Goal: Task Accomplishment & Management: Use online tool/utility

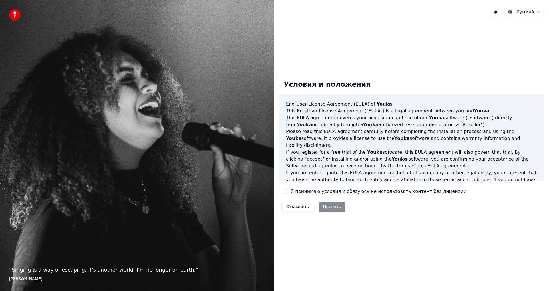
click at [290, 194] on div "Я принимаю условия и обязуюсь не использовать контент без лицензии" at bounding box center [375, 191] width 183 height 7
click at [287, 192] on button "Я принимаю условия и обязуюсь не использовать контент без лицензии" at bounding box center [286, 191] width 5 height 5
click at [331, 209] on button "Принять" at bounding box center [332, 207] width 27 height 10
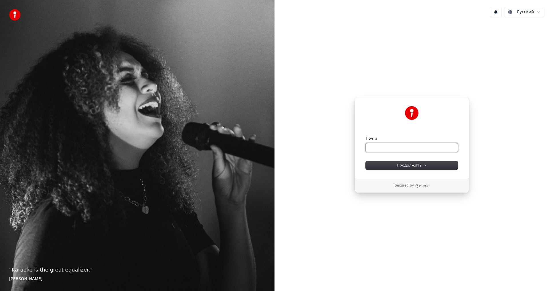
click at [409, 147] on input "Почта" at bounding box center [412, 147] width 92 height 9
click at [417, 166] on span "Продолжить" at bounding box center [412, 165] width 30 height 5
type input "**********"
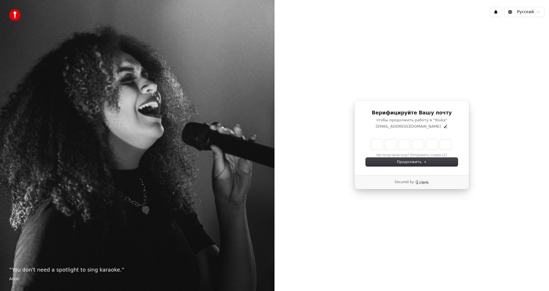
type input "*"
type input "**"
type input "*"
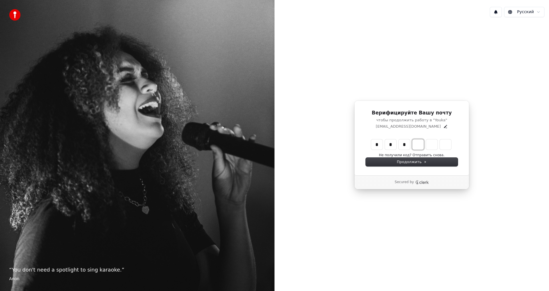
type input "***"
type input "*"
type input "****"
type input "*"
type input "******"
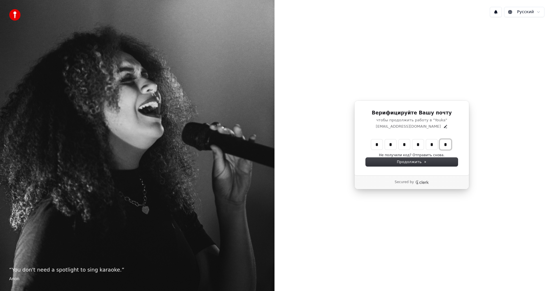
type input "*"
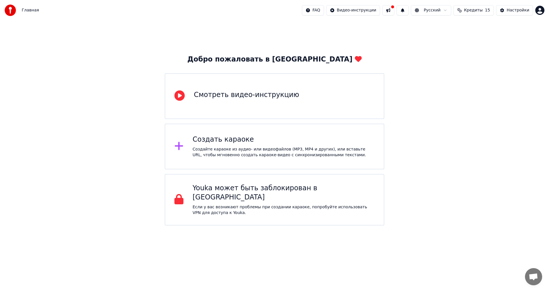
click at [248, 152] on div "Создайте караоке из аудио- или видеофайлов (MP3, MP4 и других), или вставьте UR…" at bounding box center [284, 151] width 182 height 11
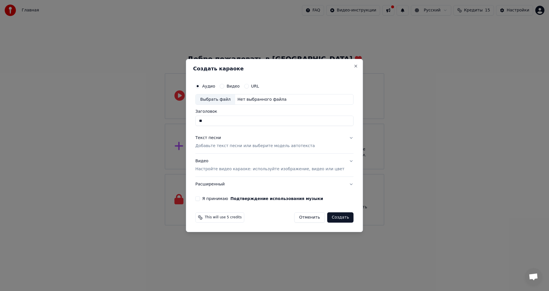
type input "*"
type input "*****"
click at [337, 142] on button "Текст песни Добавьте текст песни или выберите модель автотекста" at bounding box center [274, 142] width 158 height 23
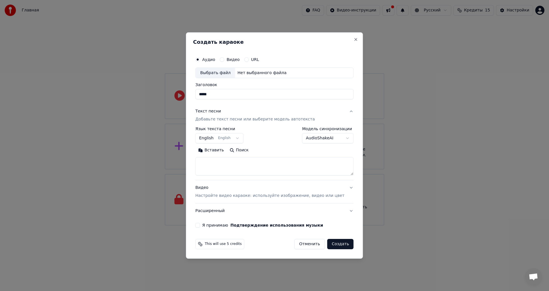
click at [241, 139] on button "English English" at bounding box center [219, 138] width 48 height 10
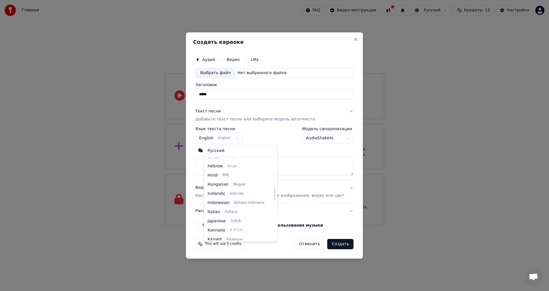
scroll to position [182, 0]
select select "**"
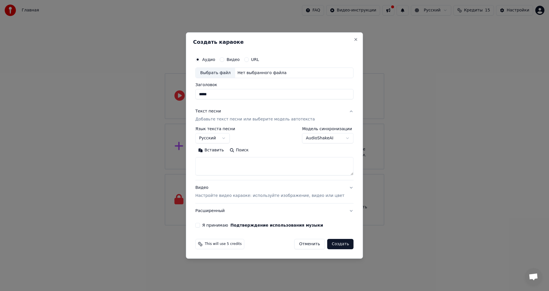
click at [228, 170] on textarea at bounding box center [274, 166] width 158 height 18
paste textarea "**********"
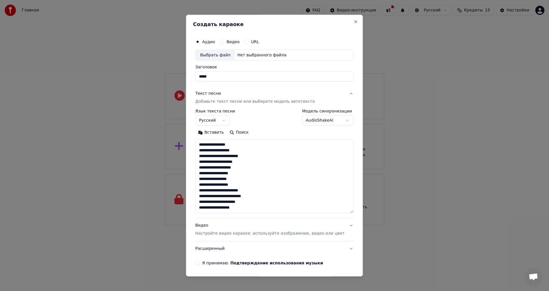
scroll to position [53, 0]
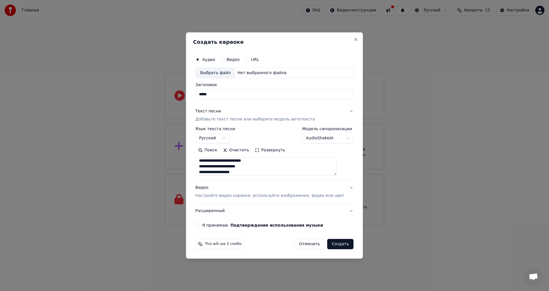
click at [261, 148] on button "Развернуть" at bounding box center [270, 150] width 36 height 9
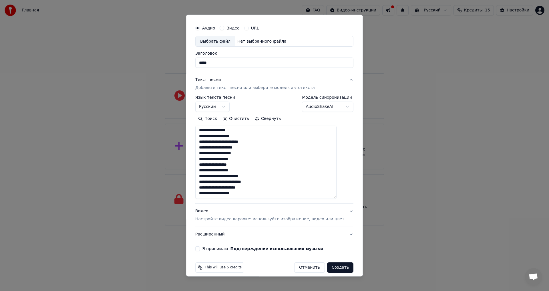
scroll to position [19, 0]
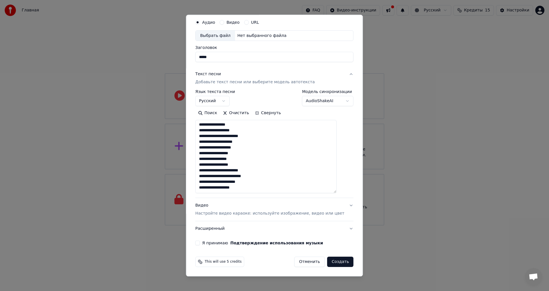
click at [256, 191] on textarea "**********" at bounding box center [265, 156] width 141 height 73
paste textarea "**********"
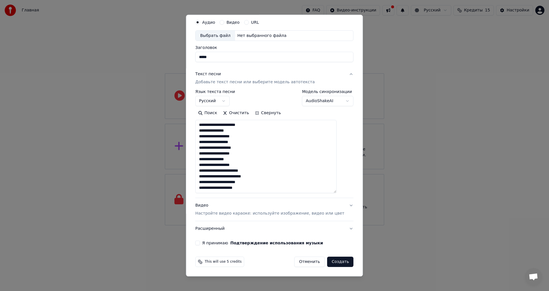
scroll to position [135, 0]
paste textarea "**********"
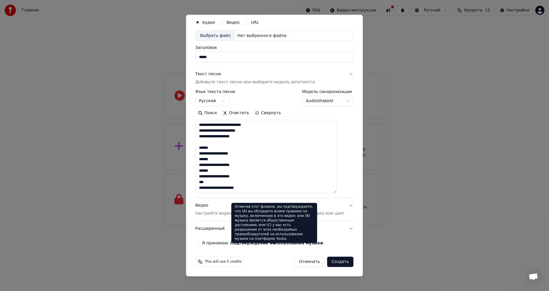
paste textarea "**********"
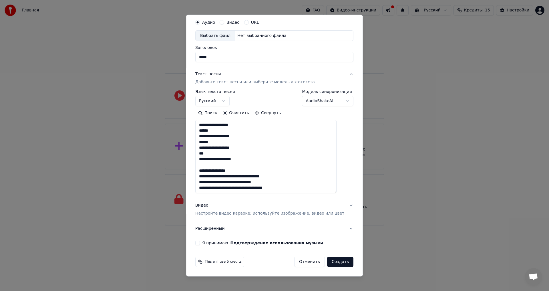
scroll to position [215, 0]
paste textarea "**********"
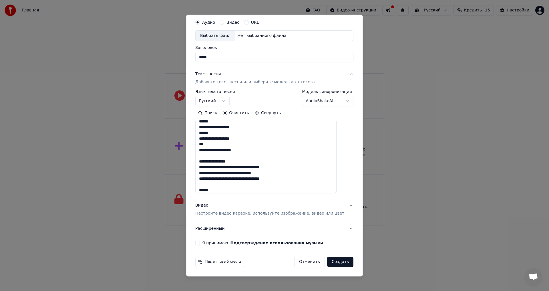
scroll to position [255, 0]
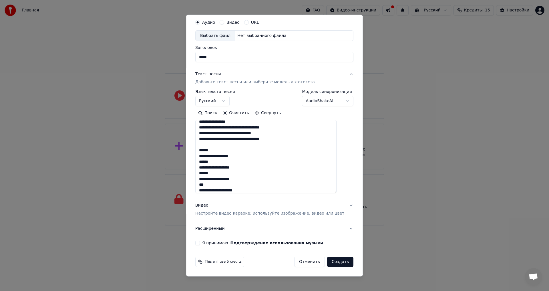
type textarea "**********"
click at [200, 243] on button "Я принимаю Подтверждение использования музыки" at bounding box center [197, 243] width 5 height 5
click at [340, 205] on button "Видео Настройте видео караоке: используйте изображение, видео или цвет" at bounding box center [274, 209] width 158 height 23
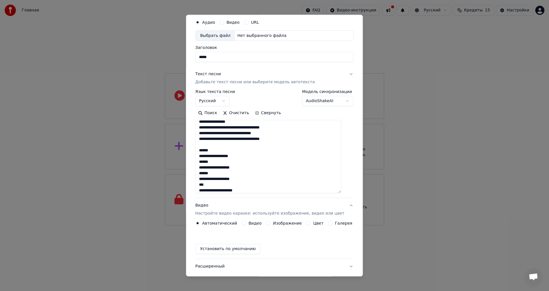
scroll to position [0, 0]
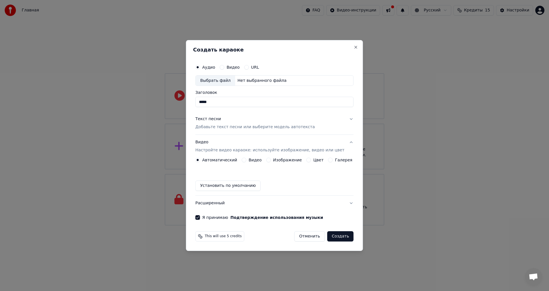
click at [253, 127] on p "Добавьте текст песни или выберите модель автотекста" at bounding box center [255, 127] width 120 height 6
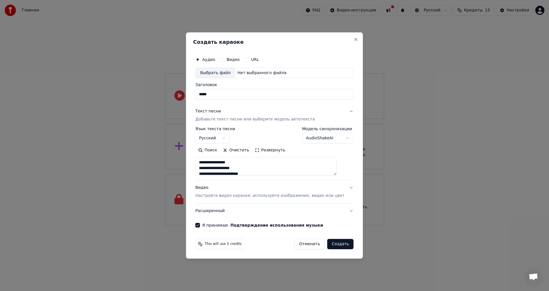
click at [240, 58] on label "Видео" at bounding box center [233, 59] width 13 height 4
click at [224, 58] on button "Видео" at bounding box center [222, 59] width 5 height 5
click at [227, 71] on div "Выбрать файл" at bounding box center [215, 73] width 39 height 10
type input "**********"
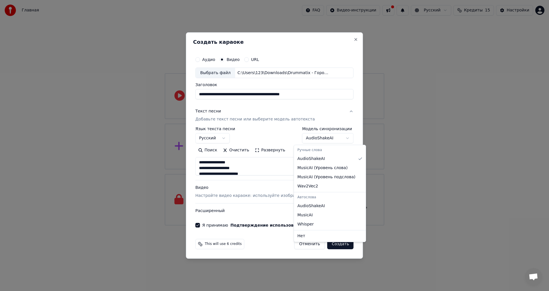
click at [328, 134] on body "**********" at bounding box center [274, 112] width 549 height 225
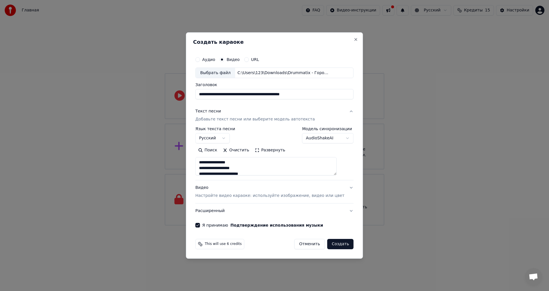
click at [328, 134] on body "**********" at bounding box center [274, 112] width 549 height 225
click at [332, 244] on button "Создать" at bounding box center [340, 244] width 26 height 10
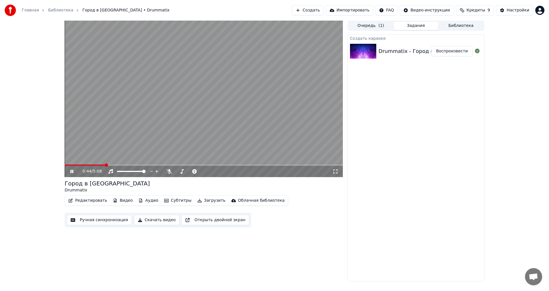
click at [80, 218] on button "Ручная синхронизация" at bounding box center [99, 220] width 65 height 10
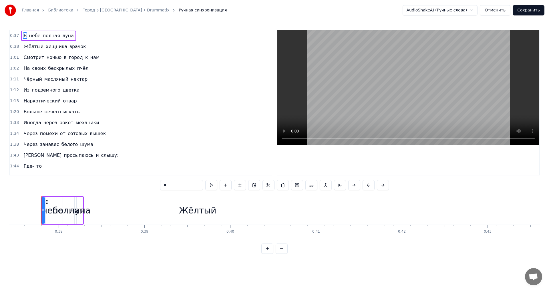
scroll to position [0, 3215]
drag, startPoint x: 185, startPoint y: 210, endPoint x: 192, endPoint y: 211, distance: 6.5
click at [192, 211] on div "Жёлтый" at bounding box center [193, 210] width 37 height 13
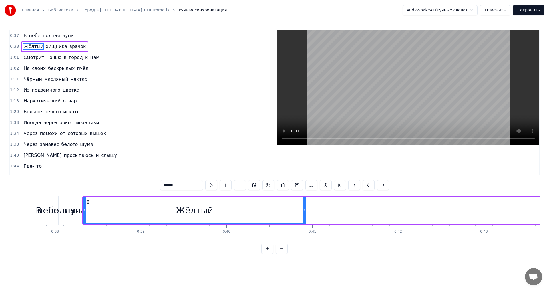
click at [42, 35] on span "полная" at bounding box center [51, 35] width 18 height 7
type input "******"
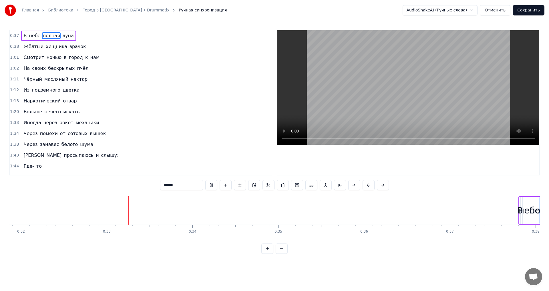
scroll to position [0, 2764]
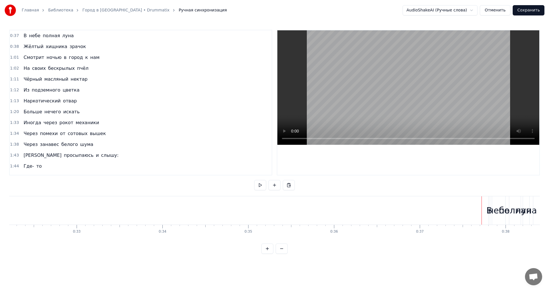
click at [31, 37] on span "небе" at bounding box center [34, 35] width 13 height 7
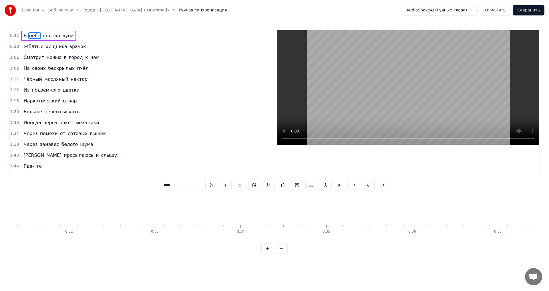
scroll to position [0, 2640]
click at [23, 36] on span "В" at bounding box center [25, 35] width 4 height 7
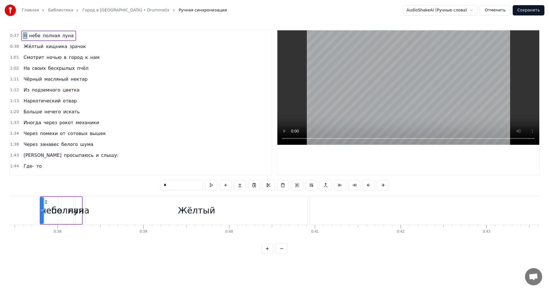
scroll to position [0, 3215]
click at [23, 36] on span "В" at bounding box center [25, 35] width 4 height 7
drag, startPoint x: 152, startPoint y: 210, endPoint x: 186, endPoint y: 209, distance: 34.3
click at [186, 209] on div "Жёлтый" at bounding box center [194, 210] width 223 height 28
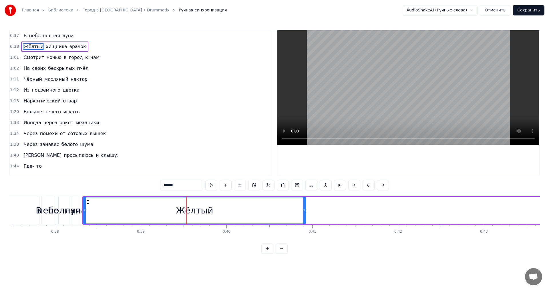
click at [56, 215] on div "полная" at bounding box center [64, 210] width 32 height 13
type input "******"
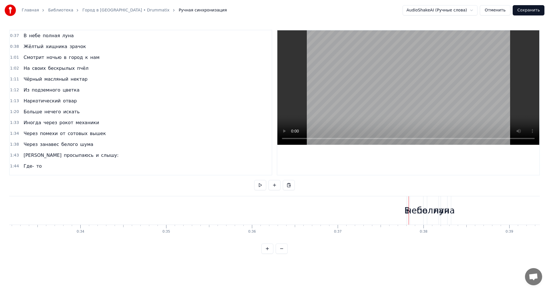
scroll to position [0, 2860]
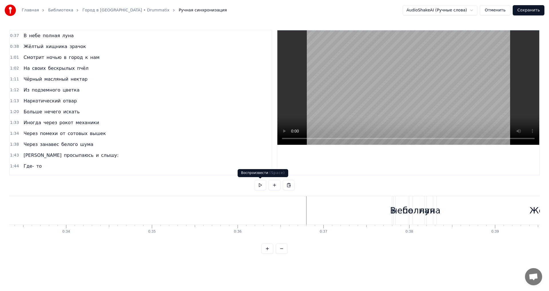
click at [257, 187] on button at bounding box center [260, 185] width 12 height 10
click at [260, 184] on button at bounding box center [260, 185] width 12 height 10
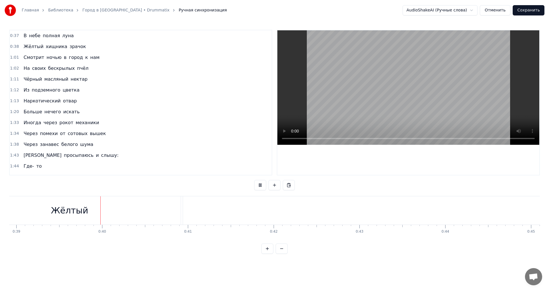
scroll to position [0, 3340]
drag, startPoint x: 173, startPoint y: 211, endPoint x: 277, endPoint y: 229, distance: 105.4
click at [277, 229] on div "В небе полная луна Жёлтый хищника зрачок Смотрит ночью в город к нам На своих б…" at bounding box center [274, 217] width 531 height 43
click at [258, 184] on button at bounding box center [260, 185] width 12 height 10
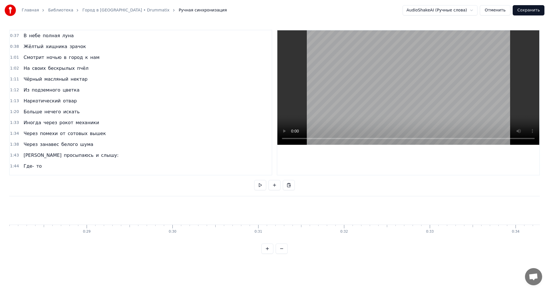
click at [73, 35] on div "0:37 В небе полная луна" at bounding box center [141, 35] width 262 height 11
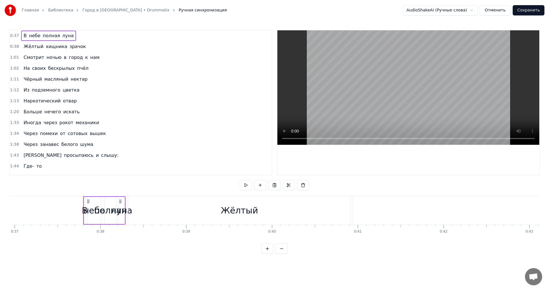
scroll to position [0, 3215]
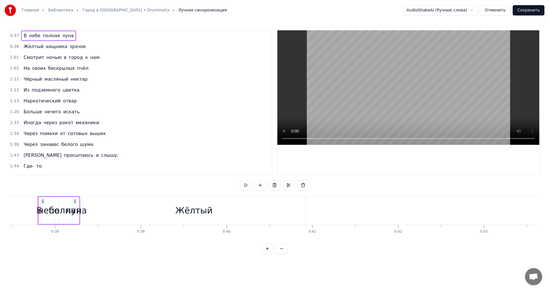
click at [62, 34] on span "луна" at bounding box center [68, 35] width 13 height 7
click at [13, 35] on span "0:37" at bounding box center [14, 36] width 9 height 6
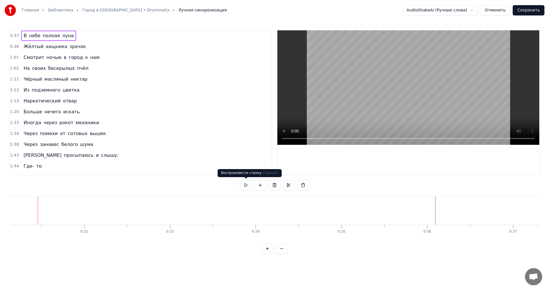
click at [245, 187] on button at bounding box center [246, 185] width 12 height 10
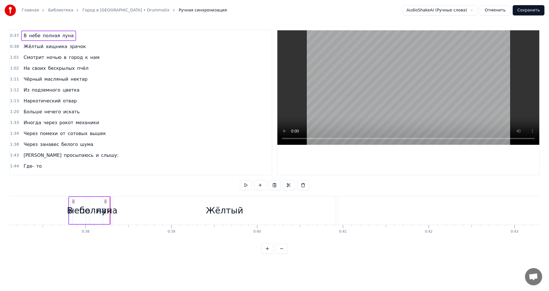
scroll to position [0, 3215]
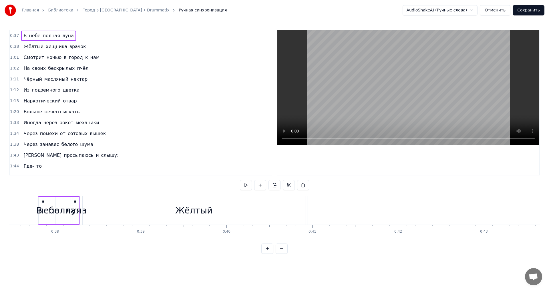
click at [76, 201] on circle at bounding box center [76, 201] width 0 height 0
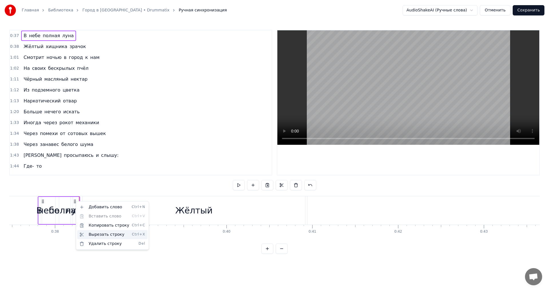
click at [96, 234] on div "Вырезать строку Ctrl+X" at bounding box center [112, 234] width 70 height 9
click at [43, 204] on html "Главная Библиотека Город в [GEOGRAPHIC_DATA] • Drummatix Ручная синхронизация A…" at bounding box center [274, 131] width 549 height 263
click at [41, 201] on icon at bounding box center [43, 201] width 5 height 5
click at [42, 201] on circle at bounding box center [42, 201] width 0 height 0
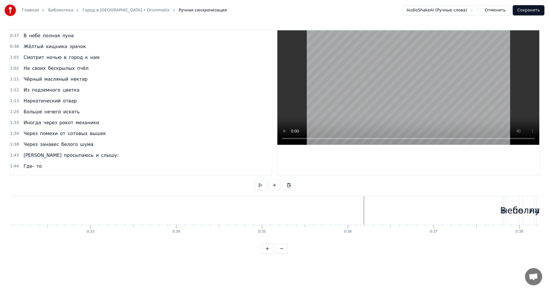
click at [276, 186] on button at bounding box center [275, 185] width 12 height 10
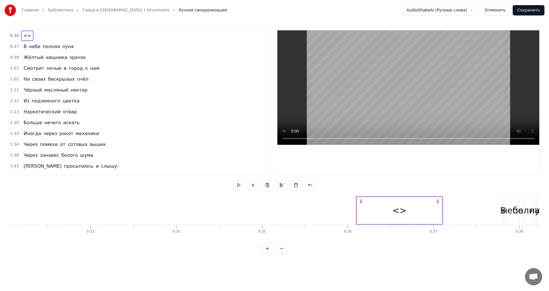
click at [64, 47] on span "луна" at bounding box center [68, 46] width 13 height 7
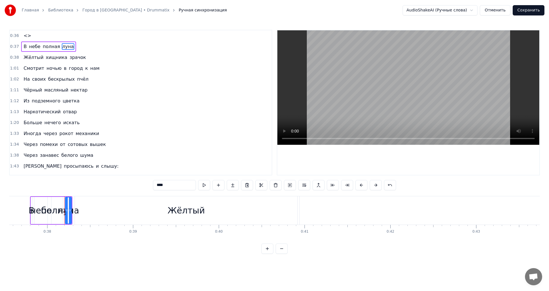
scroll to position [0, 3249]
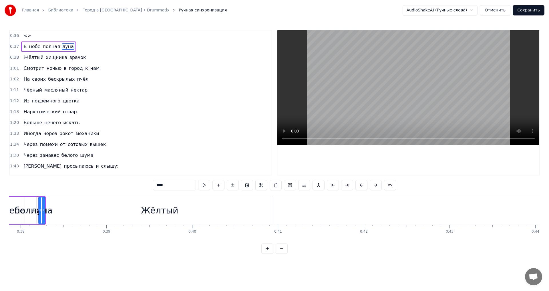
click at [5, 217] on div "Главная Библиотека Город в [GEOGRAPHIC_DATA] • Drummatix Ручная синхронизация A…" at bounding box center [274, 127] width 549 height 254
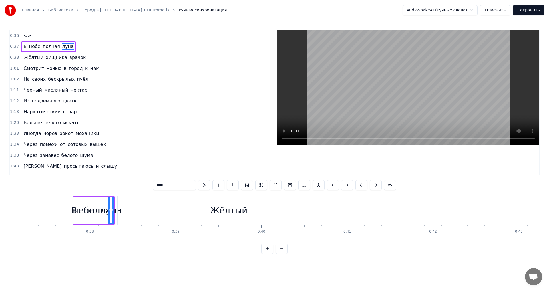
click at [88, 212] on div "полная" at bounding box center [100, 210] width 32 height 13
type input "******"
drag, startPoint x: 67, startPoint y: 45, endPoint x: 41, endPoint y: 45, distance: 26.0
click at [47, 47] on div "В небе полная луна" at bounding box center [48, 46] width 55 height 10
click at [24, 45] on span "В" at bounding box center [25, 46] width 4 height 7
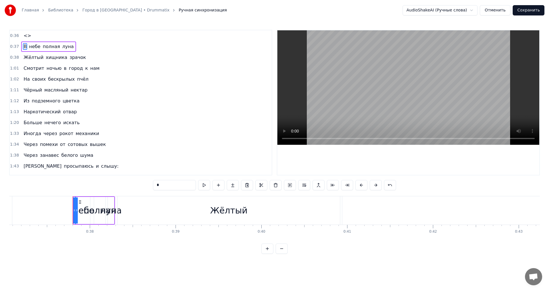
drag, startPoint x: 75, startPoint y: 215, endPoint x: 114, endPoint y: 215, distance: 38.6
click at [114, 215] on div "В небе полная луна" at bounding box center [94, 210] width 42 height 28
click at [144, 214] on div "Жёлтый" at bounding box center [229, 210] width 223 height 28
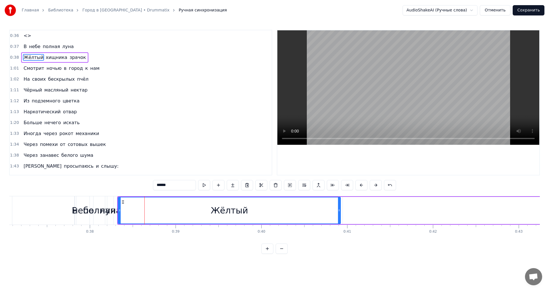
click at [81, 208] on div "небе" at bounding box center [82, 210] width 21 height 13
type input "****"
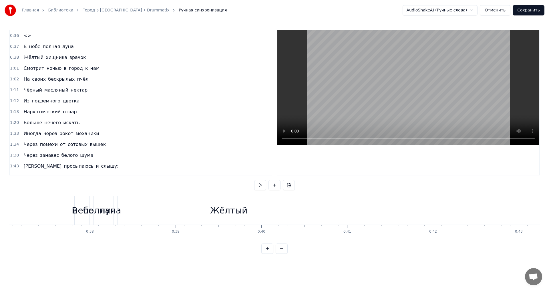
click at [498, 10] on button "Отменить" at bounding box center [495, 10] width 31 height 10
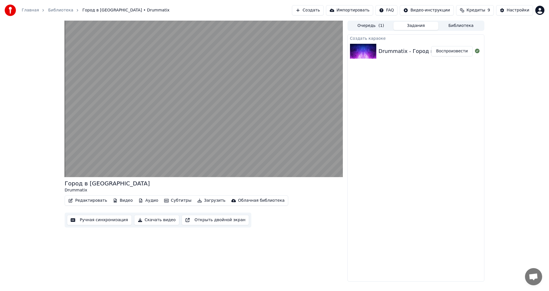
click at [109, 222] on button "Ручная синхронизация" at bounding box center [99, 220] width 65 height 10
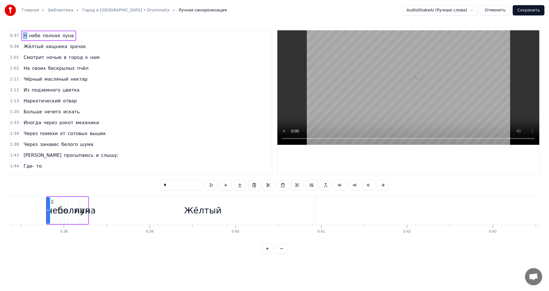
scroll to position [0, 3215]
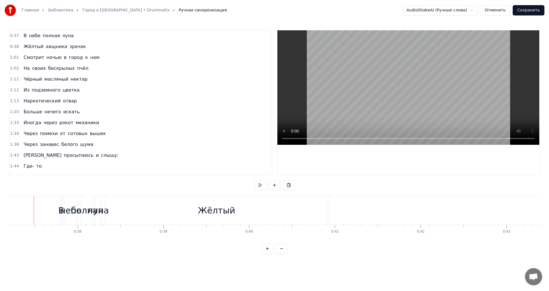
scroll to position [0, 3188]
click at [105, 212] on div "луна" at bounding box center [102, 210] width 21 height 13
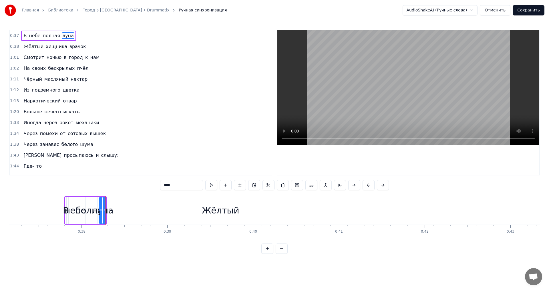
drag, startPoint x: 63, startPoint y: 198, endPoint x: 86, endPoint y: 202, distance: 23.1
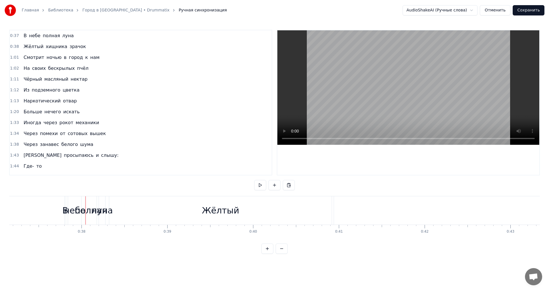
drag, startPoint x: 112, startPoint y: 207, endPoint x: 70, endPoint y: 205, distance: 41.5
drag, startPoint x: 59, startPoint y: 197, endPoint x: 106, endPoint y: 210, distance: 48.6
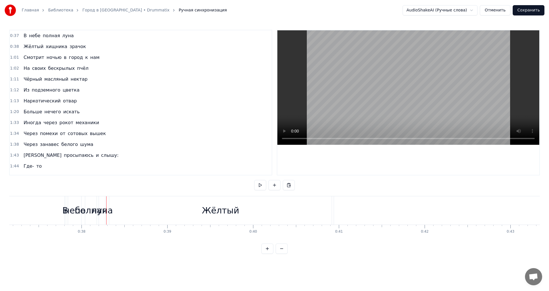
drag, startPoint x: 114, startPoint y: 211, endPoint x: 64, endPoint y: 208, distance: 50.1
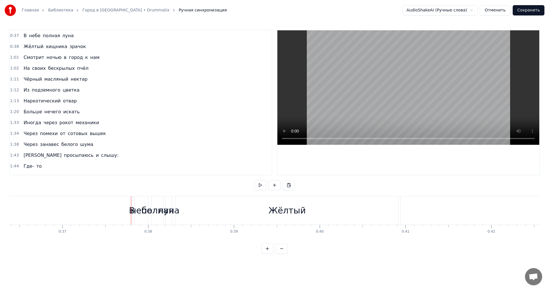
scroll to position [0, 3035]
click at [181, 208] on div at bounding box center [181, 210] width 0 height 28
drag, startPoint x: 181, startPoint y: 208, endPoint x: 202, endPoint y: 209, distance: 21.2
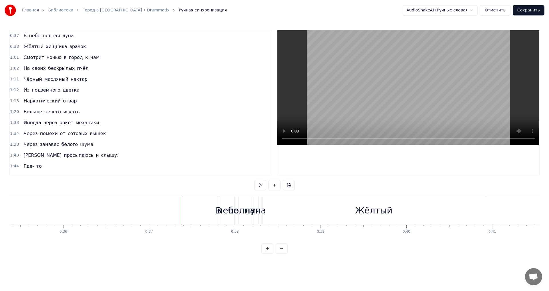
click at [180, 207] on html "Главная Библиотека Город в [GEOGRAPHIC_DATA] • Drummatix Ручная синхронизация A…" at bounding box center [274, 131] width 549 height 263
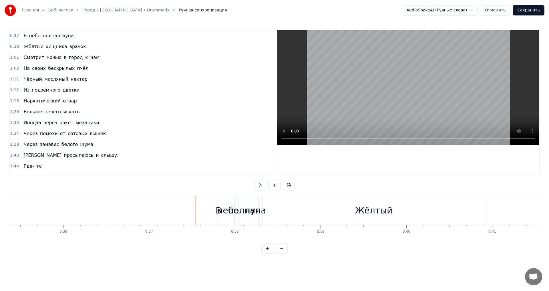
click at [224, 210] on div "небе" at bounding box center [227, 210] width 21 height 13
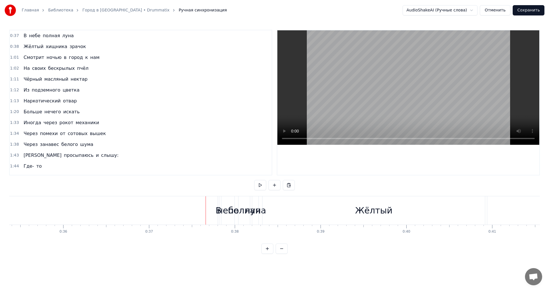
click at [229, 206] on div "небе" at bounding box center [227, 210] width 21 height 13
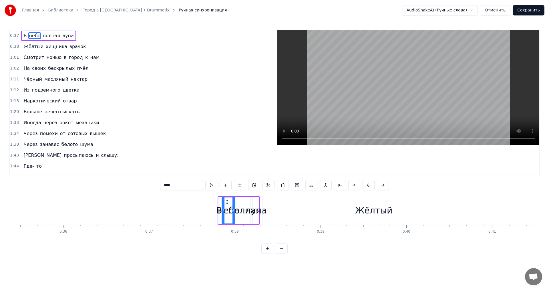
click at [219, 210] on div "В" at bounding box center [219, 210] width 6 height 13
type input "*"
drag, startPoint x: 221, startPoint y: 209, endPoint x: 235, endPoint y: 209, distance: 14.3
click at [235, 209] on div "В небе полная луна" at bounding box center [239, 210] width 42 height 28
click at [222, 209] on div "небе" at bounding box center [228, 210] width 21 height 13
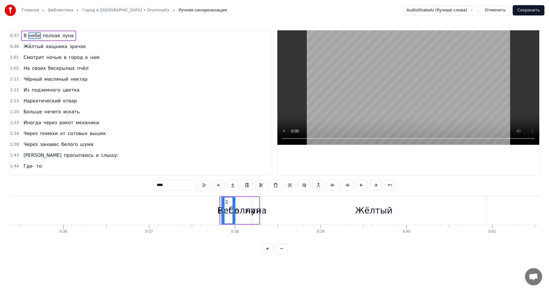
click at [220, 209] on div "небе" at bounding box center [228, 210] width 21 height 13
click at [357, 183] on button at bounding box center [361, 185] width 12 height 10
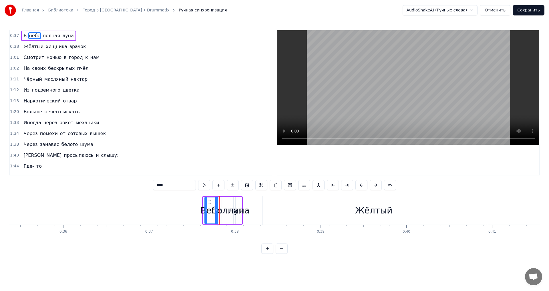
click at [357, 183] on button at bounding box center [361, 185] width 12 height 10
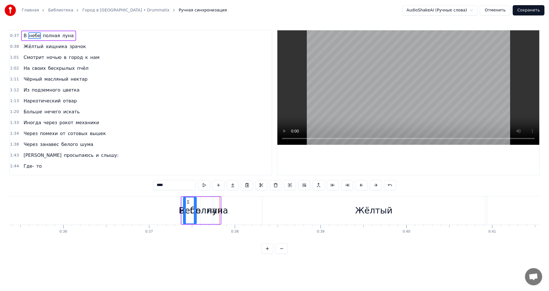
click at [357, 183] on button at bounding box center [361, 185] width 12 height 10
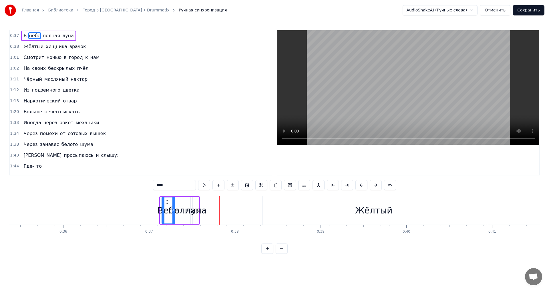
scroll to position [0, 2570]
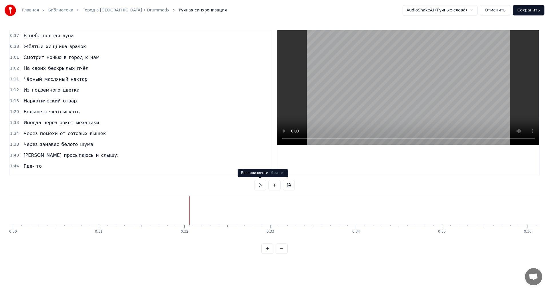
click at [257, 188] on button at bounding box center [260, 185] width 12 height 10
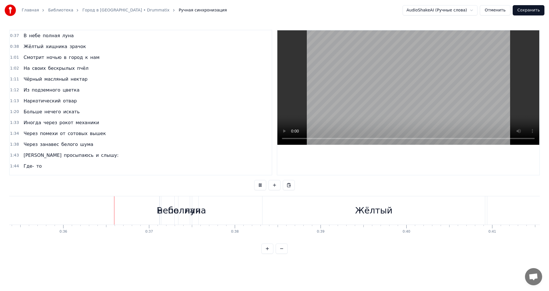
scroll to position [0, 3057]
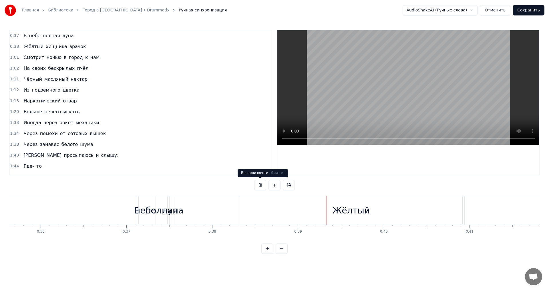
click at [262, 184] on button at bounding box center [260, 185] width 12 height 10
click at [143, 214] on div "небе" at bounding box center [145, 210] width 21 height 13
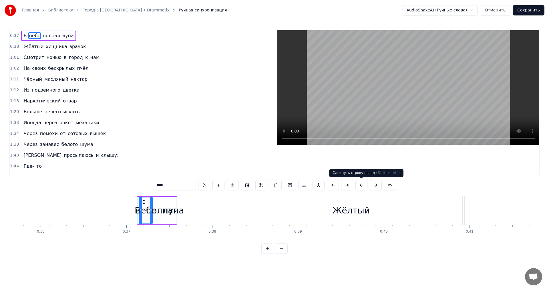
click at [361, 186] on button at bounding box center [361, 185] width 12 height 10
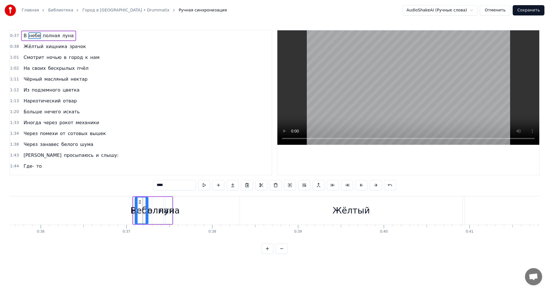
click at [361, 186] on button at bounding box center [361, 185] width 12 height 10
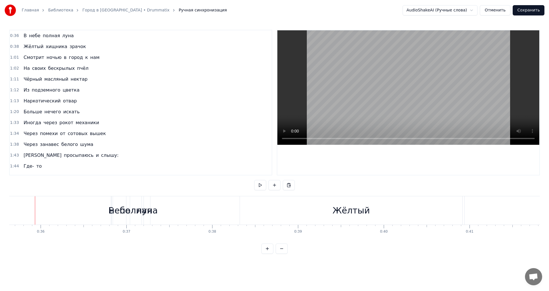
scroll to position [0, 3054]
click at [261, 187] on button at bounding box center [260, 185] width 12 height 10
click at [261, 185] on button at bounding box center [260, 185] width 12 height 10
click at [120, 214] on div "небе" at bounding box center [122, 210] width 21 height 13
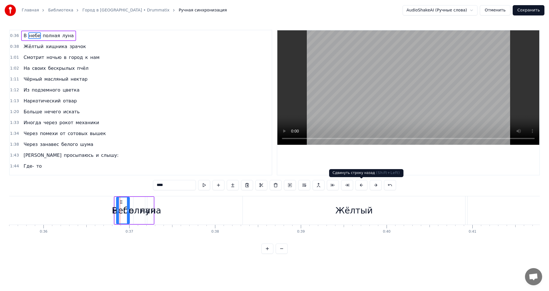
click at [357, 185] on button at bounding box center [361, 185] width 12 height 10
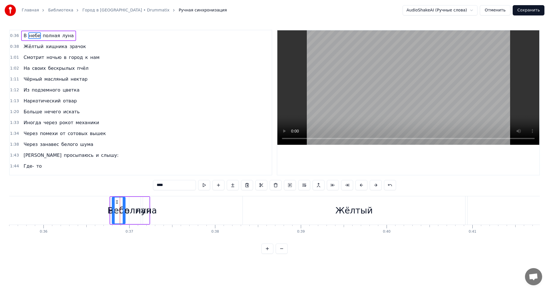
click at [357, 185] on button at bounding box center [361, 185] width 12 height 10
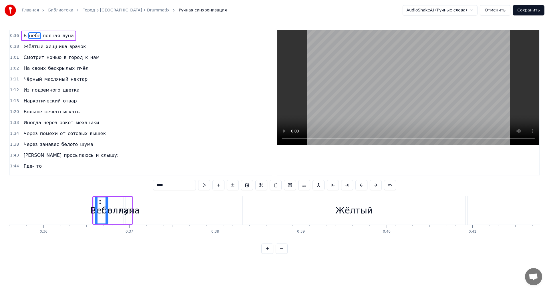
click at [357, 185] on button at bounding box center [361, 185] width 12 height 10
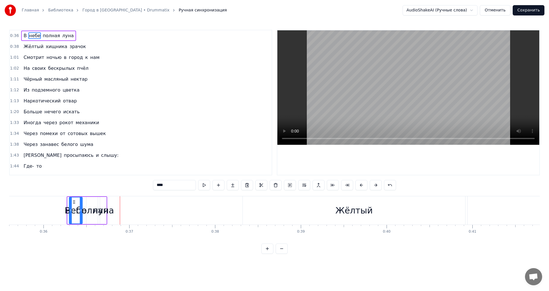
click at [357, 185] on button at bounding box center [361, 185] width 12 height 10
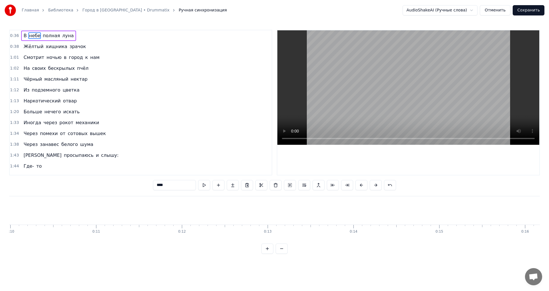
scroll to position [0, 842]
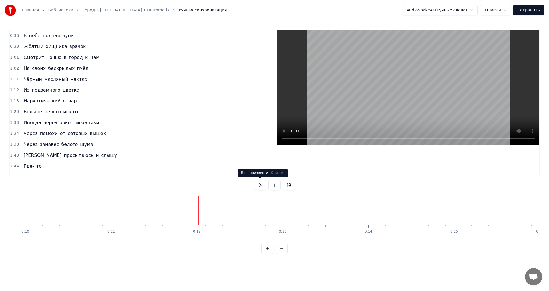
click at [261, 187] on button at bounding box center [260, 185] width 12 height 10
click at [164, 207] on div "Жёлтый" at bounding box center [164, 210] width 37 height 13
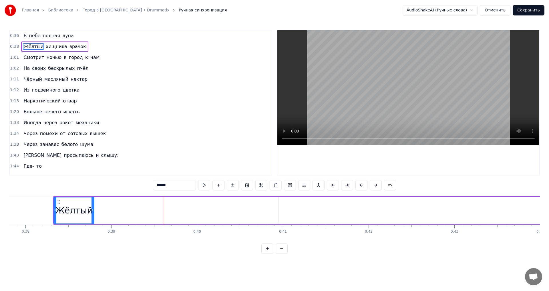
drag, startPoint x: 275, startPoint y: 210, endPoint x: 92, endPoint y: 210, distance: 183.3
click at [92, 210] on icon at bounding box center [93, 210] width 2 height 5
drag, startPoint x: 412, startPoint y: 213, endPoint x: 360, endPoint y: 219, distance: 52.6
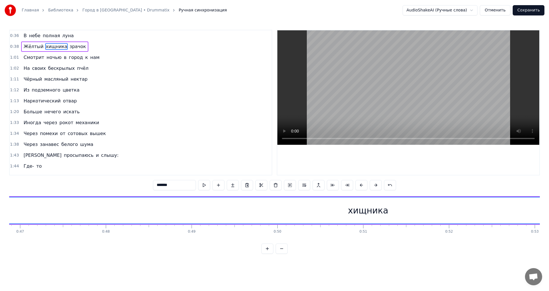
scroll to position [0, 4065]
click at [325, 210] on div "хищника" at bounding box center [324, 210] width 40 height 13
click at [301, 212] on div "хищника" at bounding box center [324, 210] width 1734 height 26
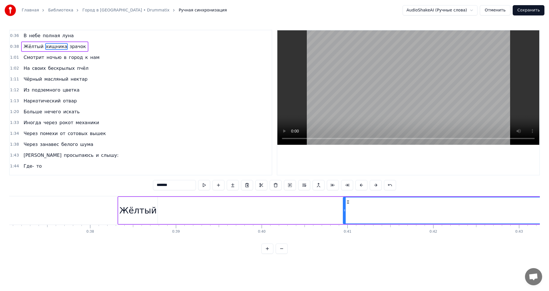
scroll to position [0, 3136]
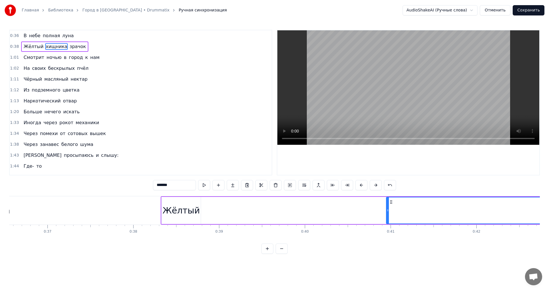
click at [188, 214] on div "Жёлтый" at bounding box center [180, 210] width 37 height 13
type input "******"
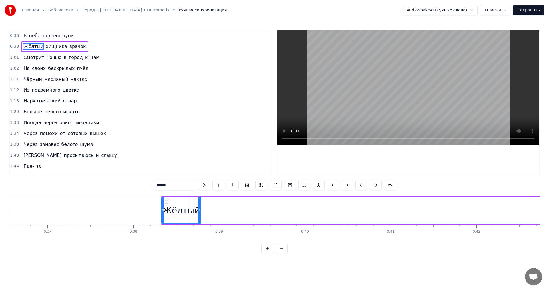
drag, startPoint x: 37, startPoint y: 45, endPoint x: 66, endPoint y: 46, distance: 28.6
click at [66, 46] on div "Жёлтый хищника зрачок" at bounding box center [54, 46] width 67 height 10
click at [45, 45] on span "хищника" at bounding box center [56, 46] width 23 height 7
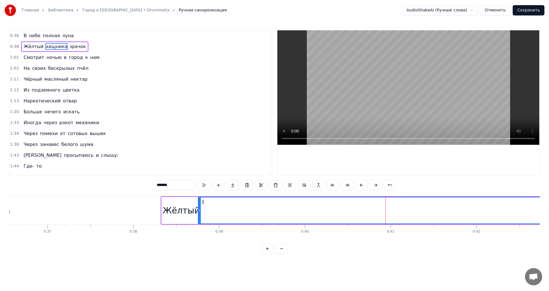
drag, startPoint x: 388, startPoint y: 208, endPoint x: 200, endPoint y: 208, distance: 188.2
click at [200, 208] on icon at bounding box center [199, 210] width 2 height 5
click at [168, 202] on div "Жёлтый" at bounding box center [181, 210] width 39 height 27
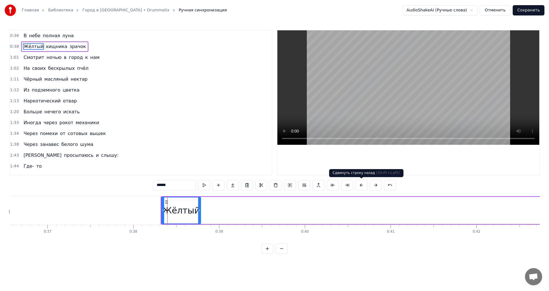
click at [364, 186] on button at bounding box center [361, 185] width 12 height 10
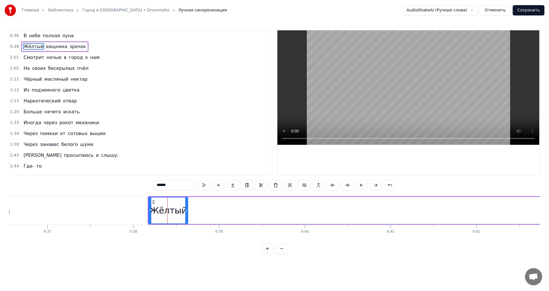
click at [364, 186] on button at bounding box center [361, 185] width 12 height 10
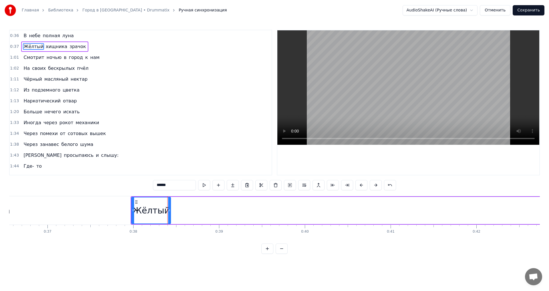
click at [364, 186] on button at bounding box center [361, 185] width 12 height 10
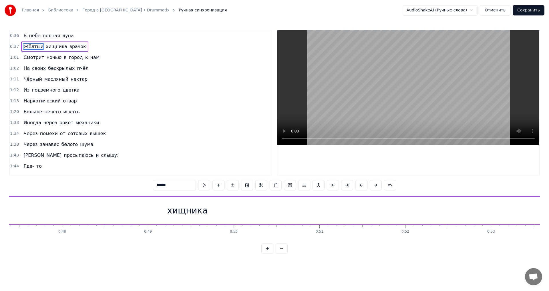
scroll to position [0, 4051]
click at [181, 212] on div "хищника" at bounding box center [202, 210] width 1922 height 27
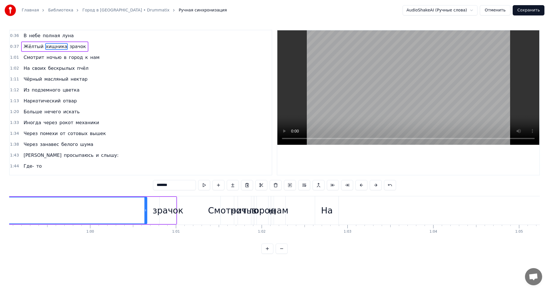
scroll to position [0, 5082]
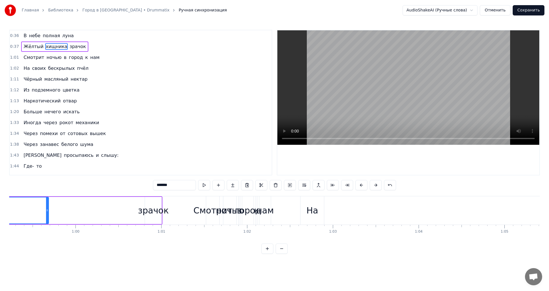
drag, startPoint x: 132, startPoint y: 212, endPoint x: 48, endPoint y: 205, distance: 84.1
click at [48, 205] on div at bounding box center [47, 210] width 2 height 26
click at [154, 213] on div "зрачок" at bounding box center [153, 210] width 31 height 13
type input "******"
click at [166, 212] on div "зрачок" at bounding box center [153, 210] width 31 height 13
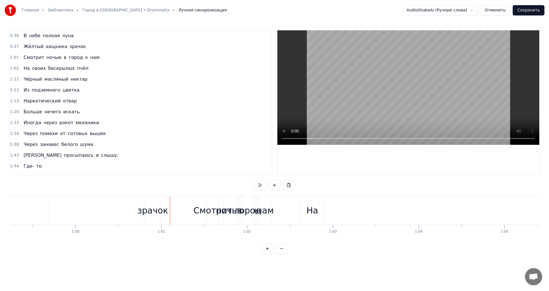
click at [156, 211] on div "зрачок" at bounding box center [153, 210] width 31 height 13
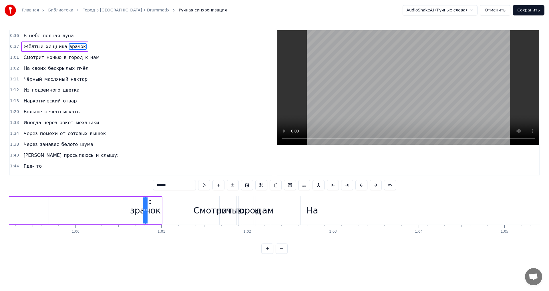
drag, startPoint x: 161, startPoint y: 206, endPoint x: 116, endPoint y: 206, distance: 45.2
click at [132, 211] on div "зрачок" at bounding box center [145, 210] width 31 height 13
click at [142, 208] on div "зрачок" at bounding box center [145, 210] width 31 height 13
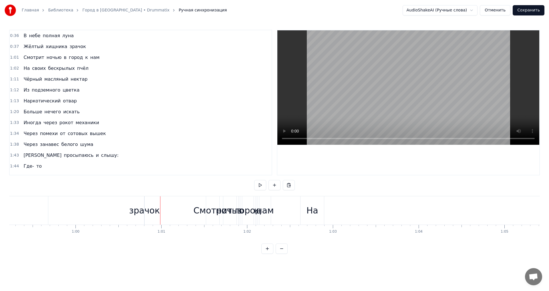
click at [152, 210] on div "зрачок" at bounding box center [144, 210] width 31 height 13
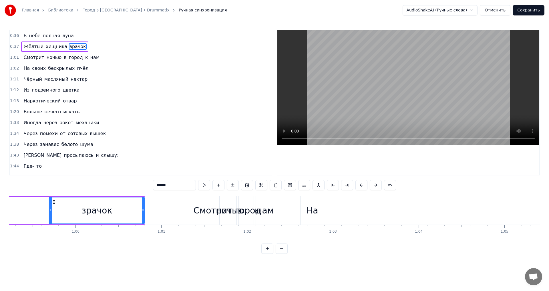
drag, startPoint x: 146, startPoint y: 206, endPoint x: 45, endPoint y: 209, distance: 100.4
click at [49, 206] on div at bounding box center [50, 210] width 2 height 26
drag, startPoint x: 51, startPoint y: 208, endPoint x: 0, endPoint y: 211, distance: 50.7
click at [0, 211] on div "Главная Библиотека Город в [GEOGRAPHIC_DATA] • Drummatix Ручная синхронизация A…" at bounding box center [274, 127] width 549 height 254
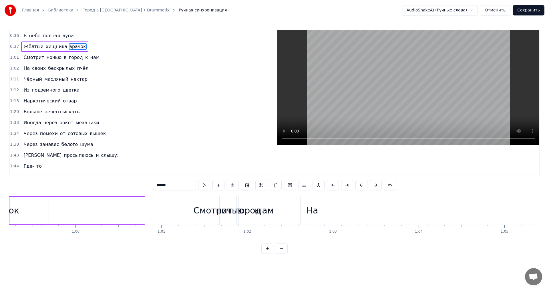
drag, startPoint x: 143, startPoint y: 203, endPoint x: 7, endPoint y: 216, distance: 136.2
click at [7, 216] on div "Главная Библиотека Город в [GEOGRAPHIC_DATA] • Drummatix Ручная синхронизация A…" at bounding box center [274, 127] width 549 height 254
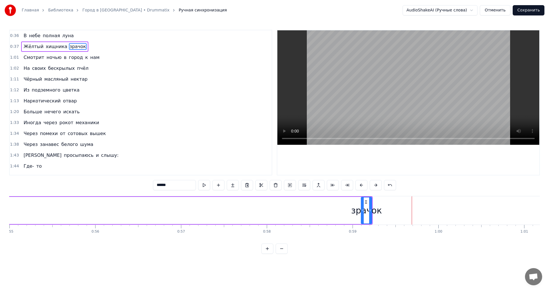
scroll to position [0, 4733]
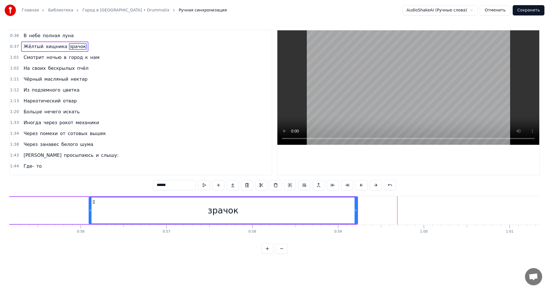
drag, startPoint x: 348, startPoint y: 206, endPoint x: 90, endPoint y: 214, distance: 257.8
click at [90, 214] on div at bounding box center [90, 210] width 2 height 26
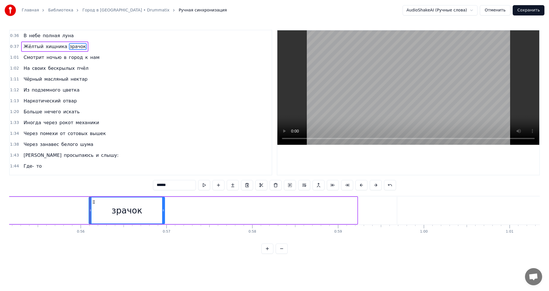
drag, startPoint x: 357, startPoint y: 208, endPoint x: 162, endPoint y: 217, distance: 195.6
click at [162, 217] on div at bounding box center [163, 210] width 2 height 26
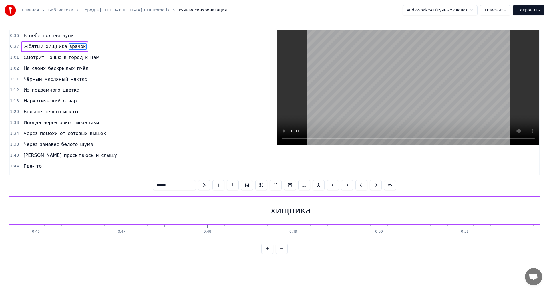
scroll to position [0, 3978]
click at [224, 212] on div "хищника" at bounding box center [232, 210] width 40 height 13
type input "*******"
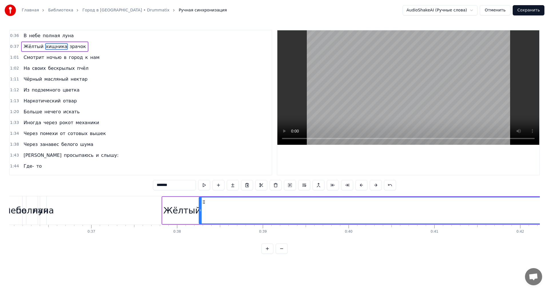
scroll to position [0, 2991]
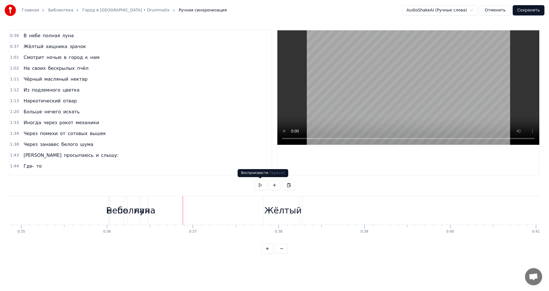
click at [258, 185] on button at bounding box center [260, 185] width 12 height 10
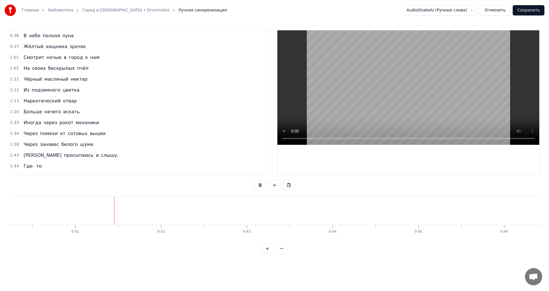
scroll to position [0, 3473]
click at [258, 186] on button at bounding box center [260, 185] width 12 height 10
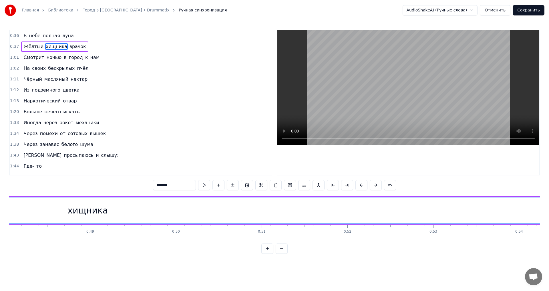
scroll to position [0, 4065]
click at [113, 212] on div "хищника" at bounding box center [145, 210] width 1838 height 26
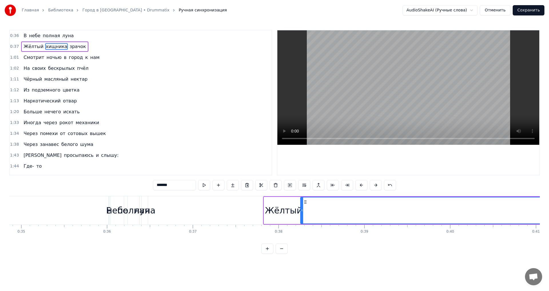
scroll to position [0, 3078]
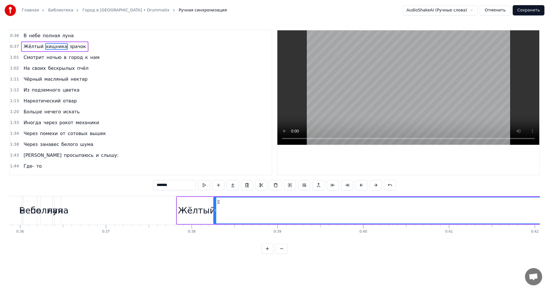
click at [216, 211] on icon at bounding box center [215, 210] width 2 height 5
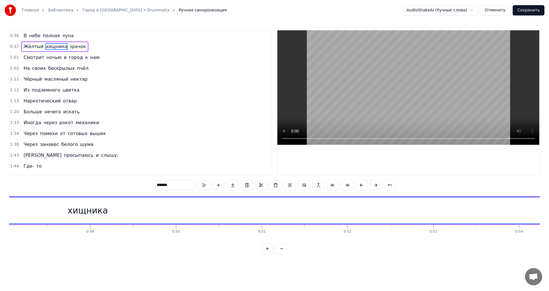
scroll to position [0, 4007]
click at [233, 211] on div "хищника" at bounding box center [203, 210] width 1838 height 26
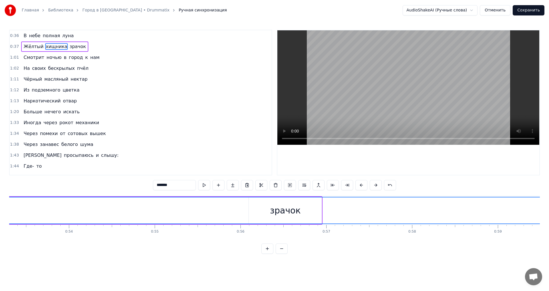
scroll to position [0, 4603]
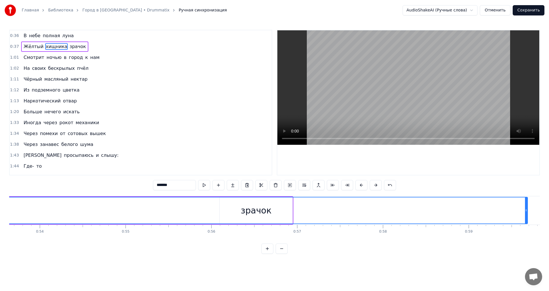
drag, startPoint x: 220, startPoint y: 206, endPoint x: 208, endPoint y: 207, distance: 11.8
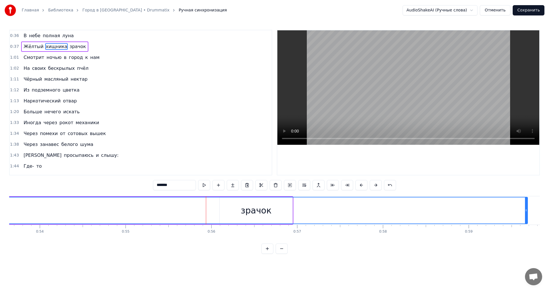
drag, startPoint x: 206, startPoint y: 208, endPoint x: 189, endPoint y: 208, distance: 16.9
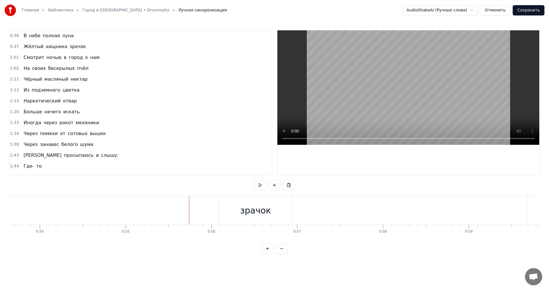
click at [271, 207] on div "зрачок" at bounding box center [255, 210] width 73 height 28
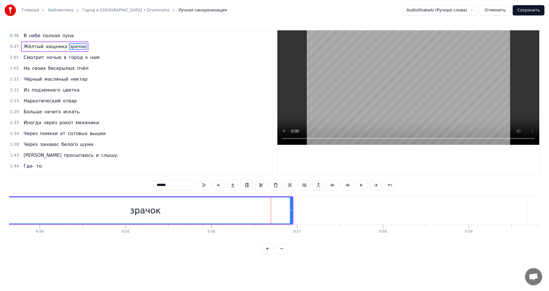
drag, startPoint x: 222, startPoint y: 206, endPoint x: 0, endPoint y: 222, distance: 222.2
click at [0, 222] on div "Главная Библиотека Город в [GEOGRAPHIC_DATA] • Drummatix Ручная синхронизация A…" at bounding box center [274, 127] width 549 height 254
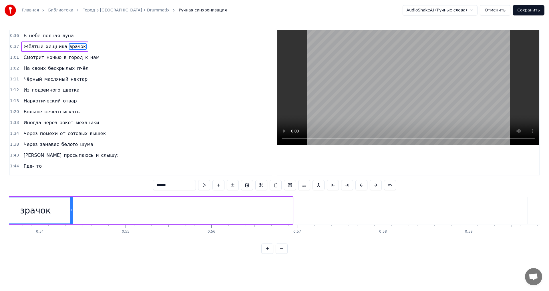
drag, startPoint x: 291, startPoint y: 208, endPoint x: 70, endPoint y: 227, distance: 221.9
click at [71, 231] on div "В небе полная луна Жёлтый хищника зрачок Смотрит ночью в город к нам На своих б…" at bounding box center [274, 217] width 531 height 43
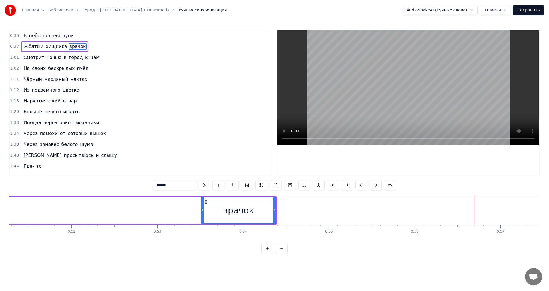
scroll to position [0, 4341]
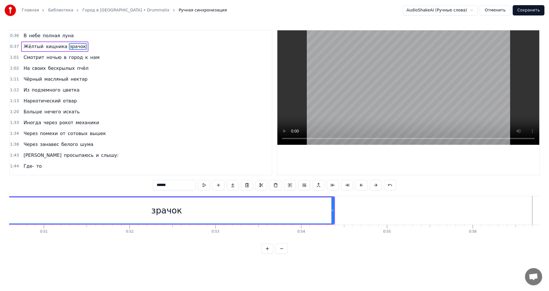
drag, startPoint x: 260, startPoint y: 208, endPoint x: 0, endPoint y: 213, distance: 260.3
click at [0, 213] on div "Главная Библиотека Город в [GEOGRAPHIC_DATA] • Drummatix Ручная синхронизация A…" at bounding box center [274, 127] width 549 height 254
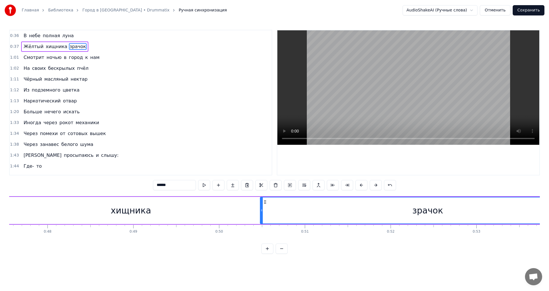
scroll to position [0, 4138]
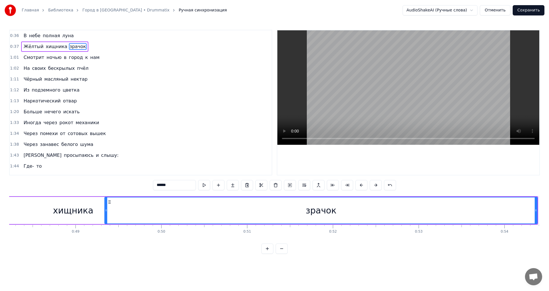
drag, startPoint x: 203, startPoint y: 207, endPoint x: 106, endPoint y: 215, distance: 98.2
click at [106, 215] on div at bounding box center [106, 210] width 2 height 26
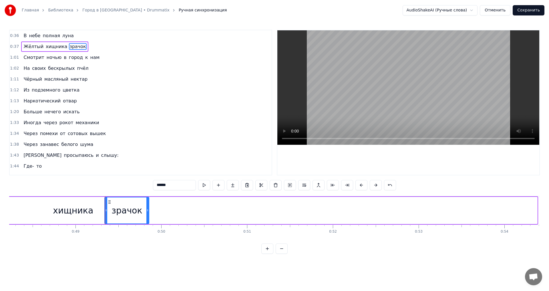
drag, startPoint x: 536, startPoint y: 208, endPoint x: 148, endPoint y: 210, distance: 388.4
click at [148, 210] on icon at bounding box center [147, 210] width 2 height 5
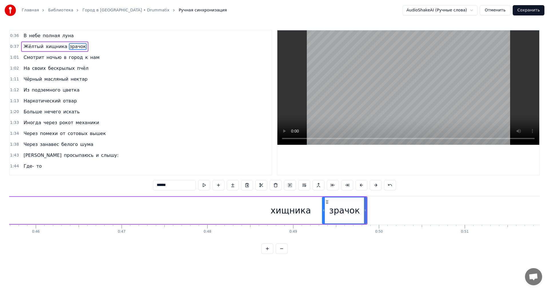
scroll to position [0, 3833]
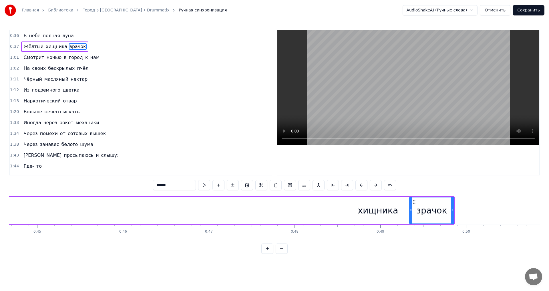
click at [304, 212] on div "хищника" at bounding box center [378, 210] width 1839 height 27
type input "*******"
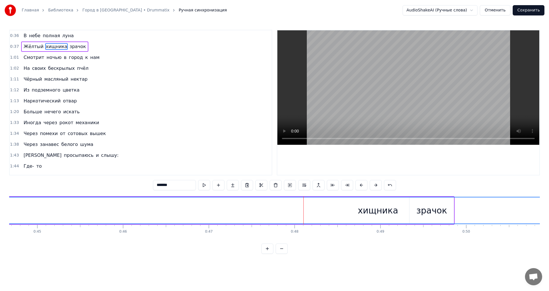
click at [410, 207] on div "хищника" at bounding box center [378, 210] width 1838 height 26
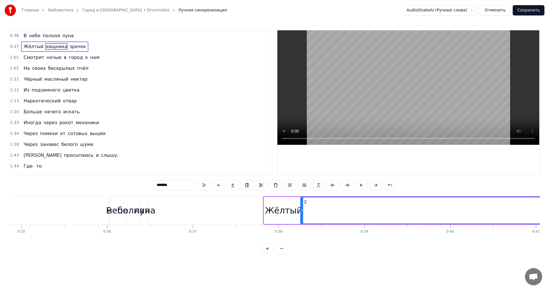
scroll to position [0, 3020]
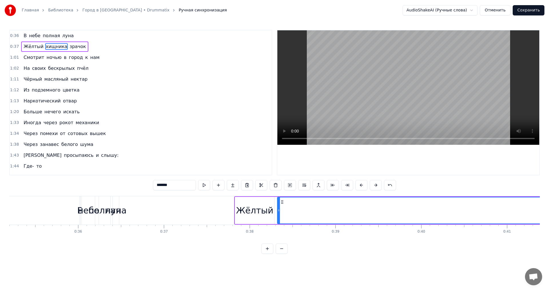
drag, startPoint x: 276, startPoint y: 214, endPoint x: 279, endPoint y: 214, distance: 3.7
click at [279, 214] on div at bounding box center [279, 210] width 2 height 26
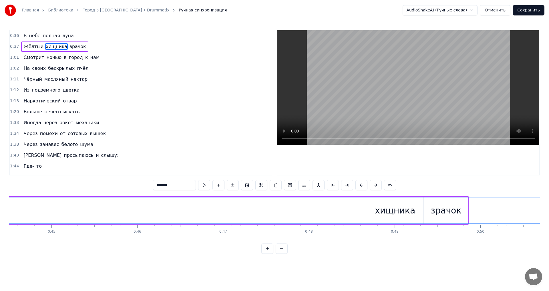
scroll to position [0, 3964]
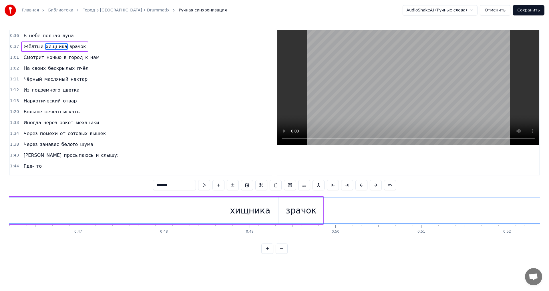
click at [275, 213] on div "хищника" at bounding box center [250, 210] width 1832 height 26
click at [236, 208] on div "хищника" at bounding box center [250, 210] width 40 height 13
click at [278, 206] on div "хищника" at bounding box center [250, 210] width 1832 height 26
click at [283, 203] on div "хищника" at bounding box center [250, 210] width 1832 height 26
click at [309, 203] on div "хищника" at bounding box center [250, 210] width 1832 height 26
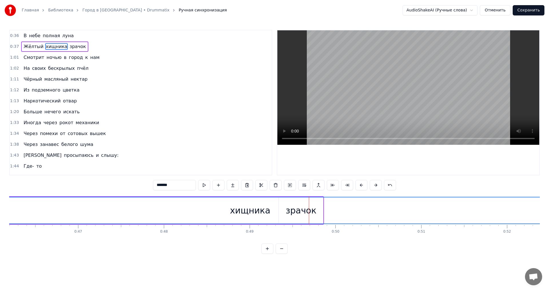
click at [325, 204] on div "хищника" at bounding box center [250, 210] width 1832 height 26
click at [322, 203] on div "хищника" at bounding box center [250, 210] width 1832 height 26
click at [354, 198] on div "хищника" at bounding box center [250, 210] width 1832 height 26
click at [430, 221] on div "хищника" at bounding box center [250, 210] width 1832 height 26
click at [269, 199] on div "хищника" at bounding box center [250, 210] width 1832 height 26
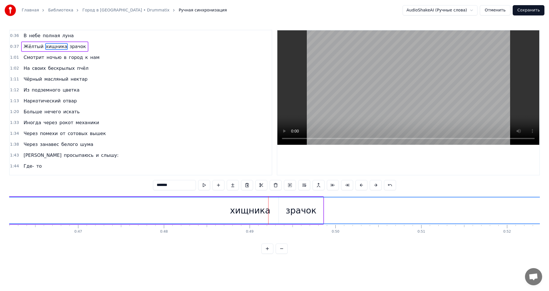
click at [247, 207] on div "хищника" at bounding box center [250, 210] width 40 height 13
click at [267, 208] on div "хищника" at bounding box center [250, 210] width 40 height 13
drag, startPoint x: 324, startPoint y: 204, endPoint x: 321, endPoint y: 204, distance: 3.4
click at [321, 204] on div "хищника" at bounding box center [250, 210] width 1832 height 26
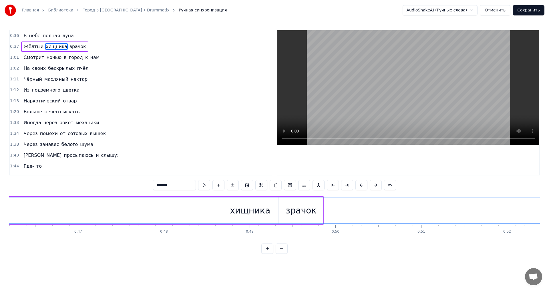
click at [328, 204] on div "хищника" at bounding box center [250, 210] width 1832 height 26
click at [454, 173] on div at bounding box center [408, 102] width 262 height 144
click at [295, 221] on div "хищника" at bounding box center [250, 210] width 1832 height 26
click at [324, 211] on div "хищника" at bounding box center [250, 210] width 1832 height 26
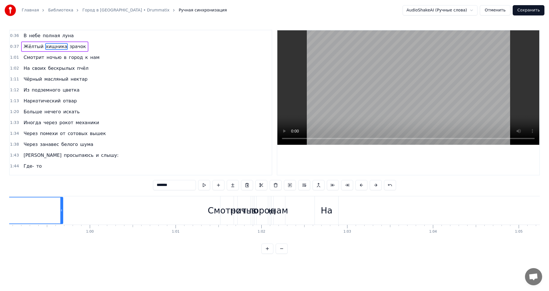
scroll to position [0, 5038]
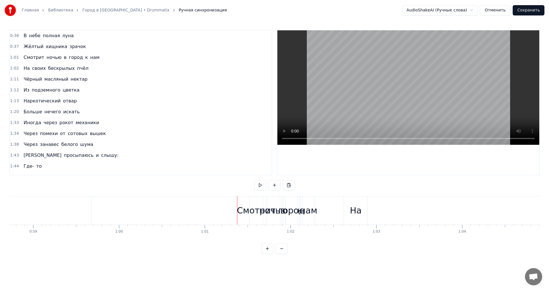
click at [249, 204] on div "Смотрит" at bounding box center [256, 210] width 39 height 13
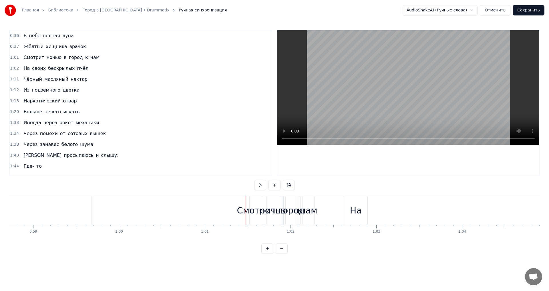
drag, startPoint x: 249, startPoint y: 200, endPoint x: 231, endPoint y: 202, distance: 18.1
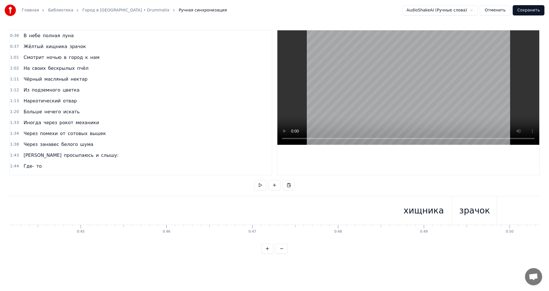
scroll to position [0, 3848]
click at [274, 209] on div "хищника" at bounding box center [365, 210] width 1833 height 28
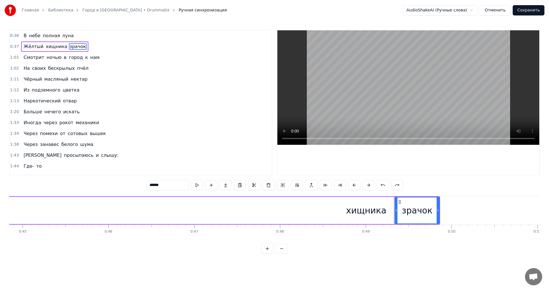
click at [393, 203] on div "хищника" at bounding box center [366, 210] width 1833 height 27
type input "*******"
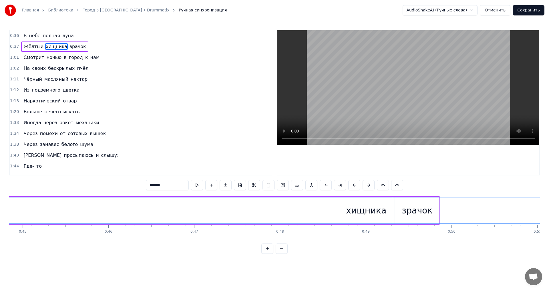
click at [396, 202] on div "хищника" at bounding box center [366, 210] width 1832 height 26
click at [442, 206] on div "хищника" at bounding box center [366, 210] width 1832 height 26
click at [439, 197] on div "хищника" at bounding box center [366, 210] width 1832 height 26
click at [437, 204] on div "хищника" at bounding box center [366, 210] width 1832 height 26
click at [418, 210] on div "хищника" at bounding box center [366, 210] width 1832 height 26
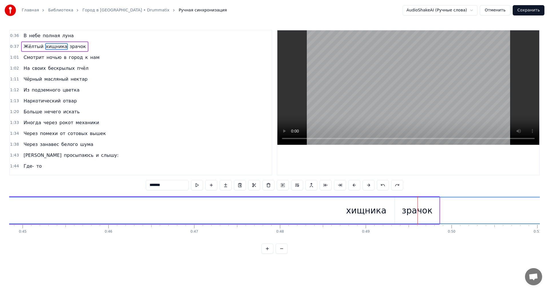
click at [401, 211] on div "хищника" at bounding box center [366, 210] width 1832 height 26
click at [392, 209] on div "хищника" at bounding box center [366, 210] width 1832 height 26
click at [346, 206] on div "хищника" at bounding box center [366, 210] width 1832 height 26
click at [447, 172] on div at bounding box center [408, 102] width 262 height 144
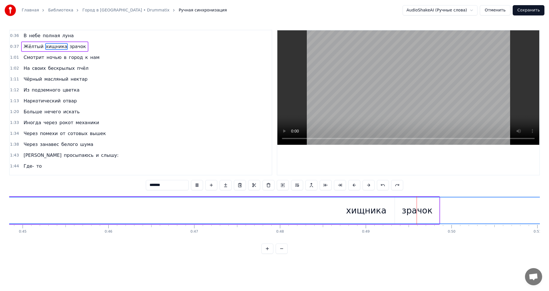
click at [441, 202] on div "хищника" at bounding box center [366, 210] width 1832 height 26
click at [440, 198] on div "хищника" at bounding box center [366, 210] width 1832 height 26
click at [329, 223] on div "хищника" at bounding box center [366, 210] width 1834 height 27
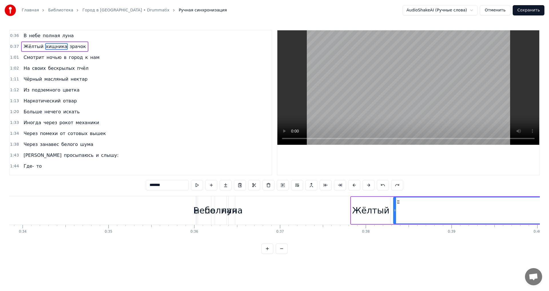
scroll to position [0, 2933]
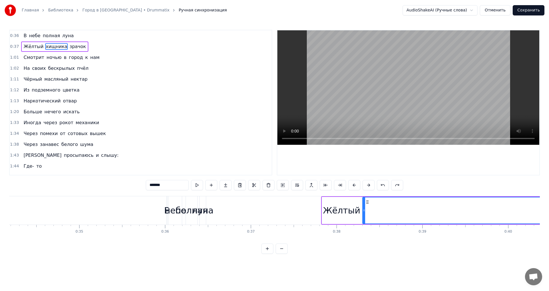
drag, startPoint x: 367, startPoint y: 211, endPoint x: 365, endPoint y: 219, distance: 7.6
click at [365, 219] on div at bounding box center [364, 210] width 2 height 26
drag, startPoint x: 365, startPoint y: 219, endPoint x: 418, endPoint y: 222, distance: 53.3
click at [416, 222] on div at bounding box center [415, 210] width 2 height 26
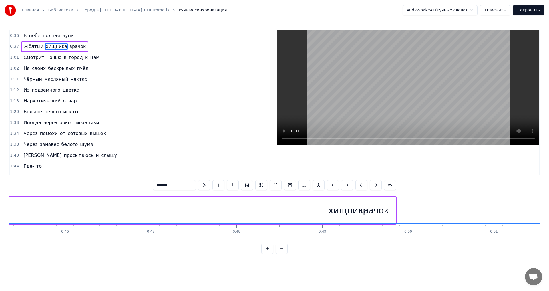
scroll to position [0, 3935]
click at [309, 200] on div "хищника" at bounding box center [304, 210] width 1781 height 26
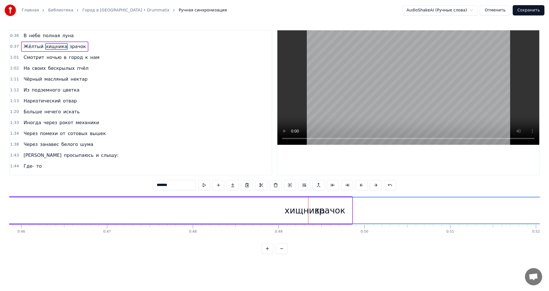
click at [353, 198] on div "хищника" at bounding box center [304, 210] width 1781 height 26
click at [370, 202] on div "хищника" at bounding box center [304, 210] width 1781 height 26
click at [289, 186] on button at bounding box center [290, 185] width 12 height 10
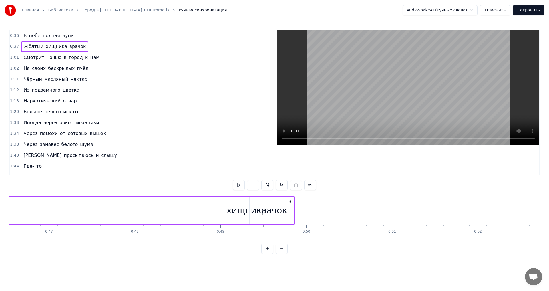
scroll to position [0, 3978]
click at [305, 200] on icon at bounding box center [304, 201] width 5 height 5
click at [304, 201] on circle at bounding box center [304, 201] width 0 height 0
click at [309, 204] on div "хищника" at bounding box center [261, 210] width 1781 height 27
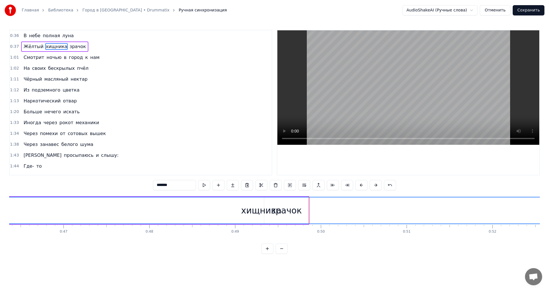
click at [209, 219] on div "хищника" at bounding box center [261, 210] width 1781 height 26
drag, startPoint x: 219, startPoint y: 210, endPoint x: 125, endPoint y: 214, distance: 94.5
click at [125, 214] on div "хищника" at bounding box center [261, 210] width 1781 height 26
click at [254, 203] on div "хищника" at bounding box center [261, 210] width 1781 height 26
click at [262, 211] on div "хищника" at bounding box center [261, 210] width 40 height 13
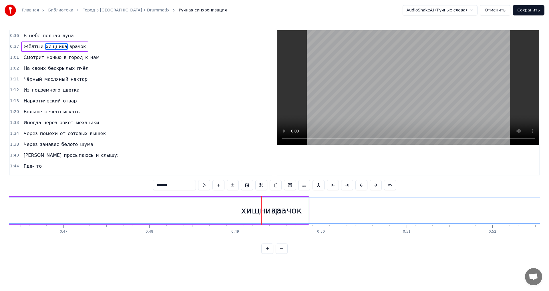
click at [262, 211] on div "хищника" at bounding box center [261, 210] width 40 height 13
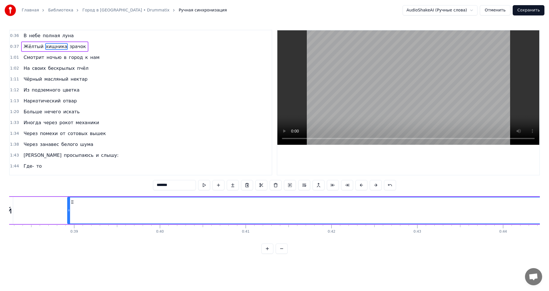
scroll to position [0, 3209]
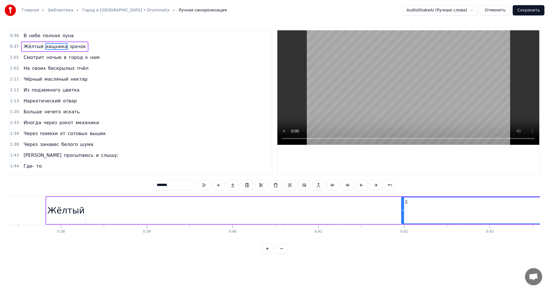
drag, startPoint x: 143, startPoint y: 208, endPoint x: 404, endPoint y: 211, distance: 261.4
click at [404, 211] on icon at bounding box center [403, 210] width 2 height 5
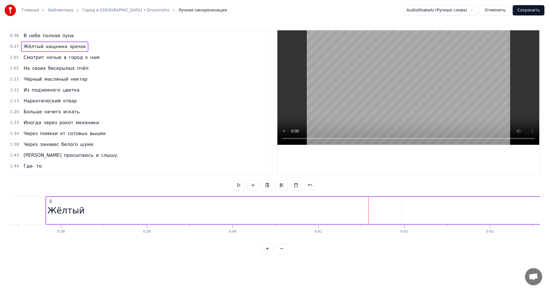
click at [50, 213] on div "Жёлтый" at bounding box center [65, 210] width 39 height 27
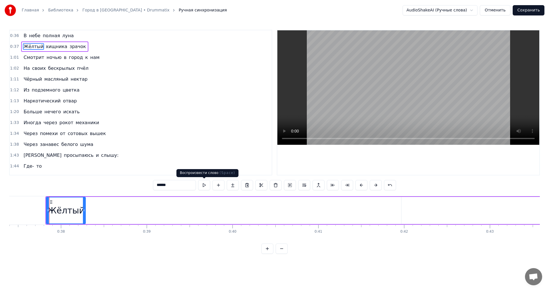
click at [204, 187] on button at bounding box center [204, 185] width 12 height 10
click at [87, 211] on icon at bounding box center [86, 210] width 2 height 5
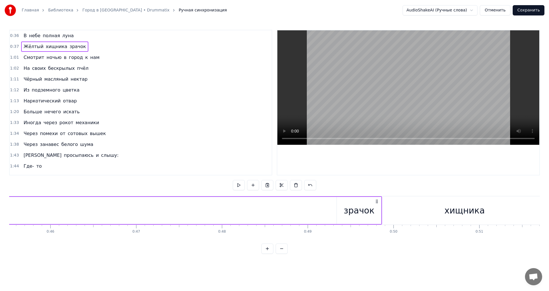
scroll to position [0, 3673]
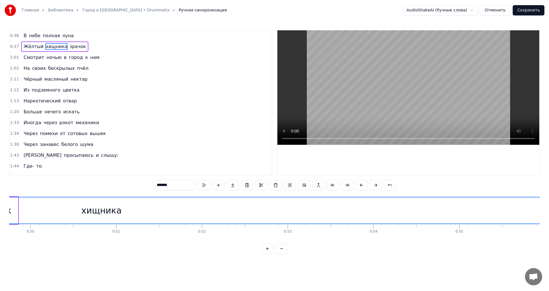
scroll to position [0, 4167]
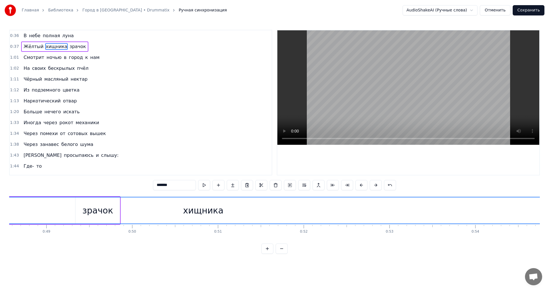
click at [100, 207] on div "хищника" at bounding box center [203, 210] width 1520 height 26
click at [117, 205] on div "хищника" at bounding box center [203, 210] width 1520 height 26
click at [237, 211] on div "хищника" at bounding box center [203, 210] width 1520 height 26
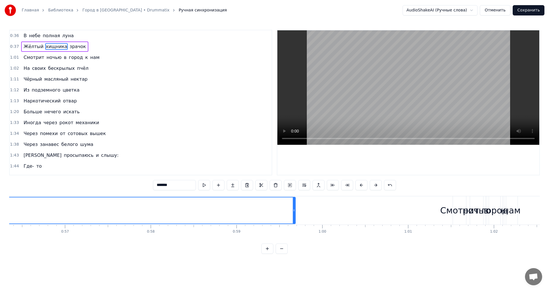
scroll to position [0, 4922]
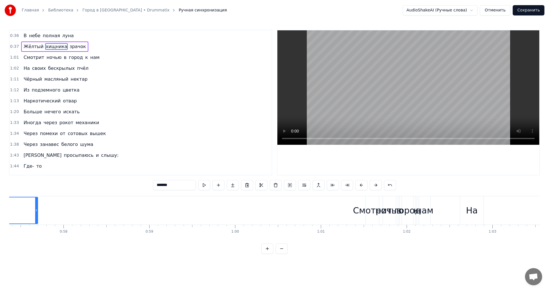
drag, startPoint x: 206, startPoint y: 210, endPoint x: 33, endPoint y: 215, distance: 173.1
click at [35, 215] on div at bounding box center [36, 210] width 2 height 26
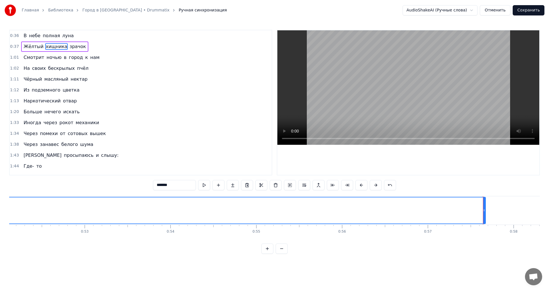
scroll to position [0, 4646]
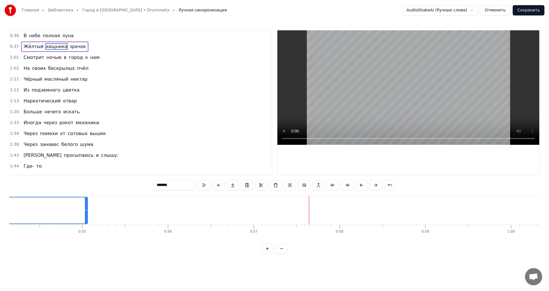
drag, startPoint x: 310, startPoint y: 209, endPoint x: 72, endPoint y: 229, distance: 238.5
click at [72, 229] on div "В небе полная луна Жёлтый хищника зрачок Смотрит ночью в город к нам На своих б…" at bounding box center [274, 217] width 531 height 43
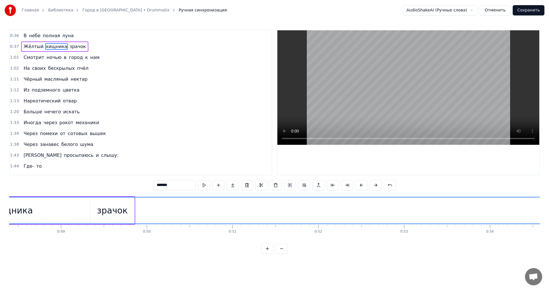
scroll to position [0, 3848]
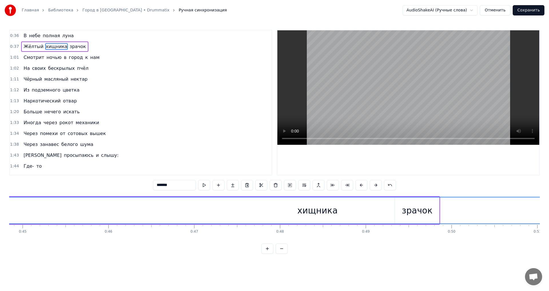
click at [440, 201] on div "хищника" at bounding box center [317, 210] width 1109 height 26
click at [464, 204] on div "хищника" at bounding box center [317, 210] width 1109 height 26
click at [432, 207] on div "хищника" at bounding box center [317, 210] width 1109 height 26
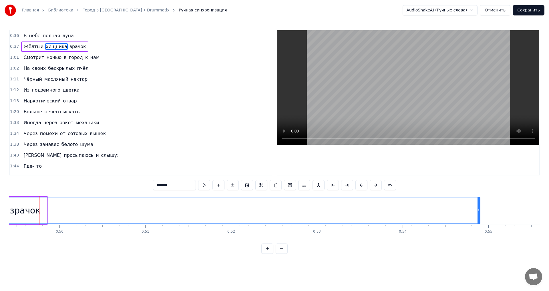
scroll to position [0, 4269]
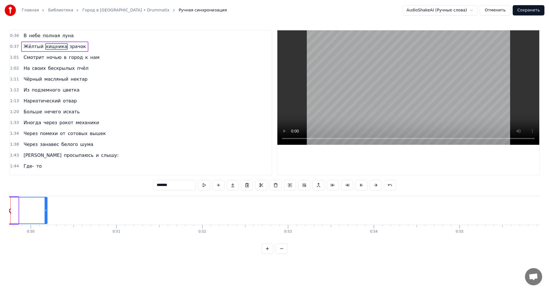
drag, startPoint x: 46, startPoint y: 215, endPoint x: 42, endPoint y: 215, distance: 4.0
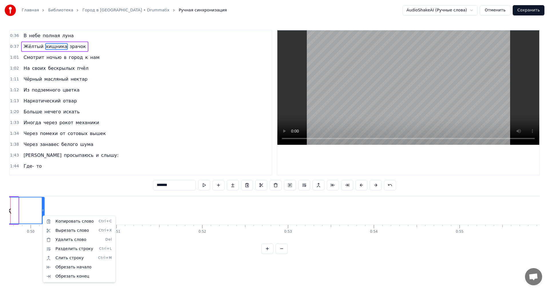
click at [187, 202] on html "Главная Библиотека Город в [GEOGRAPHIC_DATA] • Drummatix Ручная синхронизация A…" at bounding box center [274, 131] width 549 height 263
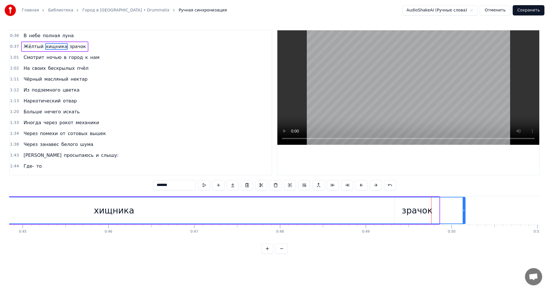
scroll to position [0, 3891]
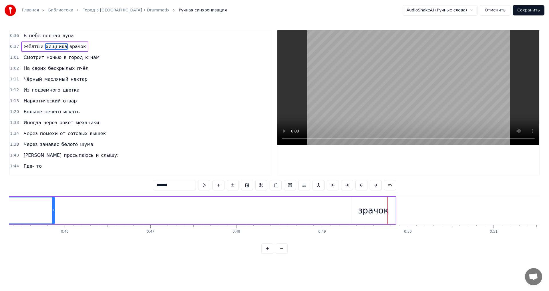
drag, startPoint x: 421, startPoint y: 206, endPoint x: 53, endPoint y: 213, distance: 368.2
click at [54, 213] on div at bounding box center [53, 210] width 2 height 26
click at [364, 211] on div "зрачок" at bounding box center [373, 210] width 31 height 13
type input "******"
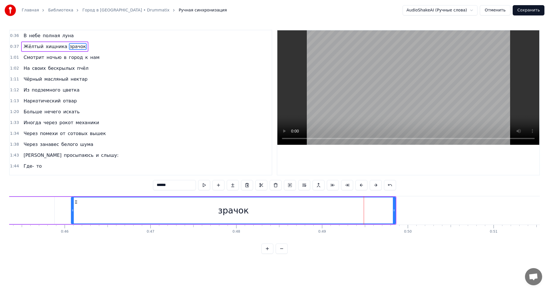
drag, startPoint x: 352, startPoint y: 211, endPoint x: 80, endPoint y: 214, distance: 272.6
click at [71, 213] on div at bounding box center [72, 210] width 2 height 26
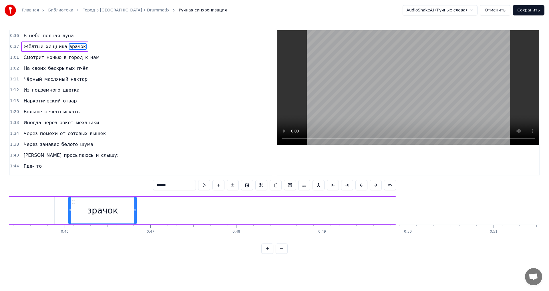
drag, startPoint x: 394, startPoint y: 207, endPoint x: 135, endPoint y: 221, distance: 259.5
click at [135, 221] on div at bounding box center [135, 210] width 2 height 26
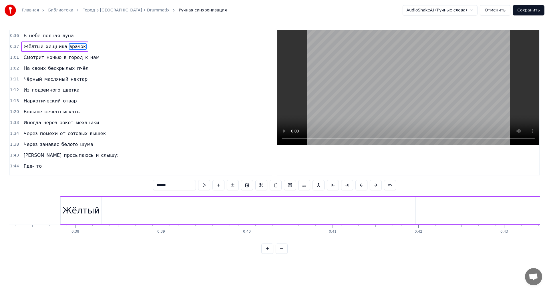
scroll to position [0, 3368]
click at [204, 206] on div "Жёлтый хищника зрачок" at bounding box center [273, 210] width 774 height 28
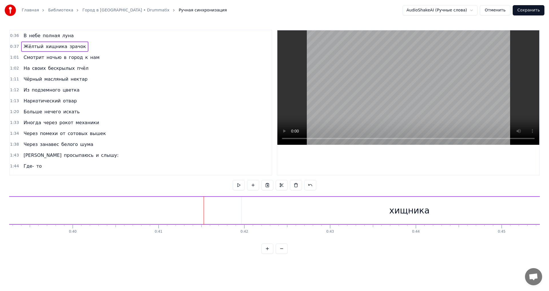
click at [367, 218] on div "хищника" at bounding box center [409, 210] width 335 height 27
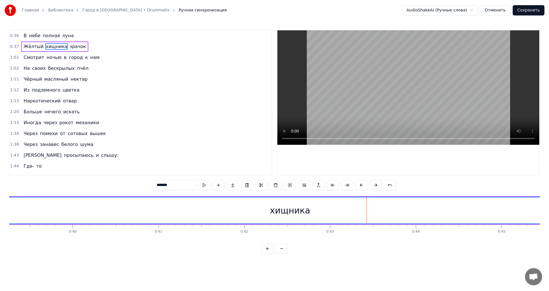
drag, startPoint x: 242, startPoint y: 211, endPoint x: 3, endPoint y: 223, distance: 239.1
click at [3, 223] on div "Главная Библиотека Город в [GEOGRAPHIC_DATA] • Drummatix Ручная синхронизация A…" at bounding box center [274, 127] width 549 height 254
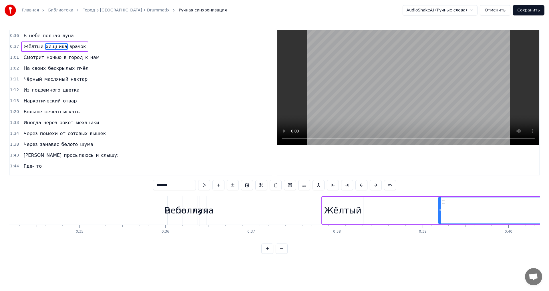
scroll to position [0, 2889]
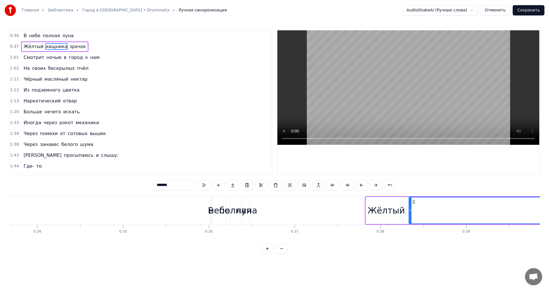
drag, startPoint x: 484, startPoint y: 209, endPoint x: 404, endPoint y: 221, distance: 81.6
click at [410, 219] on div at bounding box center [410, 210] width 2 height 26
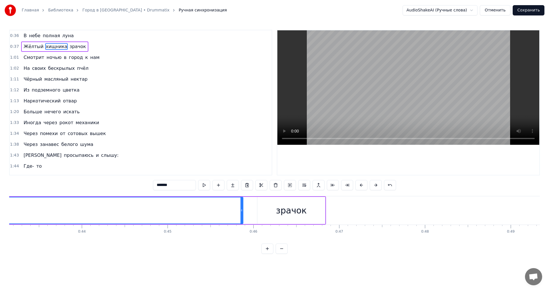
scroll to position [0, 3673]
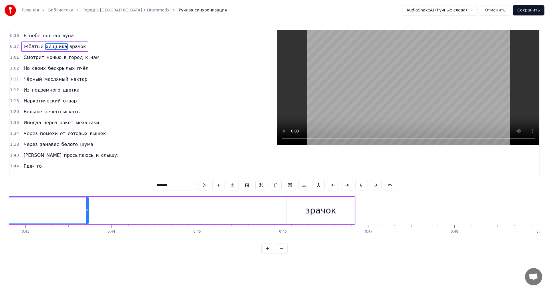
drag, startPoint x: 272, startPoint y: 210, endPoint x: 85, endPoint y: 225, distance: 187.6
click at [85, 225] on div "В небе полная луна Жёлтый хищника зрачок Смотрит ночью в город к нам На своих б…" at bounding box center [274, 217] width 531 height 43
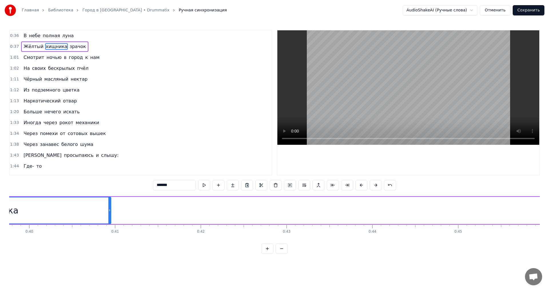
drag, startPoint x: 345, startPoint y: 210, endPoint x: 87, endPoint y: 231, distance: 258.5
click at [87, 231] on div "В небе полная луна Жёлтый хищника зрачок Смотрит ночью в город к нам На своих б…" at bounding box center [274, 217] width 531 height 43
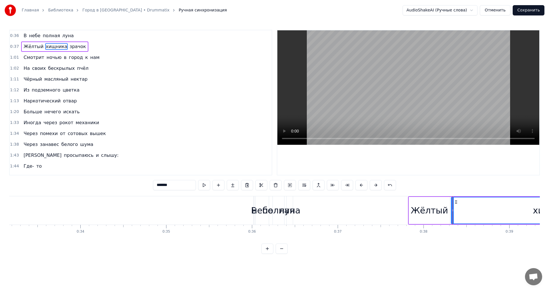
scroll to position [0, 2962]
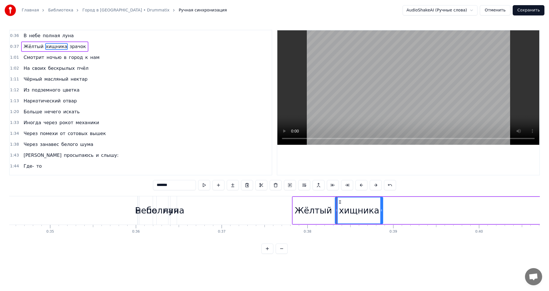
drag, startPoint x: 537, startPoint y: 210, endPoint x: 382, endPoint y: 222, distance: 156.0
click at [382, 222] on div at bounding box center [381, 210] width 2 height 26
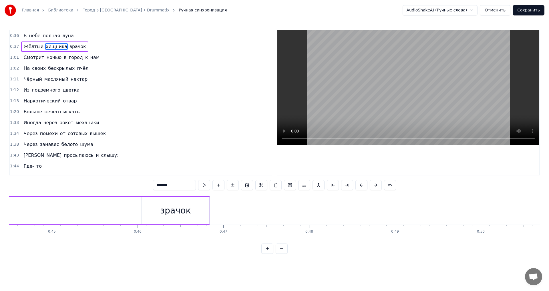
scroll to position [0, 3833]
click at [137, 219] on div "зрачок" at bounding box center [161, 210] width 68 height 27
type input "******"
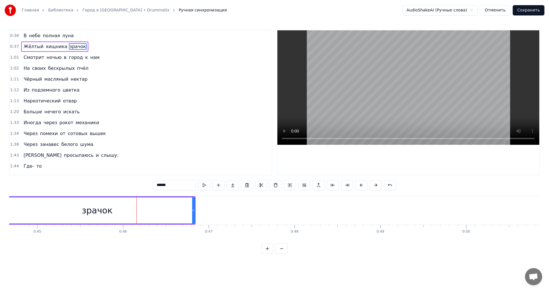
drag, startPoint x: 128, startPoint y: 211, endPoint x: 0, endPoint y: 222, distance: 128.0
click at [0, 222] on div "Главная Библиотека Город в [GEOGRAPHIC_DATA] • Drummatix Ручная синхронизация A…" at bounding box center [274, 127] width 549 height 254
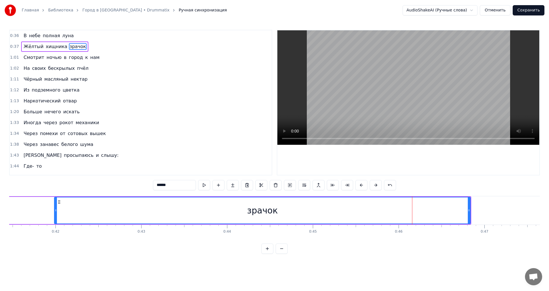
drag, startPoint x: 273, startPoint y: 212, endPoint x: 55, endPoint y: 216, distance: 217.7
click at [55, 216] on div at bounding box center [56, 210] width 2 height 26
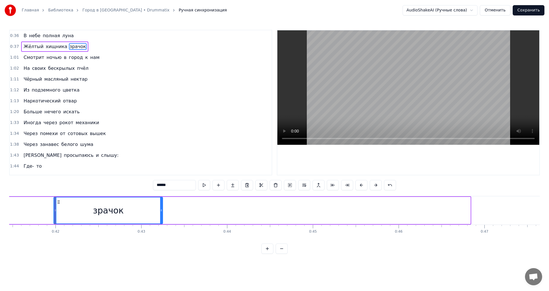
drag, startPoint x: 468, startPoint y: 211, endPoint x: 151, endPoint y: 218, distance: 317.5
click at [160, 221] on div at bounding box center [161, 210] width 2 height 26
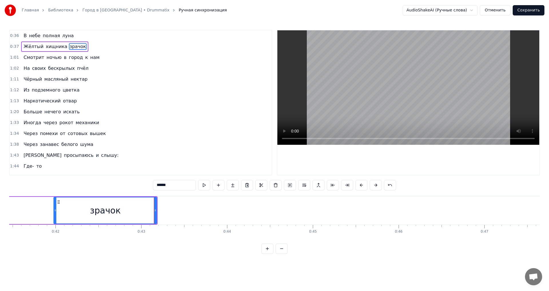
scroll to position [0, 3354]
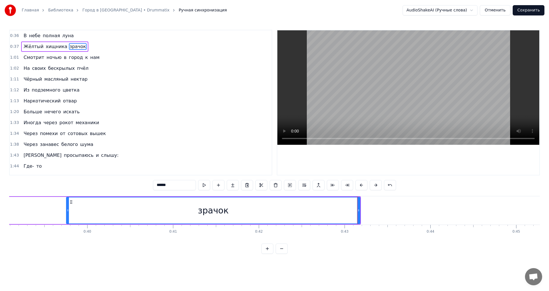
drag, startPoint x: 259, startPoint y: 211, endPoint x: 54, endPoint y: 219, distance: 205.2
click at [67, 219] on div at bounding box center [68, 210] width 2 height 26
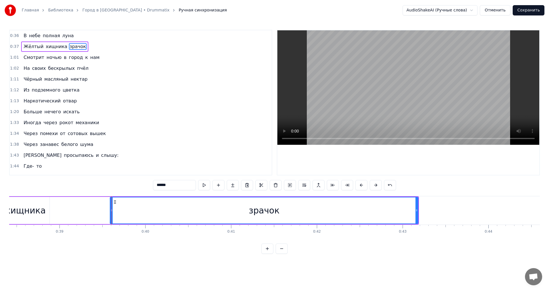
scroll to position [0, 3267]
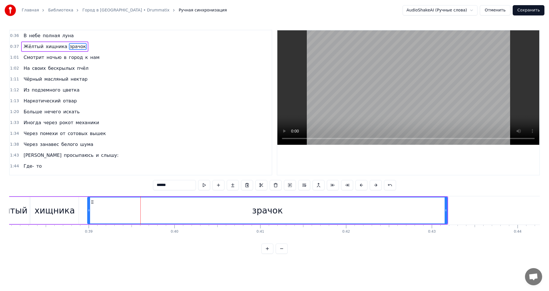
drag, startPoint x: 140, startPoint y: 208, endPoint x: 85, endPoint y: 213, distance: 55.2
click at [88, 213] on div at bounding box center [89, 210] width 2 height 26
drag, startPoint x: 447, startPoint y: 212, endPoint x: 331, endPoint y: 212, distance: 116.7
click at [331, 212] on div "зрачок" at bounding box center [266, 210] width 364 height 27
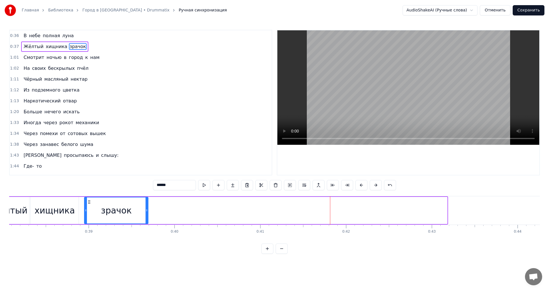
drag, startPoint x: 446, startPoint y: 204, endPoint x: 147, endPoint y: 219, distance: 299.5
click at [147, 219] on div at bounding box center [147, 210] width 2 height 26
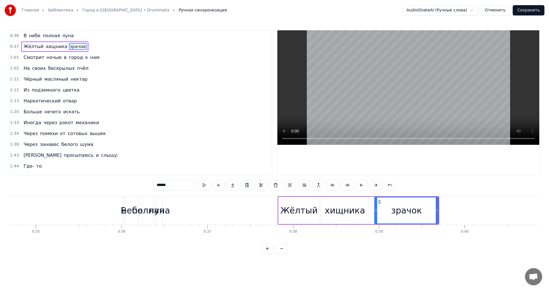
scroll to position [0, 2788]
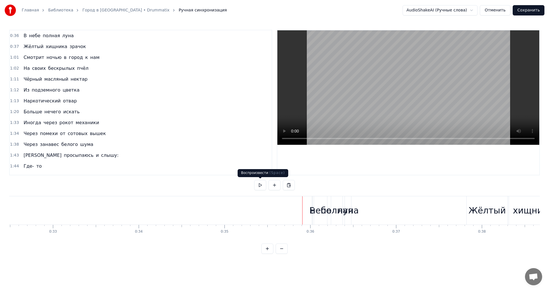
click at [258, 186] on button at bounding box center [260, 185] width 12 height 10
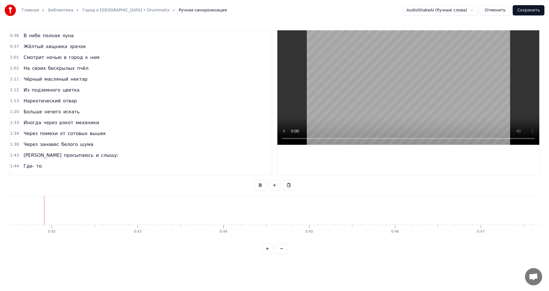
scroll to position [0, 3565]
click at [263, 187] on button at bounding box center [260, 185] width 12 height 10
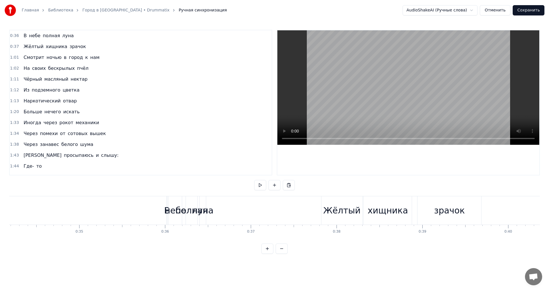
click at [331, 212] on div "Жёлтый" at bounding box center [341, 210] width 37 height 13
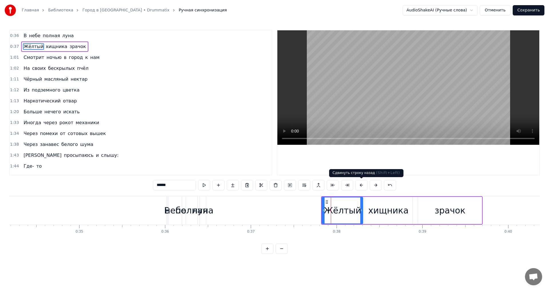
click at [361, 185] on button at bounding box center [361, 185] width 12 height 10
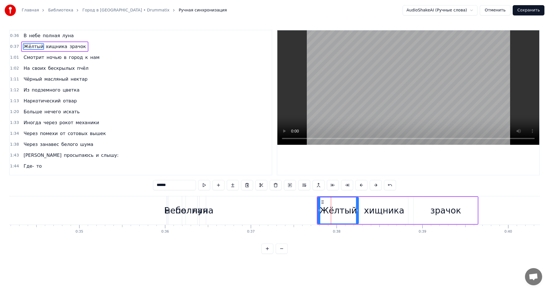
click at [361, 185] on button at bounding box center [361, 185] width 12 height 10
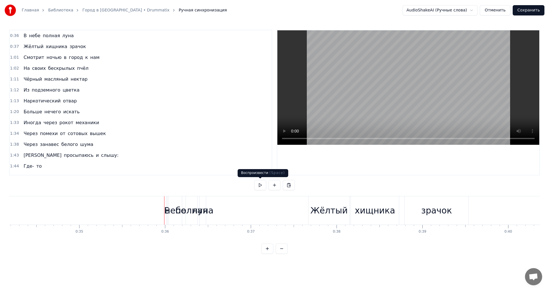
click at [256, 186] on button at bounding box center [260, 185] width 12 height 10
click at [258, 186] on button at bounding box center [260, 185] width 12 height 10
click at [323, 211] on div "Жёлтый" at bounding box center [328, 210] width 37 height 13
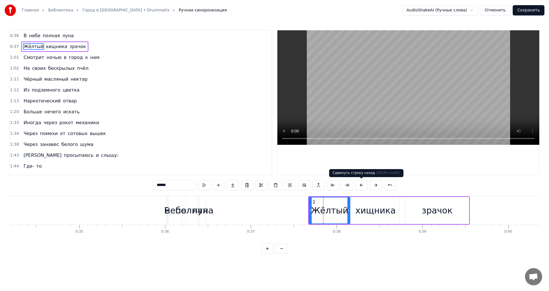
click at [363, 184] on button at bounding box center [361, 185] width 12 height 10
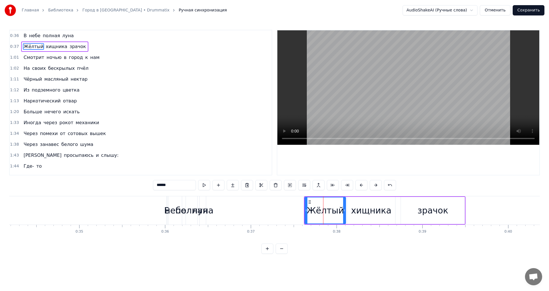
click at [362, 184] on button at bounding box center [361, 185] width 12 height 10
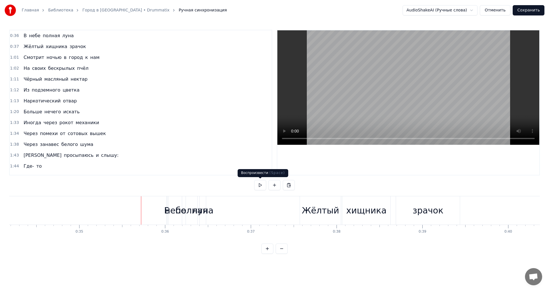
click at [262, 187] on button at bounding box center [260, 185] width 12 height 10
click at [260, 186] on button at bounding box center [260, 185] width 12 height 10
click at [261, 188] on button at bounding box center [260, 185] width 12 height 10
click at [258, 184] on button at bounding box center [260, 185] width 12 height 10
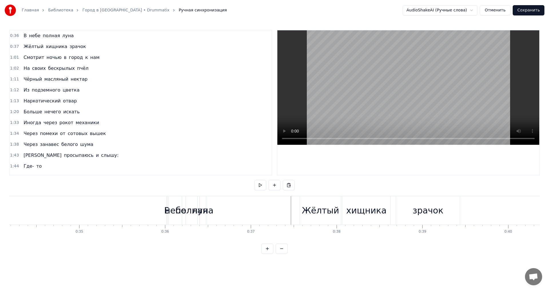
click at [185, 207] on div "полная" at bounding box center [192, 210] width 32 height 13
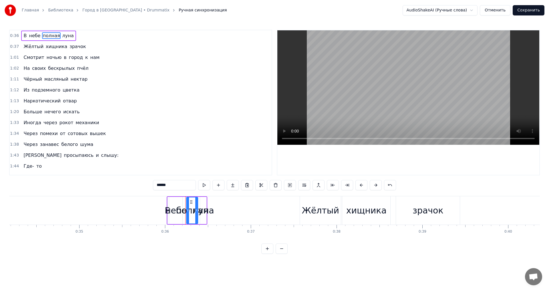
click at [211, 212] on div "луна" at bounding box center [203, 210] width 21 height 13
type input "****"
click at [168, 208] on div "В небе полная луна" at bounding box center [187, 210] width 41 height 28
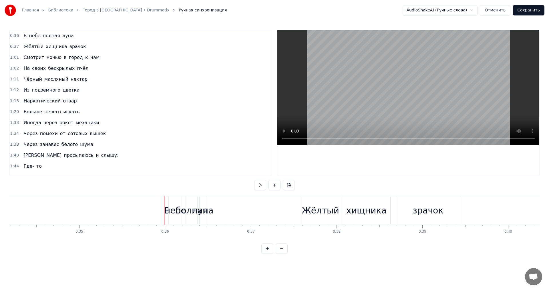
click at [167, 216] on div "небе" at bounding box center [175, 210] width 21 height 13
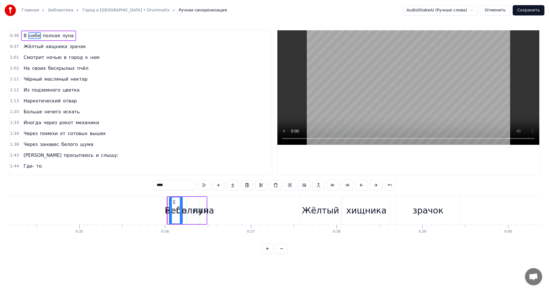
click at [361, 185] on button at bounding box center [361, 185] width 12 height 10
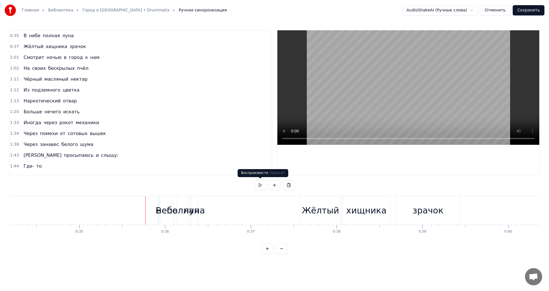
click at [259, 185] on button at bounding box center [260, 185] width 12 height 10
click at [257, 187] on button at bounding box center [260, 185] width 12 height 10
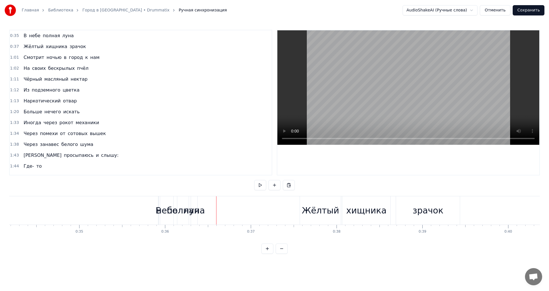
click at [163, 210] on div "небе" at bounding box center [166, 210] width 21 height 13
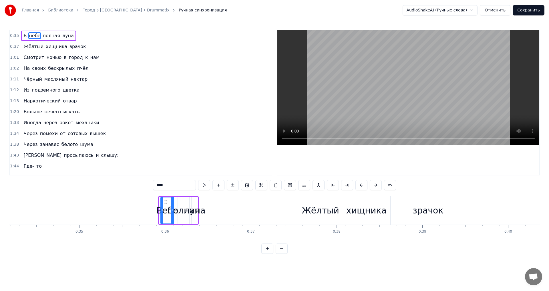
click at [158, 210] on div "В" at bounding box center [159, 210] width 6 height 13
type input "*"
drag, startPoint x: 160, startPoint y: 210, endPoint x: 164, endPoint y: 209, distance: 4.3
click at [164, 209] on div "В небе полная луна" at bounding box center [178, 210] width 41 height 28
click at [159, 210] on div "небе" at bounding box center [167, 210] width 21 height 13
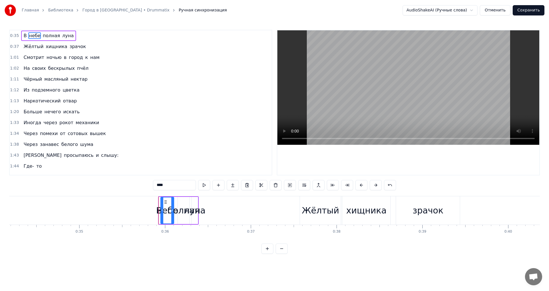
click at [157, 208] on div "В" at bounding box center [159, 210] width 6 height 13
type input "*"
drag, startPoint x: 157, startPoint y: 208, endPoint x: 154, endPoint y: 212, distance: 5.1
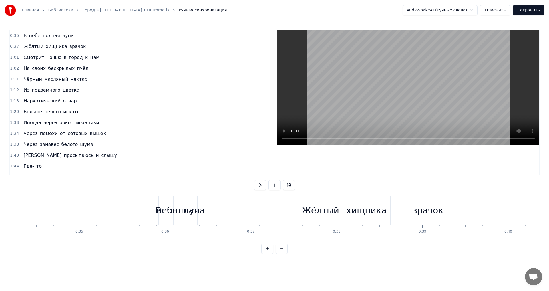
click at [256, 183] on button at bounding box center [260, 185] width 12 height 10
click at [260, 184] on button at bounding box center [260, 185] width 12 height 10
click at [173, 206] on div "полная" at bounding box center [183, 210] width 32 height 13
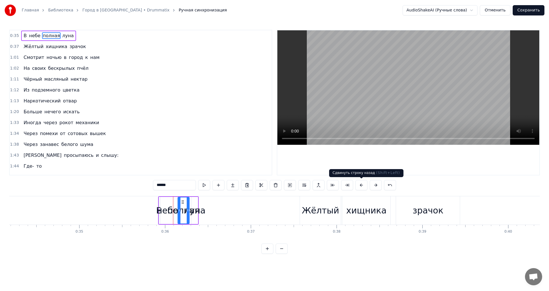
click at [362, 183] on button at bounding box center [361, 185] width 12 height 10
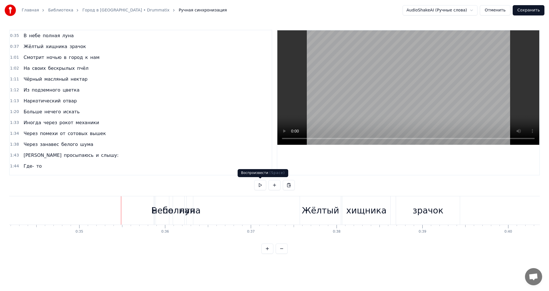
click at [260, 184] on button at bounding box center [260, 185] width 12 height 10
click at [313, 202] on div "Жёлтый" at bounding box center [320, 210] width 41 height 28
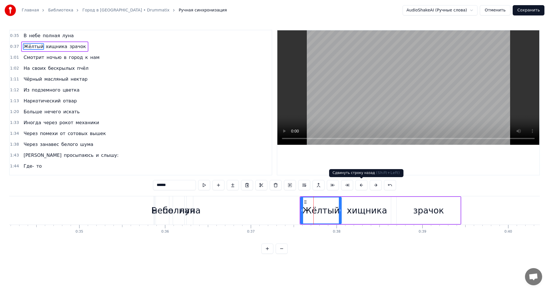
click at [364, 183] on button at bounding box center [361, 185] width 12 height 10
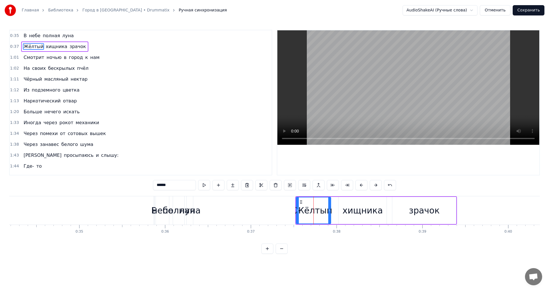
drag, startPoint x: 335, startPoint y: 204, endPoint x: 329, endPoint y: 205, distance: 6.4
click at [329, 205] on div at bounding box center [329, 210] width 2 height 26
click at [386, 205] on div "хищника" at bounding box center [363, 210] width 48 height 27
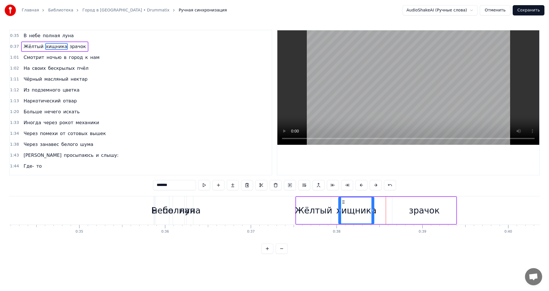
drag, startPoint x: 386, startPoint y: 205, endPoint x: 374, endPoint y: 207, distance: 12.7
click at [374, 207] on div at bounding box center [373, 210] width 2 height 26
click at [455, 205] on div "зрачок" at bounding box center [424, 210] width 64 height 27
type input "******"
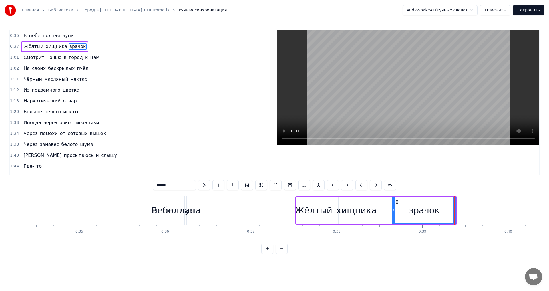
click at [456, 206] on div "зрачок" at bounding box center [424, 210] width 64 height 27
drag, startPoint x: 454, startPoint y: 204, endPoint x: 429, endPoint y: 205, distance: 24.6
click at [430, 205] on div at bounding box center [431, 210] width 2 height 26
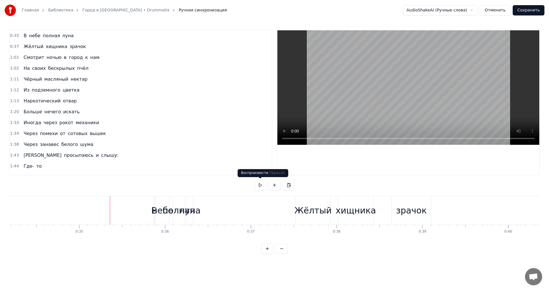
click at [263, 183] on button at bounding box center [260, 185] width 12 height 10
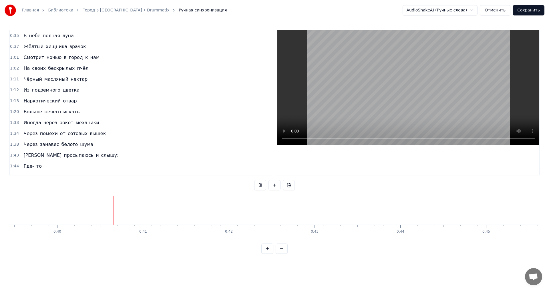
scroll to position [0, 3412]
drag, startPoint x: 131, startPoint y: 209, endPoint x: 69, endPoint y: 214, distance: 62.6
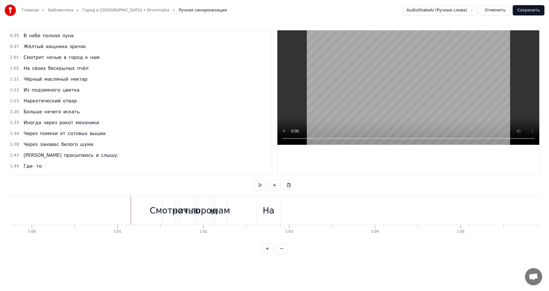
click at [123, 211] on div at bounding box center [123, 210] width 0 height 28
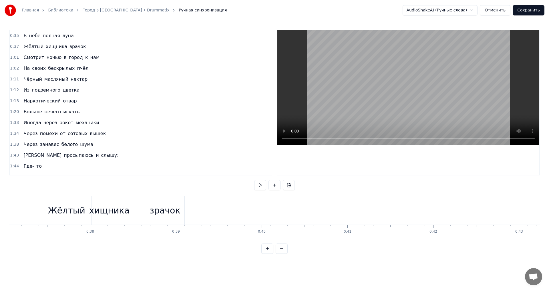
drag, startPoint x: 220, startPoint y: 203, endPoint x: 267, endPoint y: 212, distance: 47.5
click at [180, 210] on div "зрачок" at bounding box center [164, 210] width 39 height 28
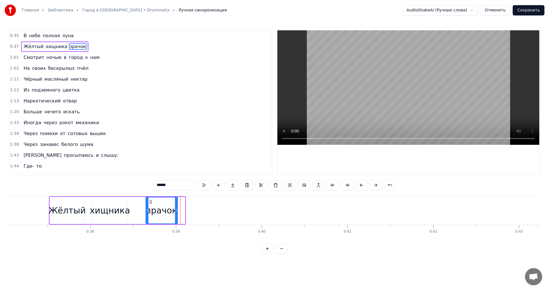
drag, startPoint x: 184, startPoint y: 212, endPoint x: 176, endPoint y: 211, distance: 8.0
click at [176, 211] on icon at bounding box center [176, 210] width 2 height 5
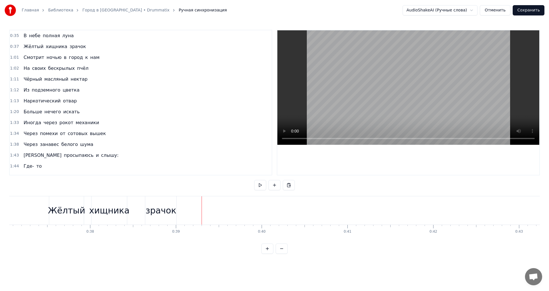
click at [285, 186] on button at bounding box center [289, 185] width 12 height 10
click at [241, 210] on div at bounding box center [241, 210] width 0 height 28
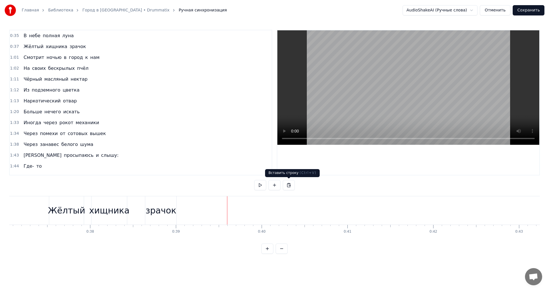
click at [290, 187] on button at bounding box center [289, 185] width 12 height 10
drag, startPoint x: 230, startPoint y: 207, endPoint x: 313, endPoint y: 209, distance: 83.3
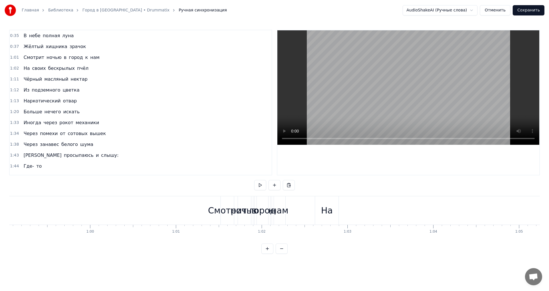
scroll to position [0, 5024]
click at [257, 210] on div "Смотрит" at bounding box center [271, 210] width 39 height 13
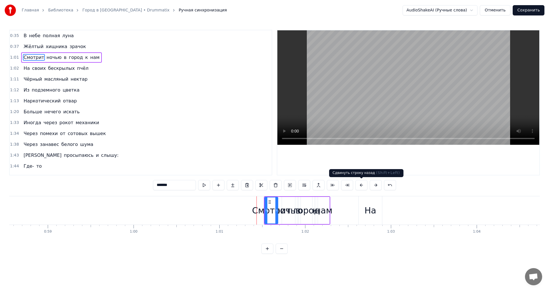
click at [358, 184] on button at bounding box center [361, 185] width 12 height 10
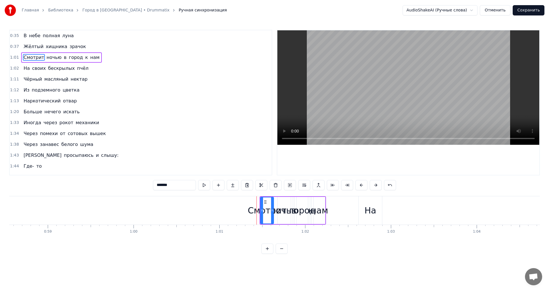
click at [358, 184] on button at bounding box center [361, 185] width 12 height 10
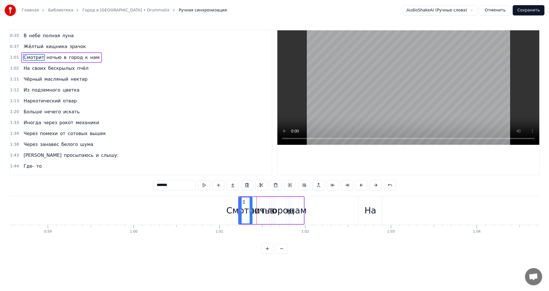
click at [358, 184] on button at bounding box center [361, 185] width 12 height 10
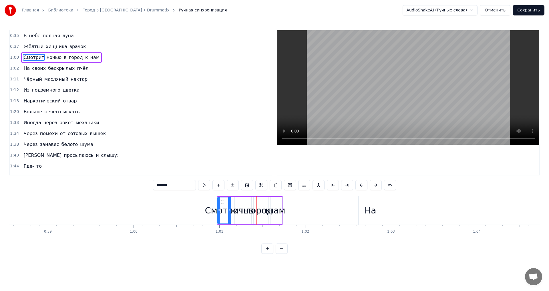
click at [358, 184] on button at bounding box center [361, 185] width 12 height 10
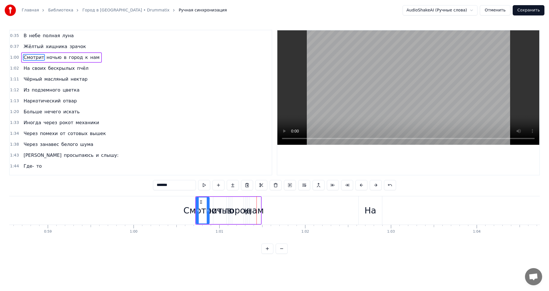
click at [358, 184] on button at bounding box center [361, 185] width 12 height 10
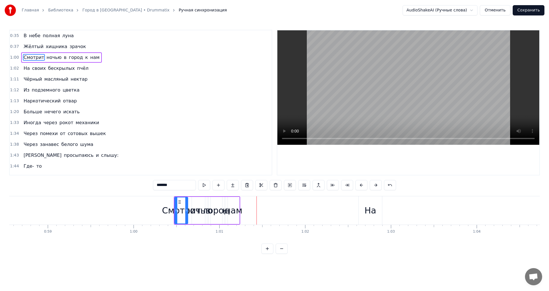
click at [358, 184] on button at bounding box center [361, 185] width 12 height 10
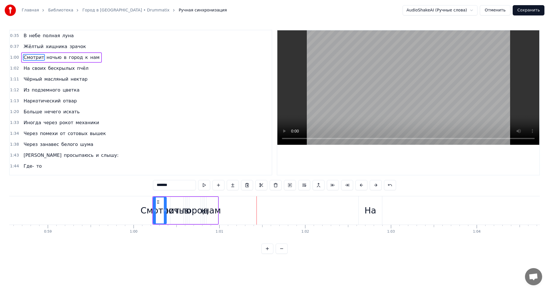
click at [358, 184] on button at bounding box center [361, 185] width 12 height 10
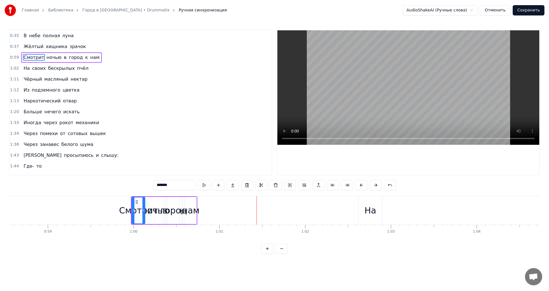
click at [358, 184] on button at bounding box center [361, 185] width 12 height 10
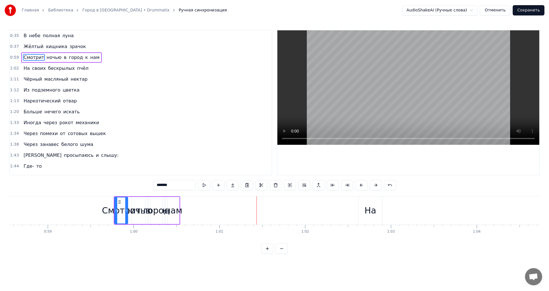
click at [358, 184] on button at bounding box center [361, 185] width 12 height 10
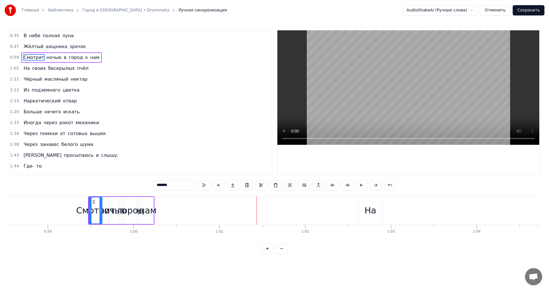
click at [358, 184] on button at bounding box center [361, 185] width 12 height 10
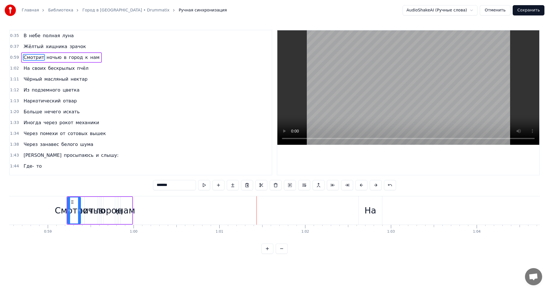
click at [358, 184] on button at bounding box center [361, 185] width 12 height 10
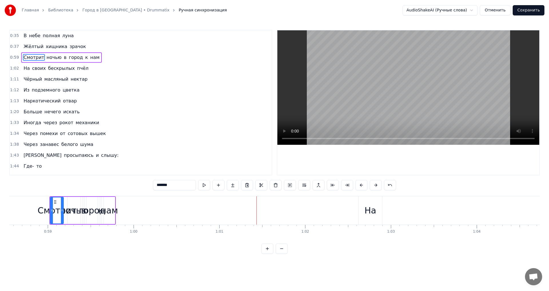
click at [358, 184] on button at bounding box center [361, 185] width 12 height 10
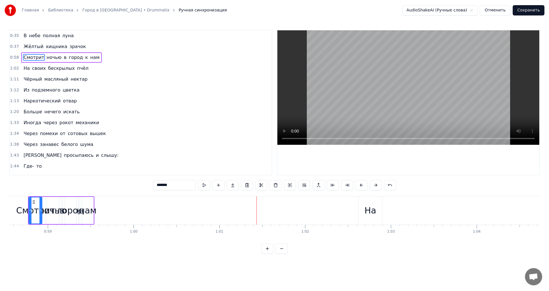
click at [358, 184] on button at bounding box center [361, 185] width 12 height 10
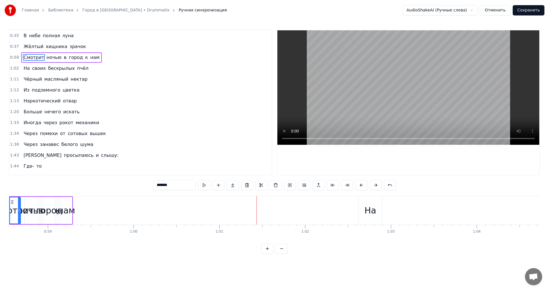
click at [358, 184] on button at bounding box center [361, 185] width 12 height 10
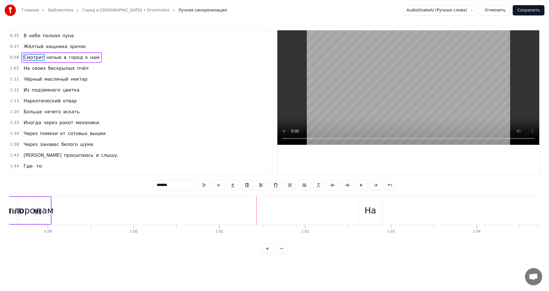
click at [358, 184] on button at bounding box center [361, 185] width 12 height 10
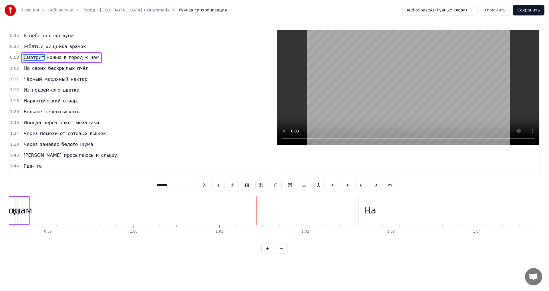
click at [358, 184] on button at bounding box center [361, 185] width 12 height 10
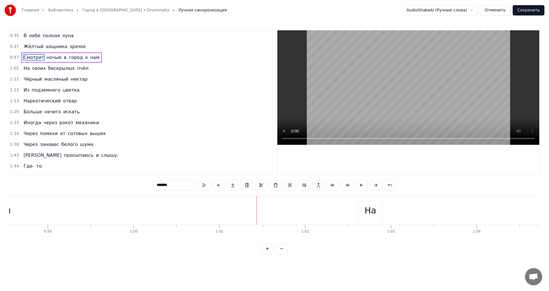
scroll to position [0, 4559]
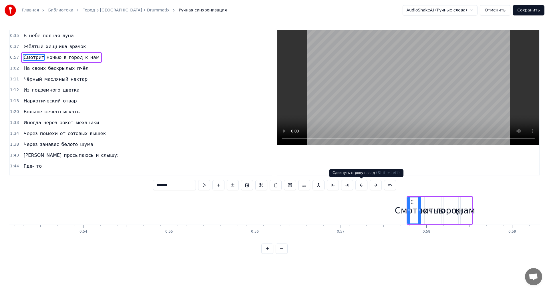
click at [359, 184] on button at bounding box center [361, 185] width 12 height 10
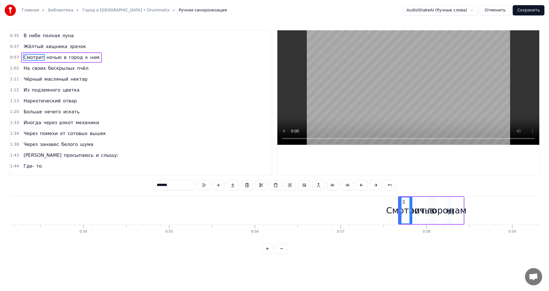
click at [359, 184] on button at bounding box center [361, 185] width 12 height 10
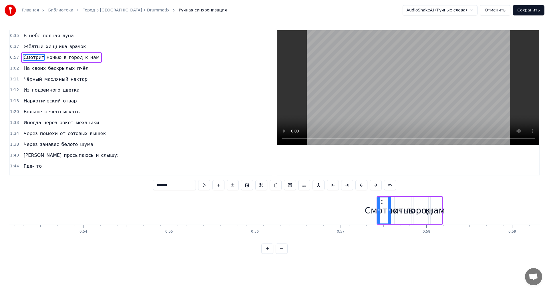
click at [359, 184] on button at bounding box center [361, 185] width 12 height 10
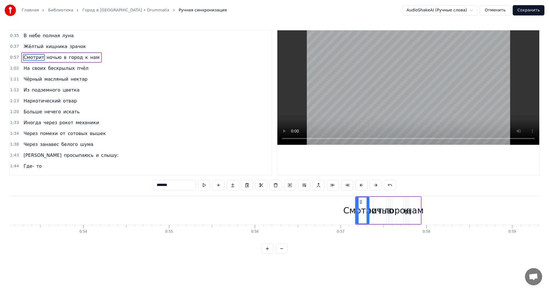
click at [359, 184] on button at bounding box center [361, 185] width 12 height 10
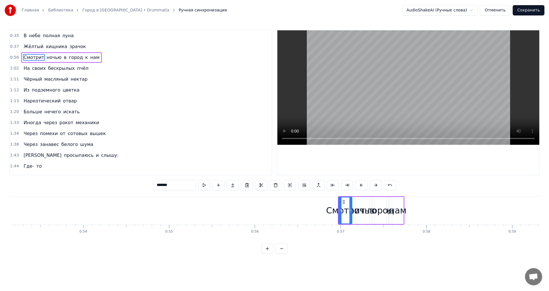
click at [359, 184] on button at bounding box center [361, 185] width 12 height 10
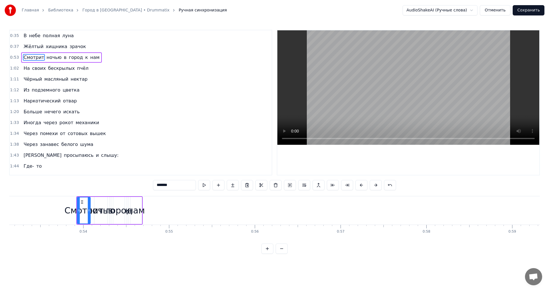
click at [113, 237] on div "В небе полная луна Жёлтый хищника зрачок Смотрит ночью в город к нам На своих б…" at bounding box center [274, 217] width 531 height 43
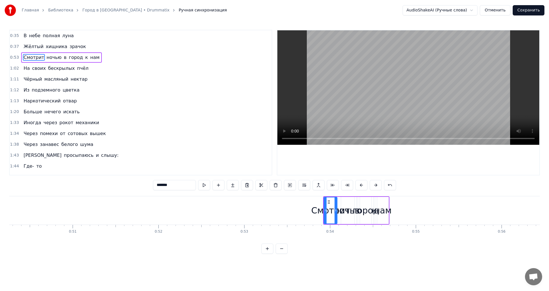
scroll to position [0, 4370]
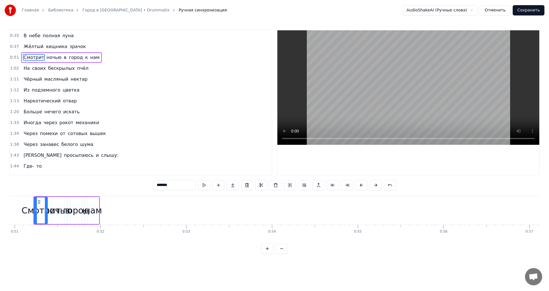
click at [107, 237] on div "В небе полная луна Жёлтый хищника зрачок Смотрит ночью в город к нам На своих б…" at bounding box center [274, 217] width 531 height 43
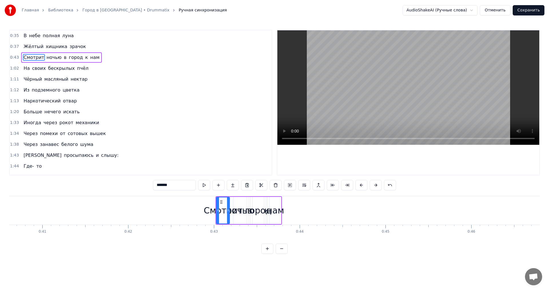
scroll to position [0, 3470]
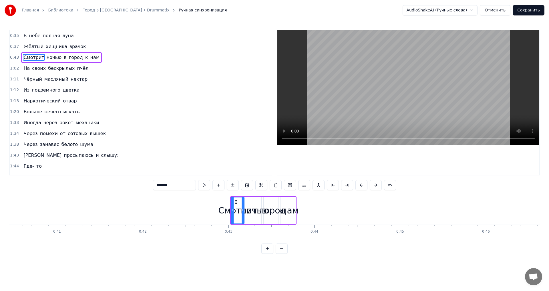
click at [279, 253] on button at bounding box center [282, 248] width 12 height 10
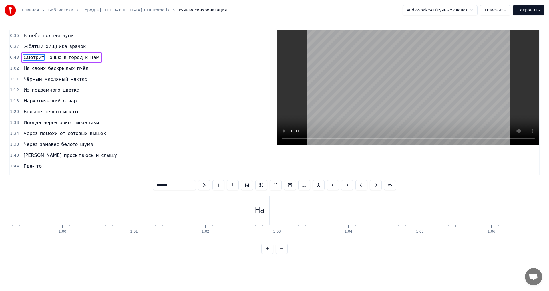
scroll to position [0, 4364]
click at [279, 253] on button at bounding box center [282, 248] width 12 height 10
click at [268, 252] on button at bounding box center [267, 248] width 12 height 10
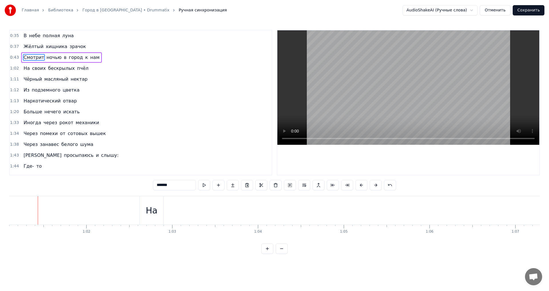
click at [268, 252] on button at bounding box center [267, 248] width 12 height 10
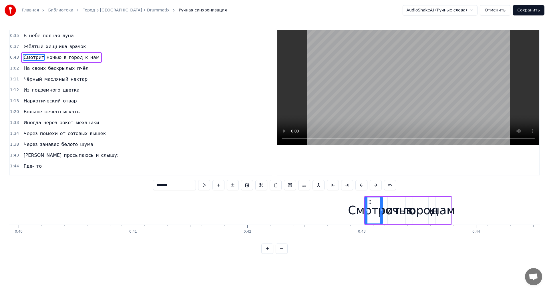
scroll to position [0, 4625]
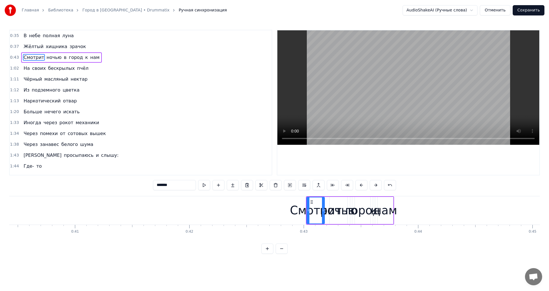
click at [284, 251] on button at bounding box center [282, 248] width 12 height 10
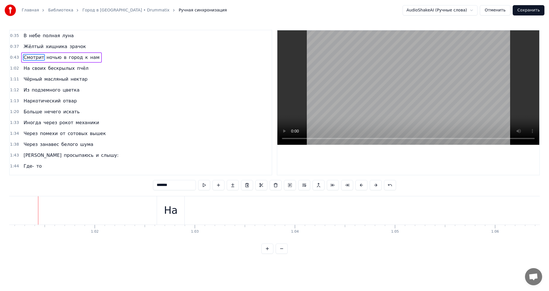
click at [283, 252] on button at bounding box center [282, 248] width 12 height 10
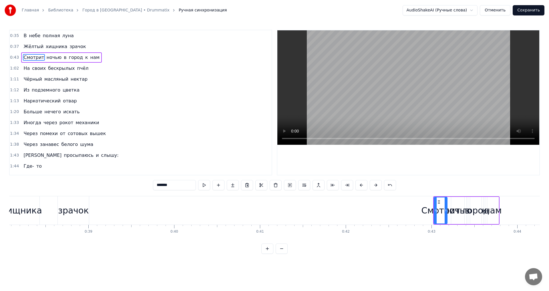
scroll to position [0, 3296]
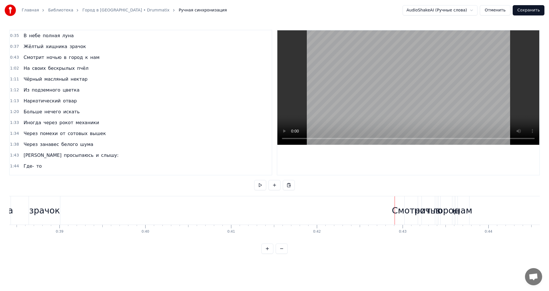
click at [456, 208] on div "к" at bounding box center [454, 210] width 5 height 13
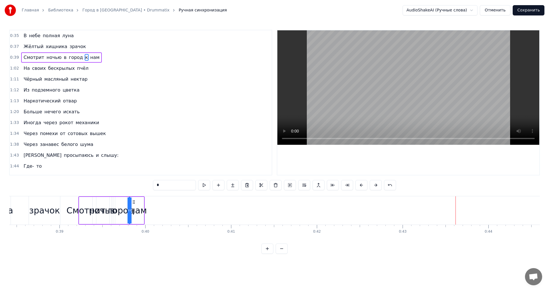
click at [48, 213] on div "зрачок" at bounding box center [44, 210] width 31 height 13
type input "******"
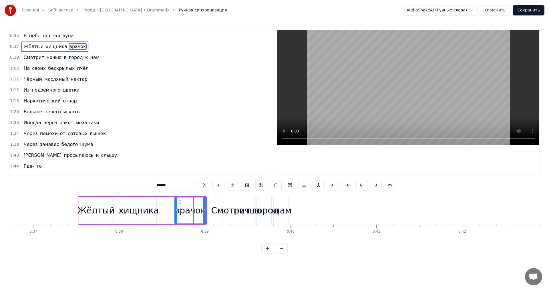
scroll to position [0, 3122]
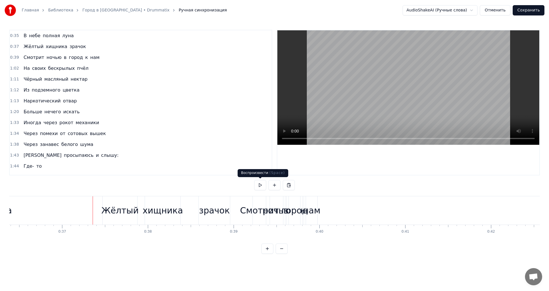
click at [260, 185] on button at bounding box center [260, 185] width 12 height 10
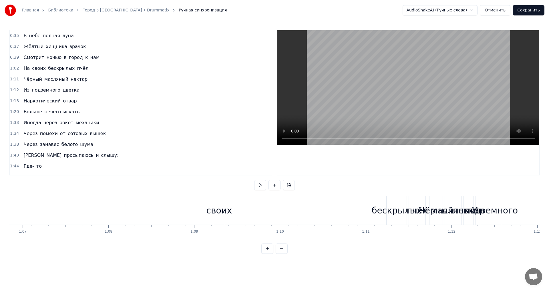
scroll to position [0, 5880]
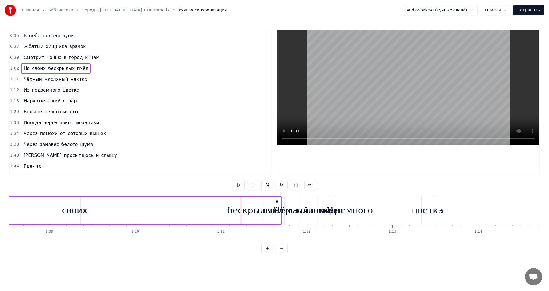
click at [244, 199] on div "бескрылых" at bounding box center [252, 210] width 20 height 27
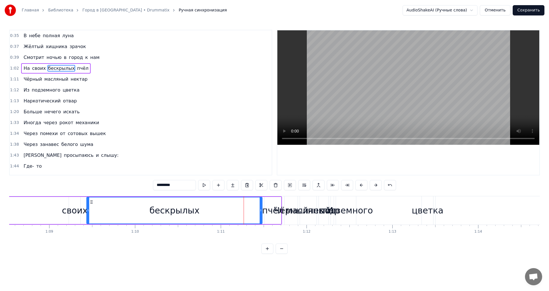
drag, startPoint x: 243, startPoint y: 206, endPoint x: 88, endPoint y: 206, distance: 155.6
click at [88, 206] on div at bounding box center [88, 210] width 2 height 26
click at [262, 200] on div "бескрылых" at bounding box center [174, 210] width 176 height 27
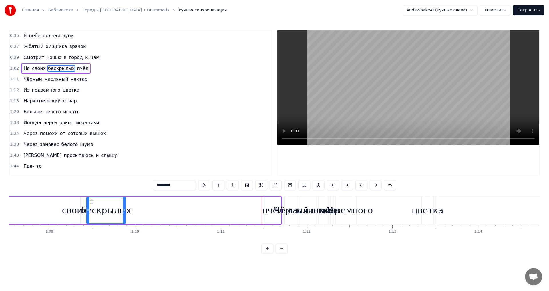
drag, startPoint x: 261, startPoint y: 199, endPoint x: 124, endPoint y: 201, distance: 136.7
click at [124, 201] on div at bounding box center [124, 210] width 2 height 26
click at [270, 203] on div "пчёл" at bounding box center [273, 210] width 17 height 27
type input "****"
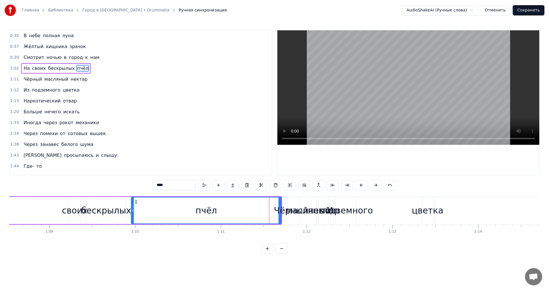
drag, startPoint x: 266, startPoint y: 202, endPoint x: 132, endPoint y: 202, distance: 133.3
click at [132, 202] on div at bounding box center [133, 210] width 2 height 26
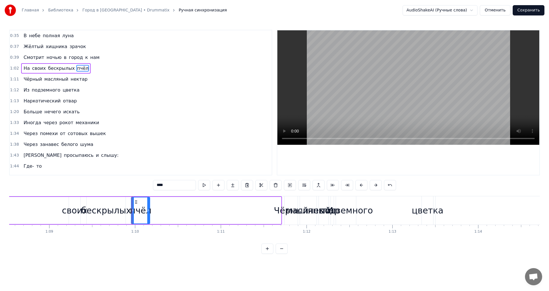
drag, startPoint x: 280, startPoint y: 200, endPoint x: 149, endPoint y: 202, distance: 131.3
click at [149, 202] on div at bounding box center [148, 210] width 2 height 26
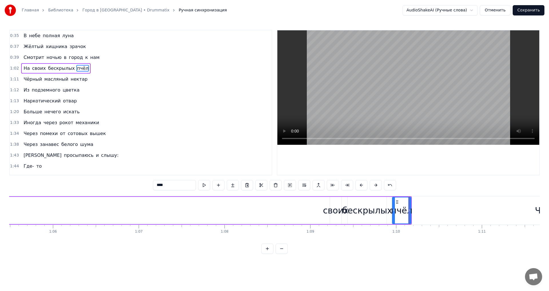
scroll to position [0, 5590]
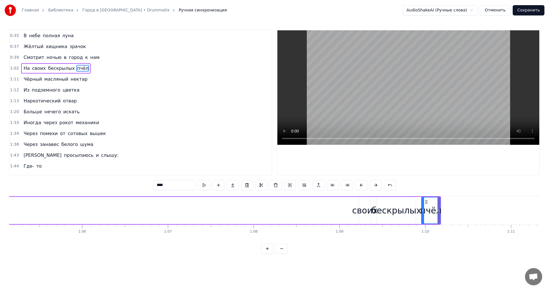
click at [229, 202] on div "На своих бескрылых пчёл" at bounding box center [116, 210] width 649 height 28
click at [361, 208] on div "своих" at bounding box center [365, 210] width 26 height 13
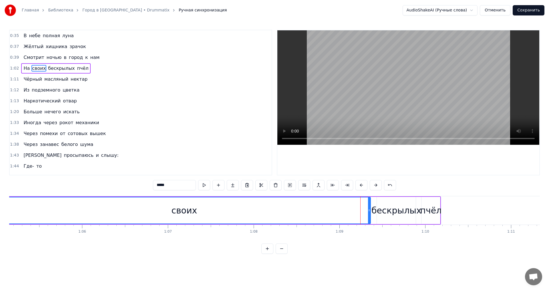
drag, startPoint x: 362, startPoint y: 202, endPoint x: 0, endPoint y: 214, distance: 361.7
click at [0, 214] on div "Главная Библиотека Город в [GEOGRAPHIC_DATA] • Drummatix Ручная синхронизация A…" at bounding box center [274, 127] width 549 height 254
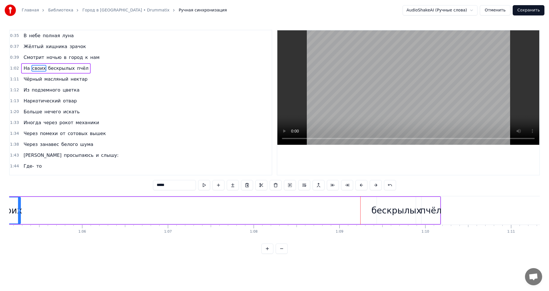
drag, startPoint x: 370, startPoint y: 202, endPoint x: 18, endPoint y: 204, distance: 352.4
click at [18, 204] on div at bounding box center [19, 210] width 2 height 26
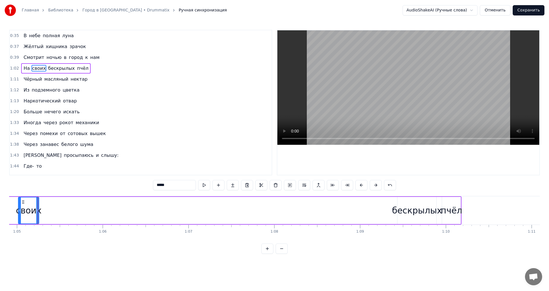
click at [410, 207] on div "бескрылых" at bounding box center [417, 210] width 50 height 13
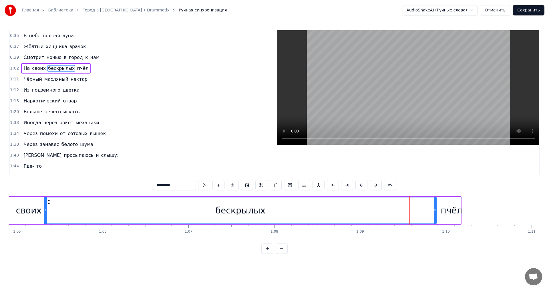
drag, startPoint x: 399, startPoint y: 202, endPoint x: 45, endPoint y: 201, distance: 353.2
click at [45, 201] on div at bounding box center [46, 210] width 2 height 26
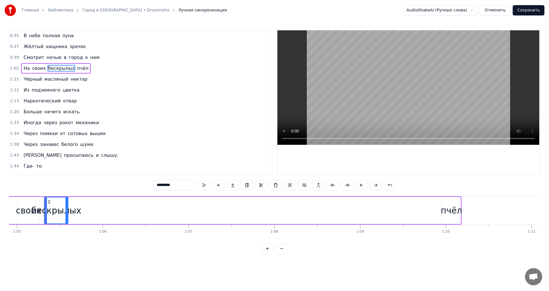
drag, startPoint x: 435, startPoint y: 204, endPoint x: 65, endPoint y: 203, distance: 370.7
click at [65, 203] on div at bounding box center [66, 210] width 2 height 26
click at [456, 206] on div "пчёл" at bounding box center [451, 210] width 21 height 13
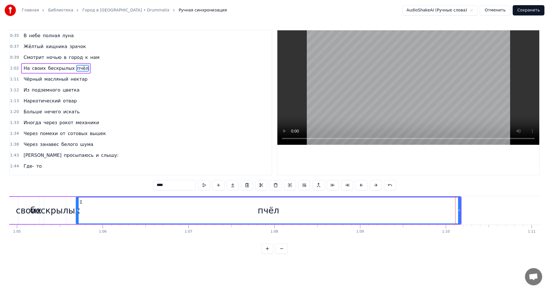
drag, startPoint x: 444, startPoint y: 201, endPoint x: 78, endPoint y: 202, distance: 366.1
click at [78, 202] on div at bounding box center [77, 210] width 2 height 26
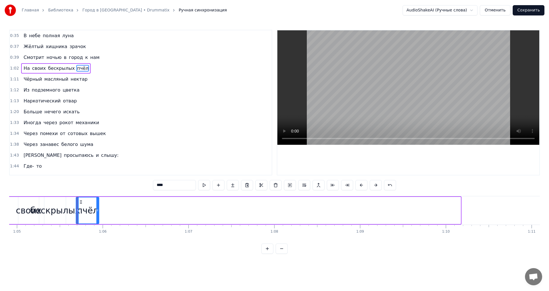
drag, startPoint x: 460, startPoint y: 203, endPoint x: 99, endPoint y: 197, distance: 361.8
click at [99, 197] on div "пчёл" at bounding box center [87, 210] width 23 height 27
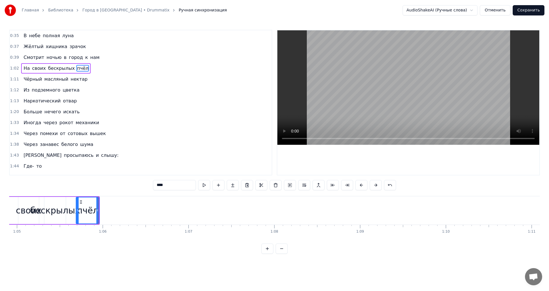
scroll to position [0, 5270]
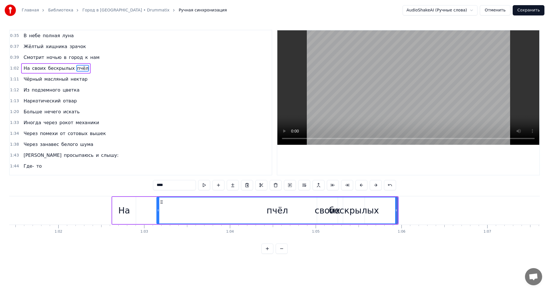
drag, startPoint x: 375, startPoint y: 205, endPoint x: 157, endPoint y: 205, distance: 218.2
click at [157, 205] on div at bounding box center [158, 210] width 2 height 26
click at [328, 209] on div "пчёл" at bounding box center [277, 210] width 241 height 26
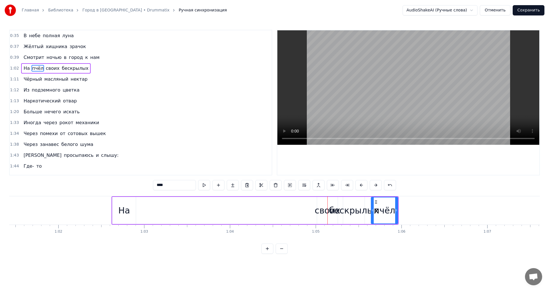
drag, startPoint x: 159, startPoint y: 208, endPoint x: 374, endPoint y: 213, distance: 214.5
click at [334, 206] on div "бескрылых" at bounding box center [354, 210] width 50 height 13
type input "*********"
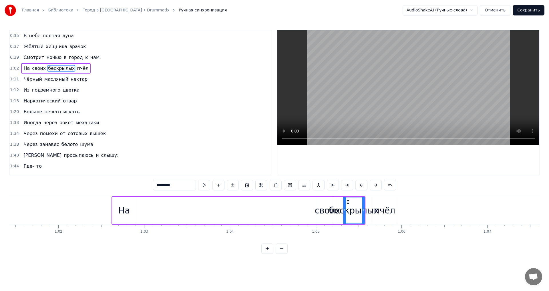
click at [312, 205] on div "На своих бескрылых пчёл" at bounding box center [239, 210] width 254 height 28
click at [319, 207] on div "своих" at bounding box center [328, 210] width 26 height 13
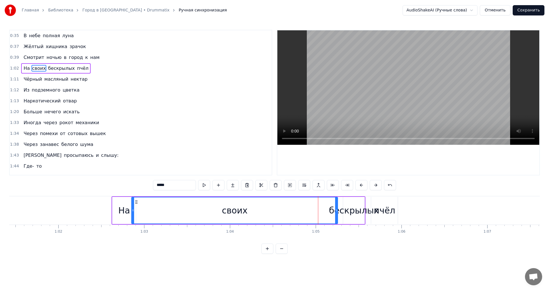
drag, startPoint x: 319, startPoint y: 207, endPoint x: 133, endPoint y: 208, distance: 185.6
click at [133, 208] on div at bounding box center [133, 210] width 2 height 26
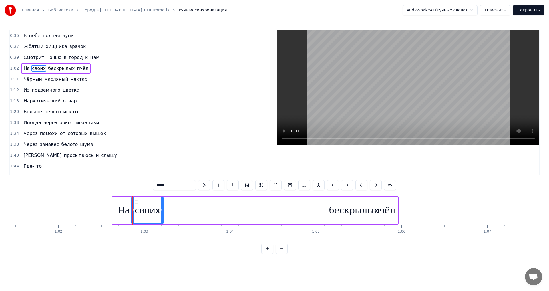
drag, startPoint x: 337, startPoint y: 200, endPoint x: 154, endPoint y: 210, distance: 182.4
click at [161, 209] on div at bounding box center [162, 210] width 2 height 26
click at [344, 208] on div "бескрылых" at bounding box center [354, 210] width 50 height 13
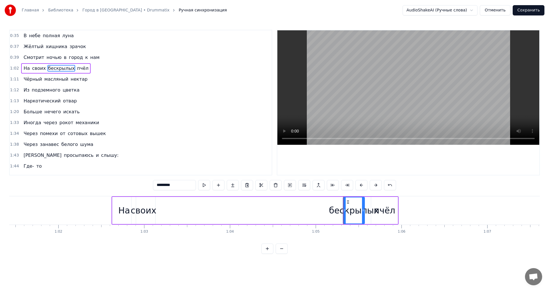
click at [336, 212] on div "бескрылых" at bounding box center [354, 210] width 50 height 13
click at [356, 209] on div "бескрылых" at bounding box center [354, 210] width 50 height 13
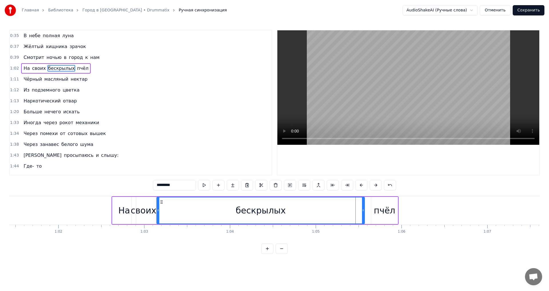
drag, startPoint x: 344, startPoint y: 206, endPoint x: 158, endPoint y: 216, distance: 186.8
click at [158, 216] on div at bounding box center [158, 210] width 2 height 26
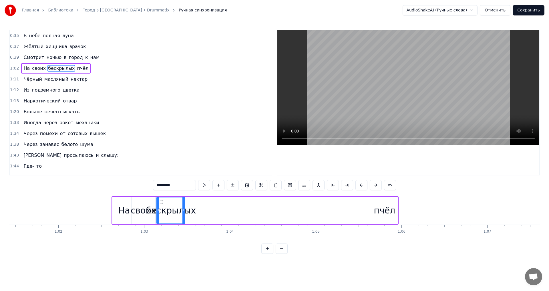
drag, startPoint x: 363, startPoint y: 207, endPoint x: 190, endPoint y: 206, distance: 173.3
click at [184, 203] on div at bounding box center [183, 210] width 2 height 26
click at [380, 207] on div "пчёл" at bounding box center [384, 210] width 21 height 13
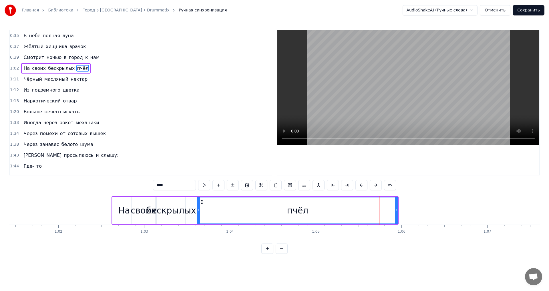
drag, startPoint x: 373, startPoint y: 205, endPoint x: 198, endPoint y: 202, distance: 175.6
click at [198, 202] on div at bounding box center [199, 210] width 2 height 26
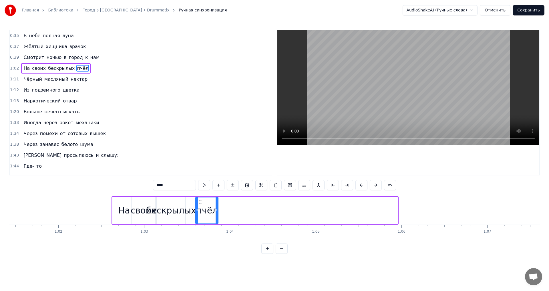
drag, startPoint x: 397, startPoint y: 202, endPoint x: 217, endPoint y: 210, distance: 179.8
click at [217, 210] on div at bounding box center [217, 210] width 2 height 26
click at [129, 210] on div "На" at bounding box center [124, 210] width 12 height 13
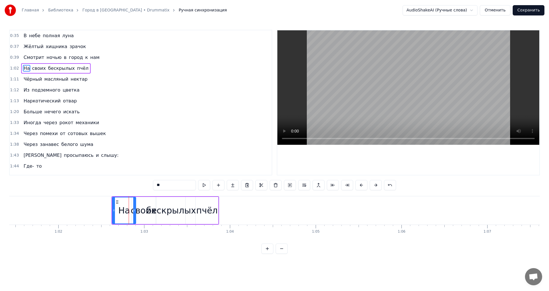
click at [162, 208] on div "бескрылых" at bounding box center [171, 210] width 50 height 13
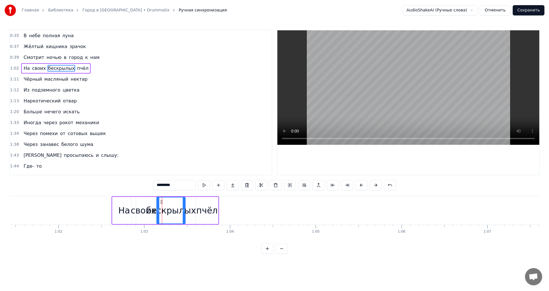
click at [207, 210] on div "пчёл" at bounding box center [206, 210] width 21 height 13
type input "****"
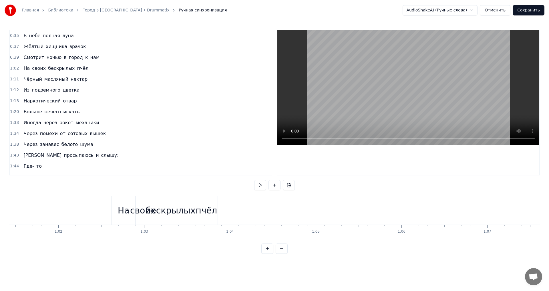
click at [115, 198] on div "На" at bounding box center [123, 210] width 23 height 28
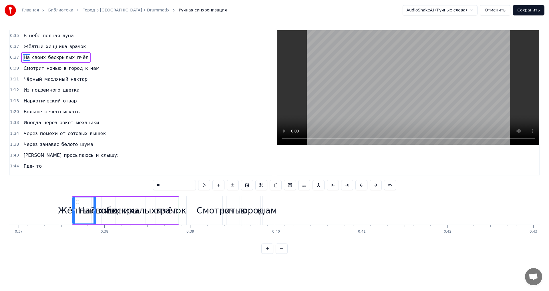
scroll to position [0, 3078]
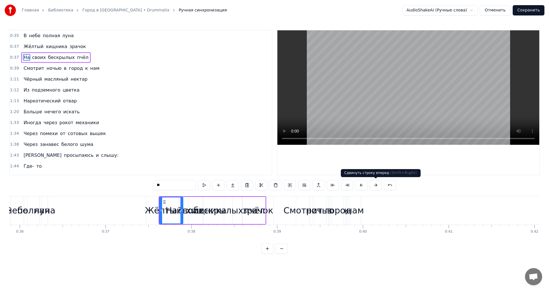
click at [376, 186] on button at bounding box center [376, 185] width 12 height 10
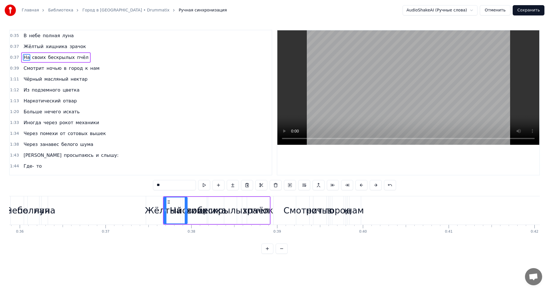
click at [376, 186] on button at bounding box center [376, 185] width 12 height 10
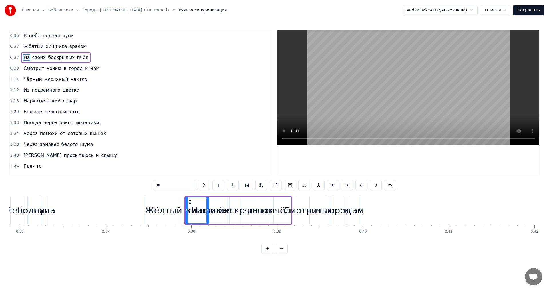
click at [376, 186] on button at bounding box center [376, 185] width 12 height 10
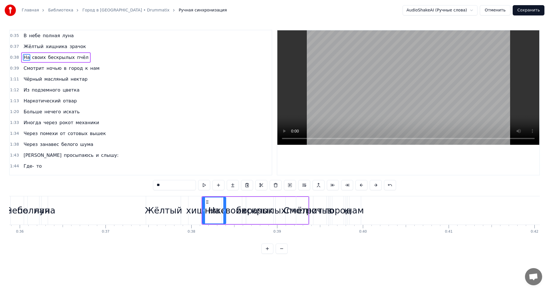
click at [376, 186] on button at bounding box center [376, 185] width 12 height 10
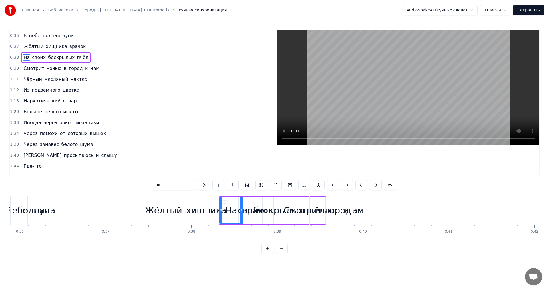
click at [376, 186] on button at bounding box center [376, 185] width 12 height 10
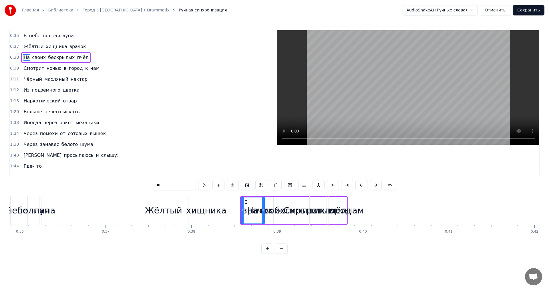
click at [376, 186] on button at bounding box center [376, 185] width 12 height 10
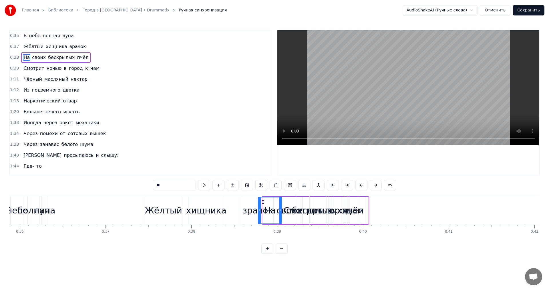
click at [376, 186] on button at bounding box center [376, 185] width 12 height 10
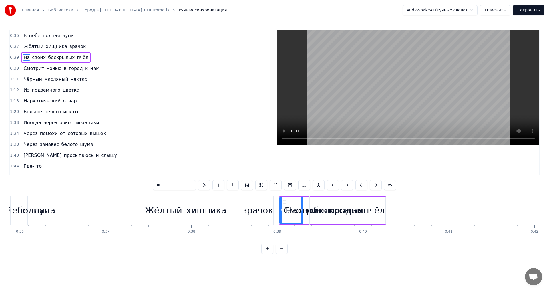
click at [376, 186] on button at bounding box center [376, 185] width 12 height 10
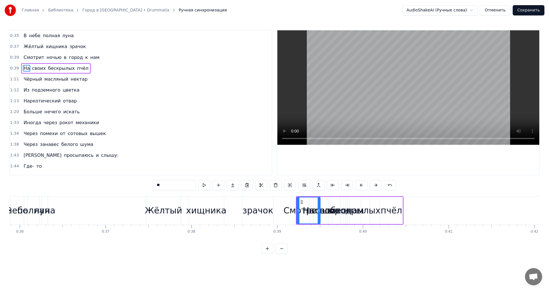
click at [376, 186] on button at bounding box center [376, 185] width 12 height 10
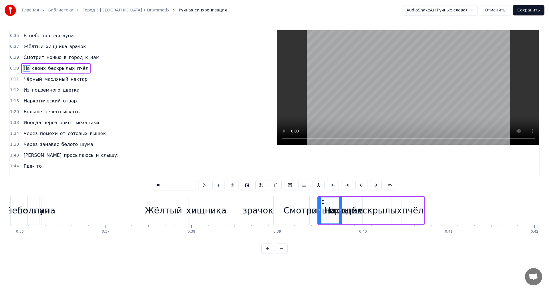
click at [376, 186] on button at bounding box center [376, 185] width 12 height 10
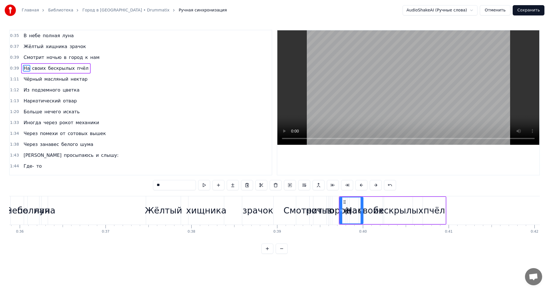
click at [376, 186] on button at bounding box center [376, 185] width 12 height 10
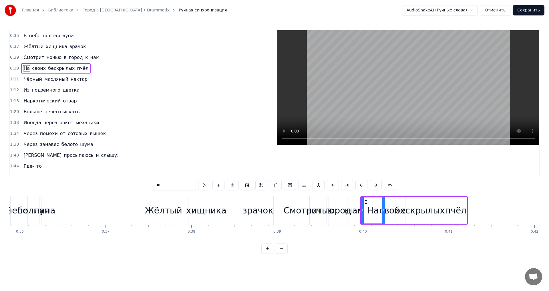
click at [376, 186] on button at bounding box center [376, 185] width 12 height 10
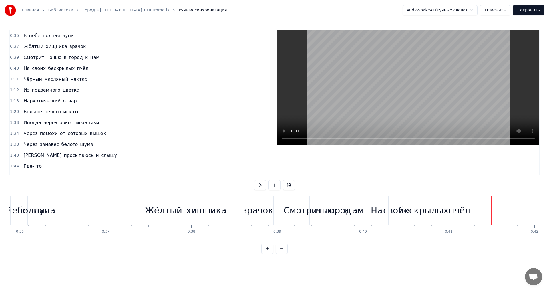
click at [262, 184] on button at bounding box center [260, 185] width 12 height 10
click at [260, 185] on button at bounding box center [260, 185] width 12 height 10
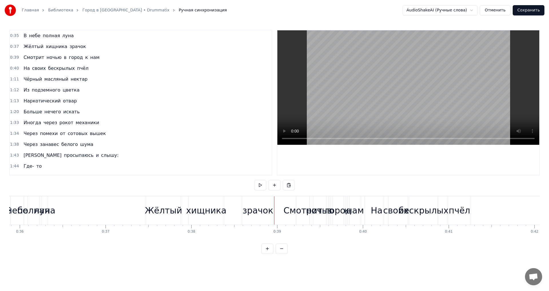
click at [32, 35] on span "небе" at bounding box center [34, 35] width 13 height 7
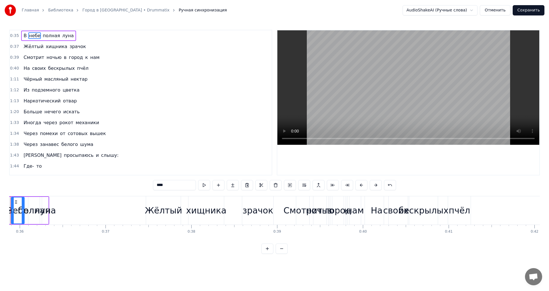
scroll to position [0, 3051]
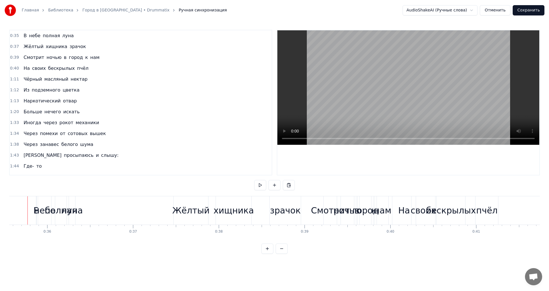
scroll to position [0, 3040]
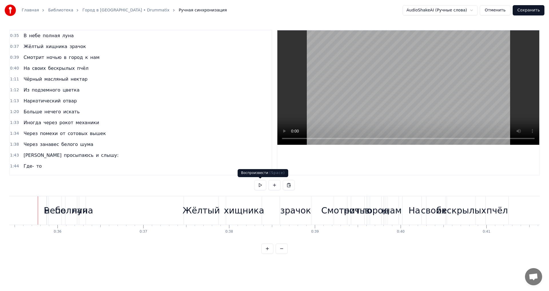
click at [261, 183] on button at bounding box center [260, 185] width 12 height 10
click at [50, 211] on div "небе" at bounding box center [54, 210] width 21 height 13
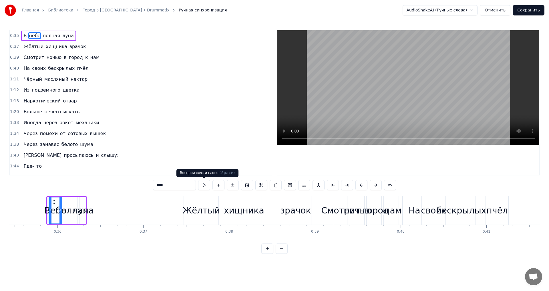
click at [204, 185] on button at bounding box center [204, 185] width 12 height 10
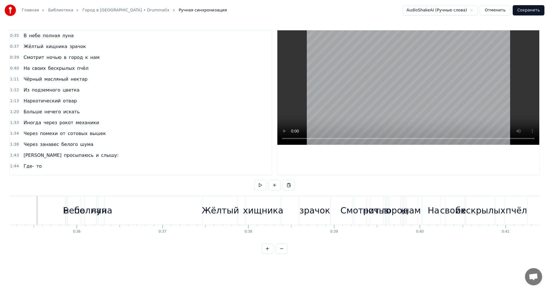
scroll to position [0, 3020]
click at [257, 183] on button at bounding box center [260, 185] width 12 height 10
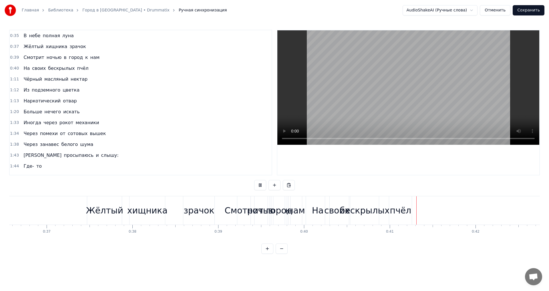
click at [257, 183] on button at bounding box center [260, 185] width 12 height 10
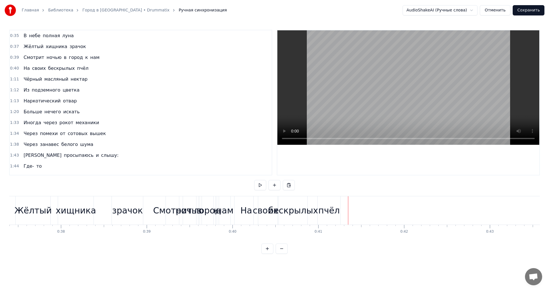
scroll to position [0, 3223]
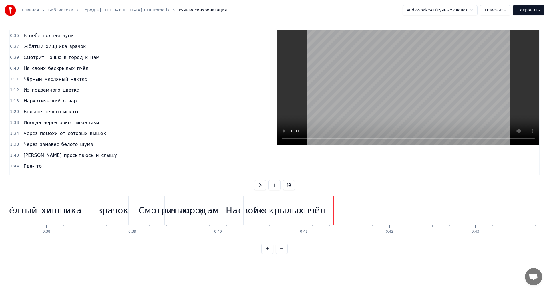
click at [45, 32] on span "полная" at bounding box center [51, 35] width 18 height 7
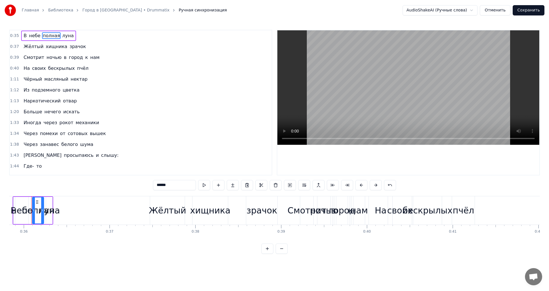
scroll to position [0, 3068]
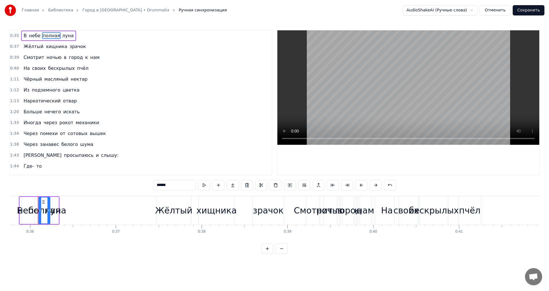
click at [35, 48] on span "Жёлтый" at bounding box center [33, 46] width 21 height 7
type input "******"
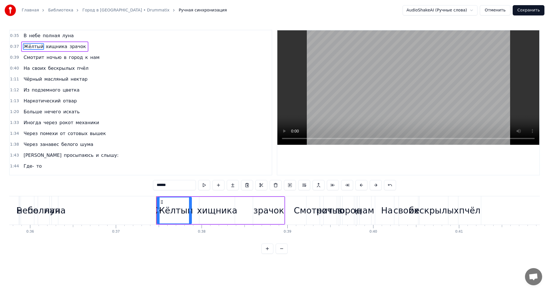
click at [45, 62] on div "Смотрит ночью в город к нам" at bounding box center [61, 57] width 81 height 10
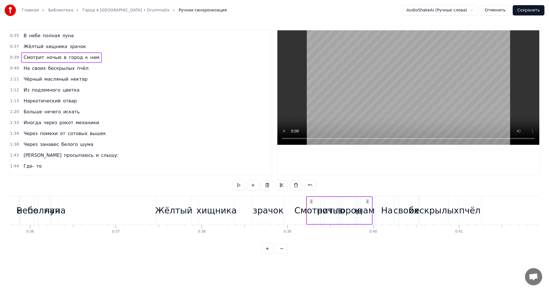
click at [362, 203] on div "нам" at bounding box center [365, 210] width 11 height 27
click at [382, 206] on div "На" at bounding box center [387, 210] width 12 height 13
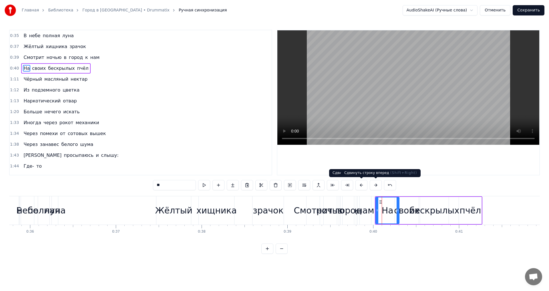
click at [375, 184] on button at bounding box center [376, 185] width 12 height 10
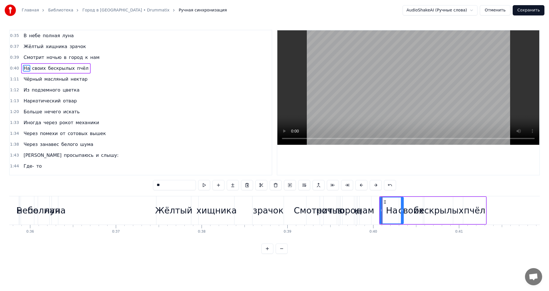
click at [375, 184] on button at bounding box center [376, 185] width 12 height 10
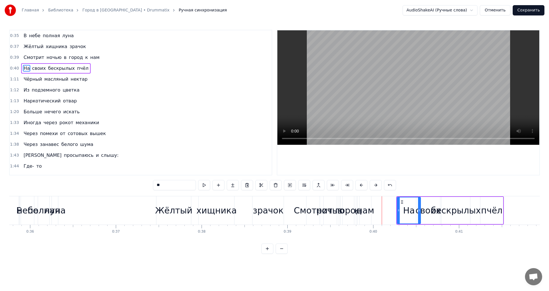
click at [375, 184] on button at bounding box center [376, 185] width 12 height 10
click at [370, 221] on div "нам" at bounding box center [365, 210] width 11 height 28
type input "***"
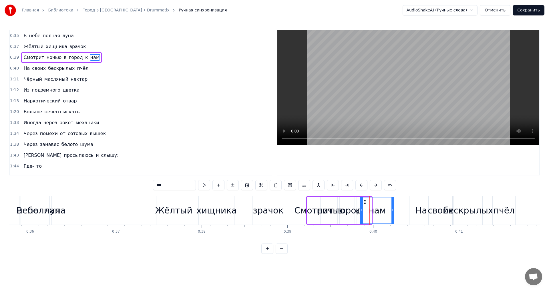
drag, startPoint x: 370, startPoint y: 204, endPoint x: 393, endPoint y: 204, distance: 22.3
click at [393, 204] on div at bounding box center [393, 210] width 2 height 26
click at [360, 204] on div "нам" at bounding box center [377, 210] width 34 height 27
drag, startPoint x: 361, startPoint y: 204, endPoint x: 372, endPoint y: 206, distance: 10.4
click at [370, 206] on div at bounding box center [369, 210] width 2 height 26
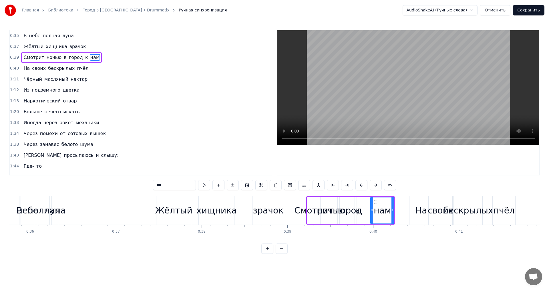
drag, startPoint x: 358, startPoint y: 206, endPoint x: 366, endPoint y: 206, distance: 7.7
click at [366, 206] on div "Смотрит ночью в город к нам" at bounding box center [350, 210] width 89 height 28
click at [348, 201] on div "город" at bounding box center [348, 210] width 11 height 27
drag, startPoint x: 353, startPoint y: 203, endPoint x: 370, endPoint y: 205, distance: 16.7
click at [370, 205] on div at bounding box center [370, 210] width 2 height 26
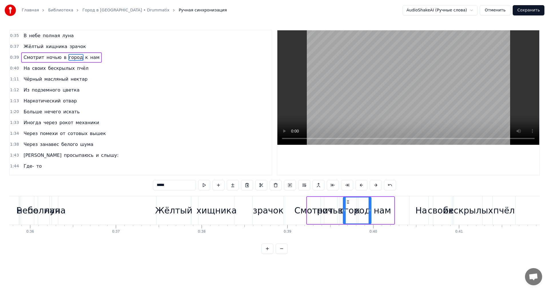
click at [248, 206] on div "Жёлтый хищника зрачок" at bounding box center [220, 210] width 129 height 28
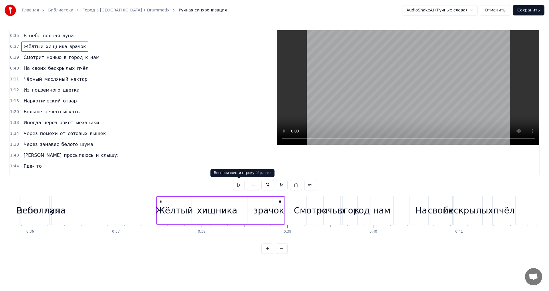
click at [241, 187] on button at bounding box center [239, 185] width 12 height 10
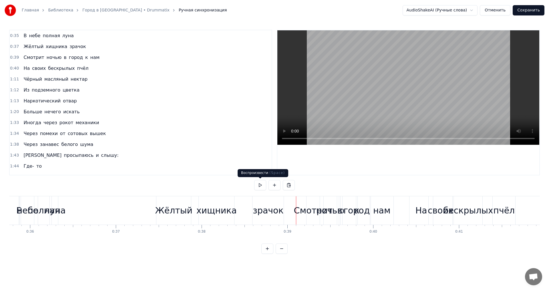
click at [259, 186] on button at bounding box center [260, 185] width 12 height 10
click at [373, 212] on div "нам" at bounding box center [381, 210] width 23 height 28
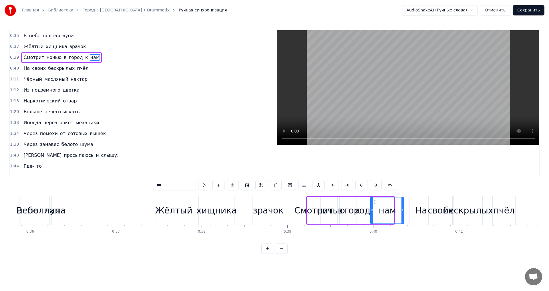
drag, startPoint x: 393, startPoint y: 210, endPoint x: 404, endPoint y: 213, distance: 11.9
click at [404, 213] on div at bounding box center [403, 210] width 2 height 26
click at [419, 212] on div "На" at bounding box center [422, 210] width 12 height 13
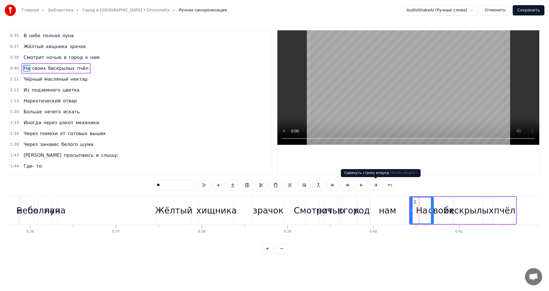
click at [375, 184] on button at bounding box center [376, 185] width 12 height 10
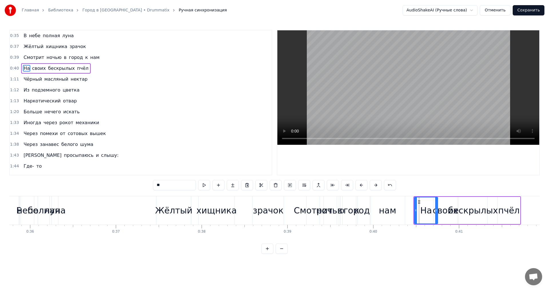
click at [375, 184] on button at bounding box center [376, 185] width 12 height 10
click at [387, 216] on div "нам" at bounding box center [387, 210] width 17 height 13
type input "***"
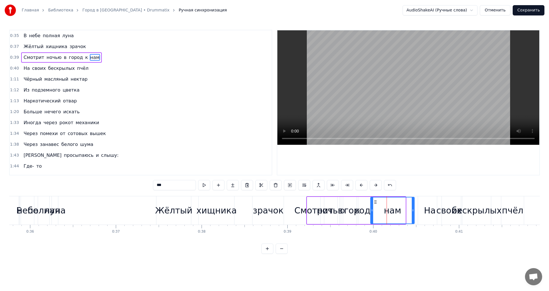
drag, startPoint x: 405, startPoint y: 210, endPoint x: 414, endPoint y: 212, distance: 9.3
click at [414, 212] on icon at bounding box center [413, 210] width 2 height 5
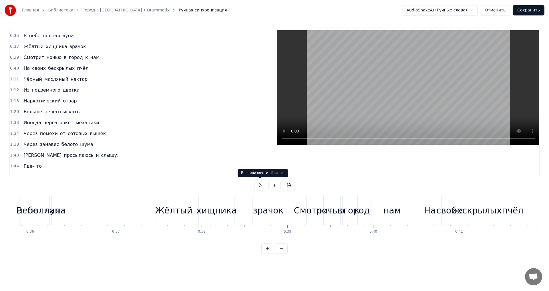
click at [261, 182] on button at bounding box center [260, 185] width 12 height 10
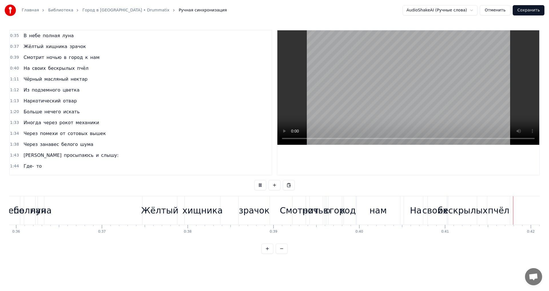
click at [414, 221] on div "На своих бескрылых пчёл" at bounding box center [458, 210] width 108 height 28
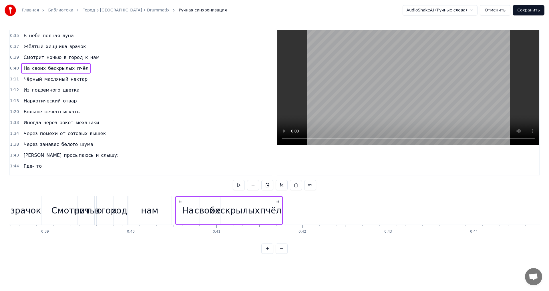
scroll to position [0, 3281]
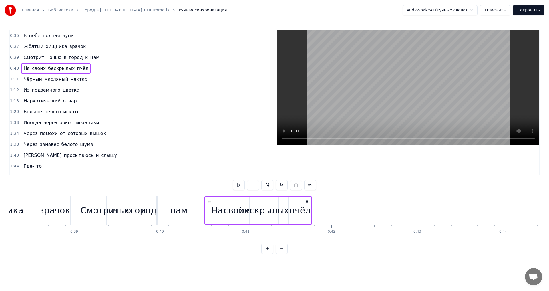
click at [243, 208] on div "бескрылых" at bounding box center [264, 210] width 50 height 13
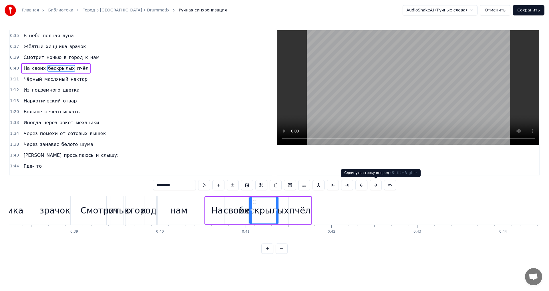
click at [373, 188] on button at bounding box center [376, 185] width 12 height 10
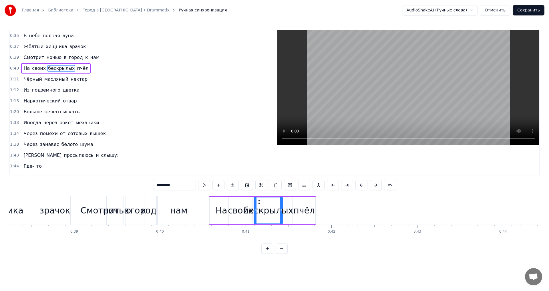
click at [162, 219] on div "нам" at bounding box center [179, 210] width 44 height 28
type input "***"
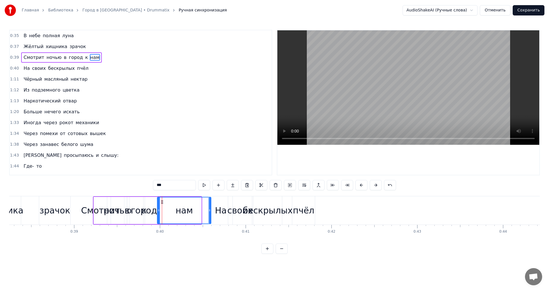
drag, startPoint x: 200, startPoint y: 210, endPoint x: 210, endPoint y: 211, distance: 9.8
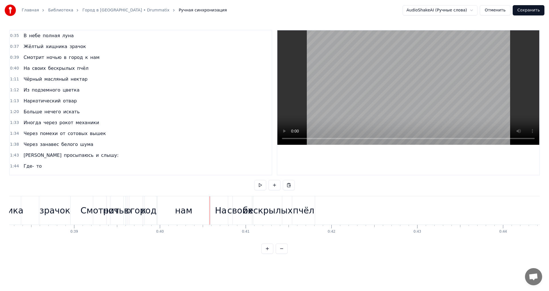
click at [223, 206] on div "На" at bounding box center [221, 210] width 12 height 13
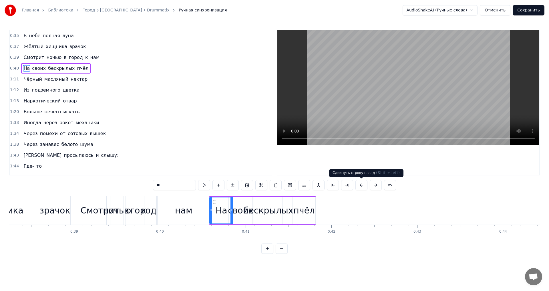
click at [363, 184] on button at bounding box center [361, 185] width 12 height 10
click at [378, 184] on button at bounding box center [376, 185] width 12 height 10
click at [177, 206] on div "нам" at bounding box center [183, 210] width 17 height 13
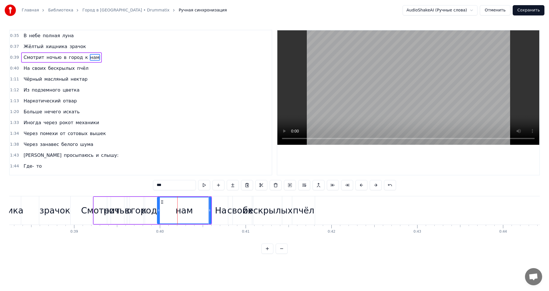
click at [146, 209] on div "к" at bounding box center [144, 210] width 5 height 13
click at [137, 211] on div "город" at bounding box center [144, 210] width 26 height 13
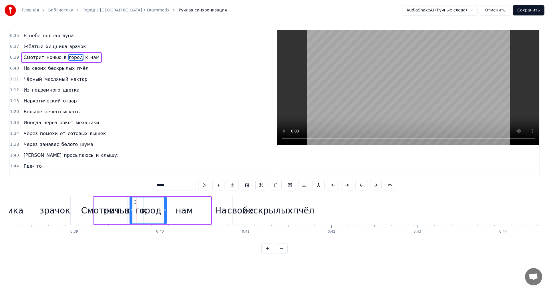
drag, startPoint x: 157, startPoint y: 208, endPoint x: 167, endPoint y: 211, distance: 10.3
click at [166, 211] on icon at bounding box center [165, 210] width 2 height 5
click at [117, 204] on div "ночью" at bounding box center [118, 210] width 28 height 13
click at [102, 205] on div "Смотрит" at bounding box center [100, 210] width 39 height 13
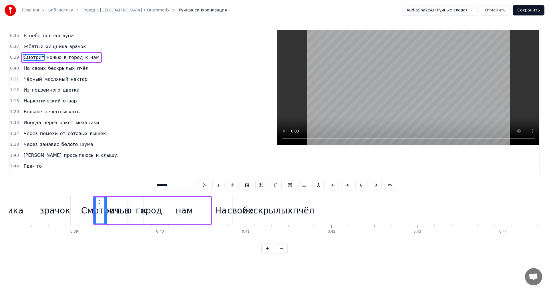
drag, startPoint x: 107, startPoint y: 207, endPoint x: 115, endPoint y: 210, distance: 8.6
click at [116, 210] on div "Смотрит" at bounding box center [100, 210] width 39 height 13
drag, startPoint x: 106, startPoint y: 206, endPoint x: 122, endPoint y: 211, distance: 16.7
click at [122, 211] on div at bounding box center [121, 210] width 2 height 26
click at [124, 207] on div "Смотрит" at bounding box center [108, 210] width 39 height 13
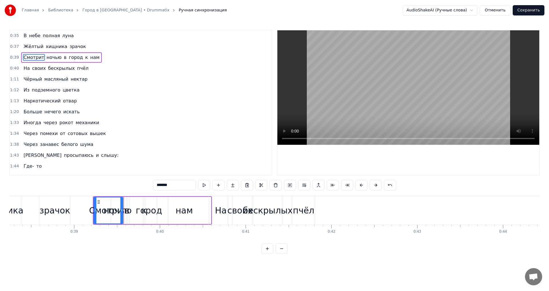
click at [126, 208] on div "в" at bounding box center [126, 210] width 5 height 13
type input "*"
drag, startPoint x: 128, startPoint y: 208, endPoint x: 143, endPoint y: 212, distance: 15.5
click at [143, 212] on div "Смотрит ночью в город к нам" at bounding box center [152, 210] width 119 height 28
click at [126, 208] on div "ночью" at bounding box center [118, 210] width 28 height 13
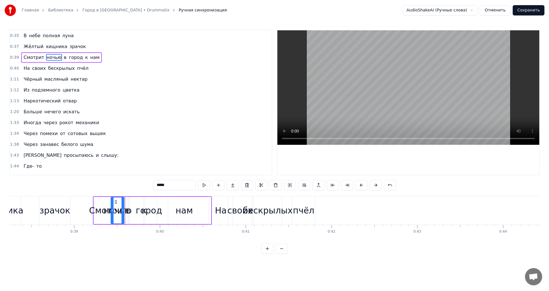
click at [127, 210] on div "ночью" at bounding box center [118, 210] width 28 height 13
click at [128, 205] on div "ночью" at bounding box center [118, 210] width 28 height 13
drag, startPoint x: 123, startPoint y: 202, endPoint x: 134, endPoint y: 206, distance: 12.4
click at [134, 206] on div at bounding box center [134, 210] width 2 height 26
click at [144, 206] on div "к" at bounding box center [144, 210] width 5 height 13
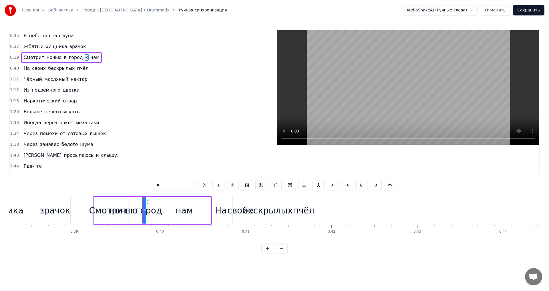
click at [102, 201] on div "Смотрит" at bounding box center [108, 210] width 29 height 27
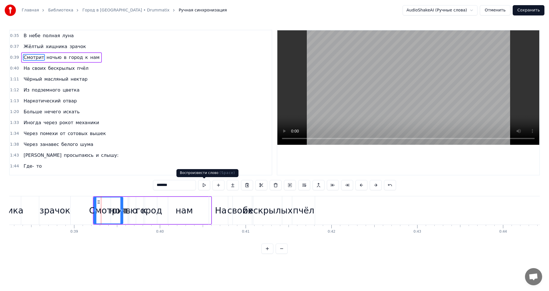
click at [203, 184] on button at bounding box center [204, 185] width 12 height 10
click at [206, 184] on button at bounding box center [204, 185] width 12 height 10
click at [114, 213] on div "Смотрит" at bounding box center [108, 210] width 39 height 13
click at [128, 211] on div "в" at bounding box center [128, 210] width 5 height 13
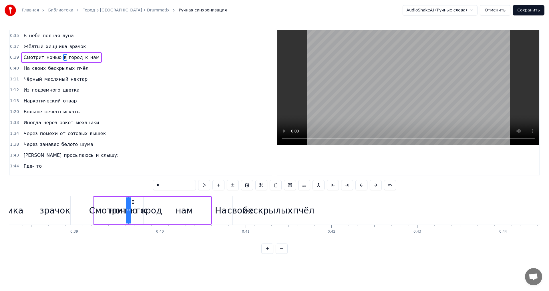
click at [149, 208] on div "город" at bounding box center [149, 210] width 26 height 13
type input "*****"
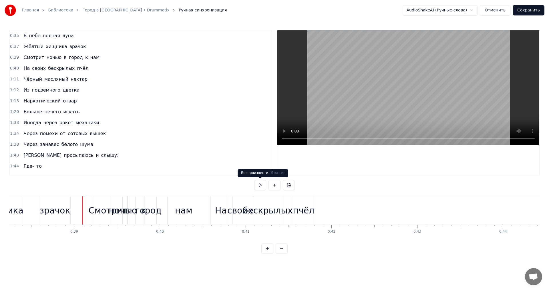
click at [260, 185] on button at bounding box center [260, 185] width 12 height 10
click at [228, 214] on div "своих" at bounding box center [240, 210] width 24 height 28
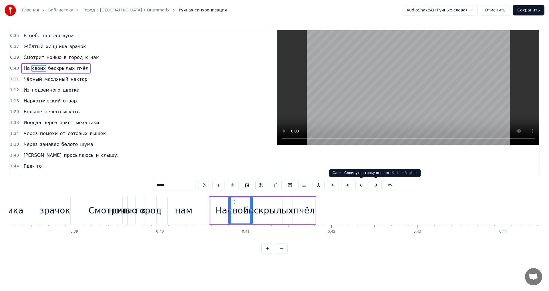
click at [373, 184] on button at bounding box center [376, 185] width 12 height 10
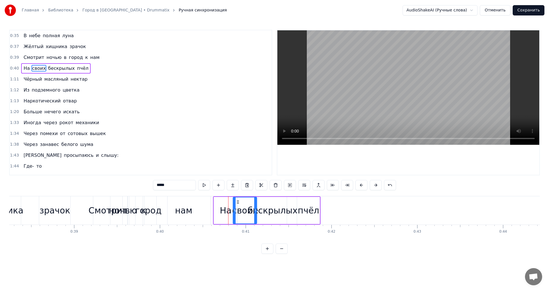
click at [373, 184] on button at bounding box center [376, 185] width 12 height 10
click at [198, 215] on div "нам" at bounding box center [184, 210] width 54 height 28
type input "***"
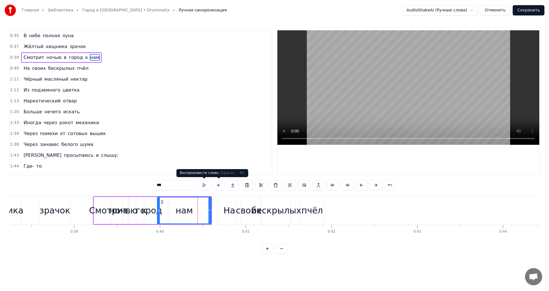
click at [203, 187] on button at bounding box center [204, 185] width 12 height 10
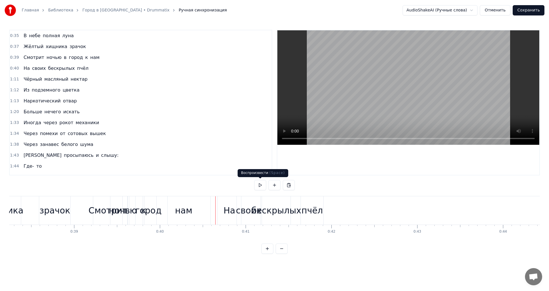
click at [260, 183] on button at bounding box center [260, 185] width 12 height 10
click at [304, 211] on div "пчёл" at bounding box center [311, 210] width 21 height 13
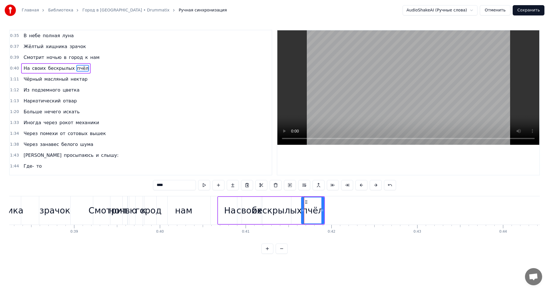
click at [323, 204] on div at bounding box center [322, 210] width 2 height 26
drag, startPoint x: 323, startPoint y: 204, endPoint x: 333, endPoint y: 203, distance: 9.7
click at [333, 203] on div at bounding box center [332, 210] width 2 height 26
click at [222, 204] on div "На" at bounding box center [229, 210] width 23 height 27
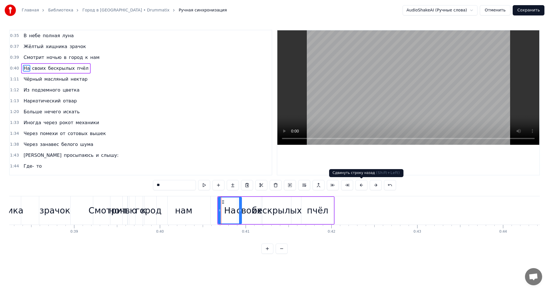
click at [358, 184] on button at bounding box center [361, 185] width 12 height 10
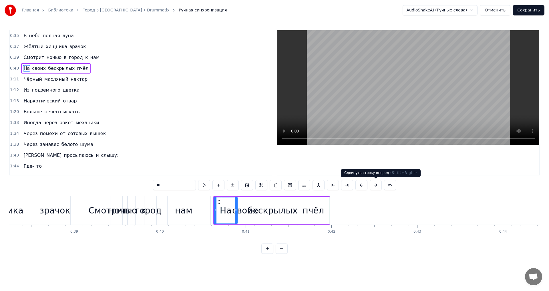
click at [376, 186] on button at bounding box center [376, 185] width 12 height 10
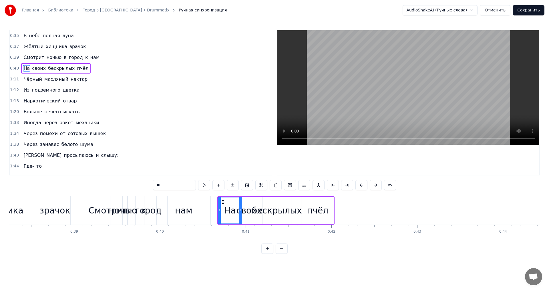
click at [376, 186] on button at bounding box center [376, 185] width 12 height 10
click at [180, 219] on div "нам" at bounding box center [184, 210] width 54 height 28
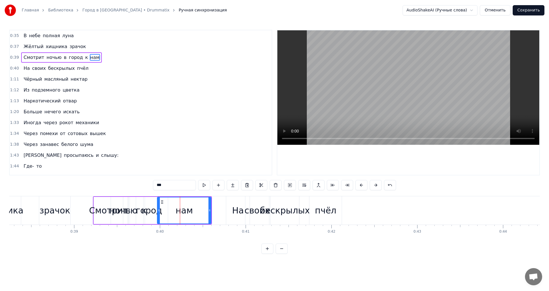
click at [93, 213] on div "Смотрит" at bounding box center [108, 210] width 39 height 13
type input "*******"
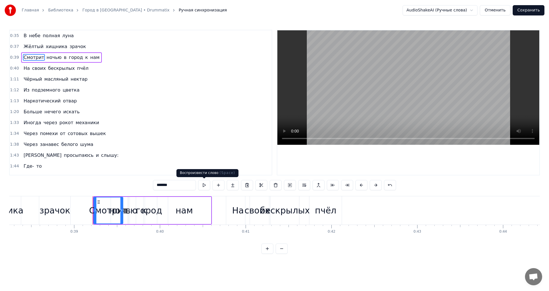
click at [202, 187] on button at bounding box center [204, 185] width 12 height 10
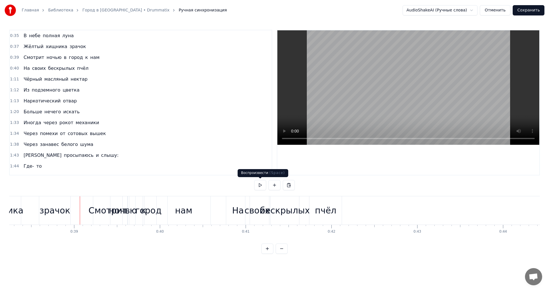
click at [259, 183] on button at bounding box center [260, 185] width 12 height 10
click at [326, 209] on div "пчёл" at bounding box center [325, 210] width 21 height 13
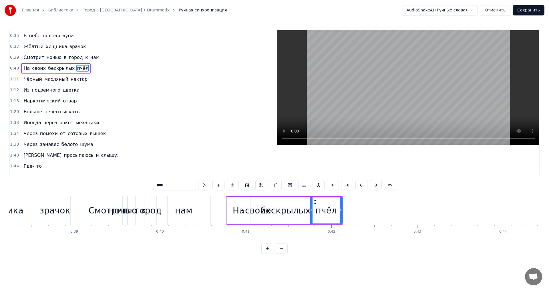
click at [282, 208] on div "бескрылых" at bounding box center [286, 210] width 50 height 13
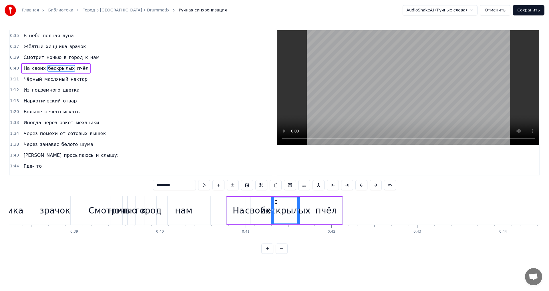
click at [236, 208] on div "На" at bounding box center [239, 210] width 12 height 13
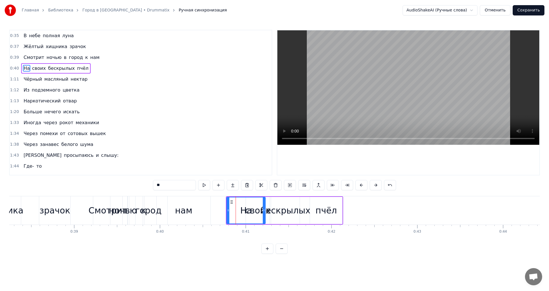
drag, startPoint x: 250, startPoint y: 207, endPoint x: 266, endPoint y: 208, distance: 16.3
click at [265, 208] on div at bounding box center [264, 210] width 2 height 26
click at [269, 208] on div "бескрылых" at bounding box center [286, 210] width 50 height 13
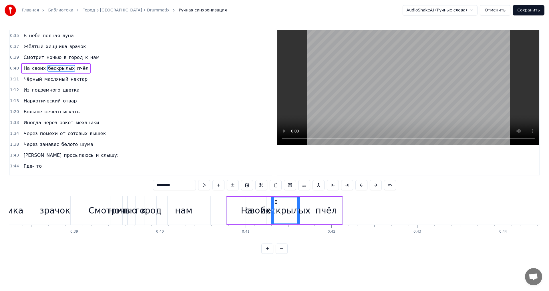
click at [264, 208] on div "бескрылых" at bounding box center [286, 210] width 50 height 13
click at [261, 206] on div "своих" at bounding box center [258, 210] width 26 height 13
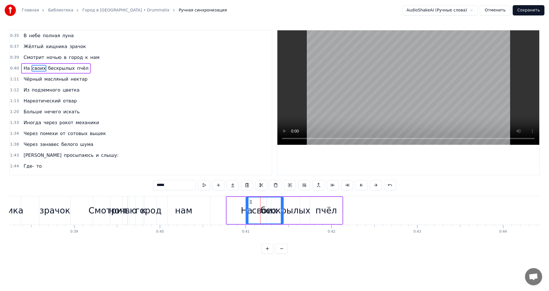
drag, startPoint x: 268, startPoint y: 205, endPoint x: 282, endPoint y: 205, distance: 14.3
click at [282, 205] on div at bounding box center [282, 210] width 2 height 26
click at [292, 211] on div "бескрылых" at bounding box center [286, 210] width 50 height 13
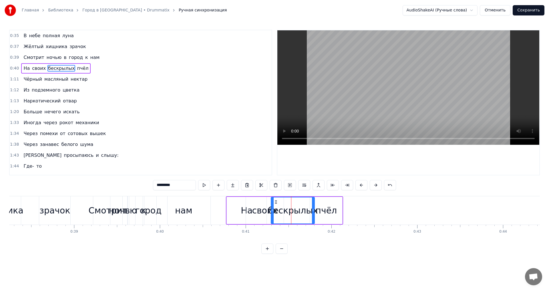
drag, startPoint x: 299, startPoint y: 208, endPoint x: 318, endPoint y: 209, distance: 19.5
click at [314, 208] on icon at bounding box center [313, 210] width 2 height 5
click at [339, 203] on div "пчёл" at bounding box center [326, 210] width 32 height 27
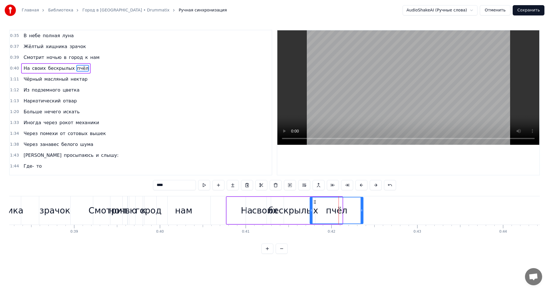
drag, startPoint x: 342, startPoint y: 203, endPoint x: 360, endPoint y: 206, distance: 18.5
click at [362, 207] on div at bounding box center [362, 210] width 2 height 26
click at [201, 208] on div "нам" at bounding box center [184, 210] width 54 height 28
type input "***"
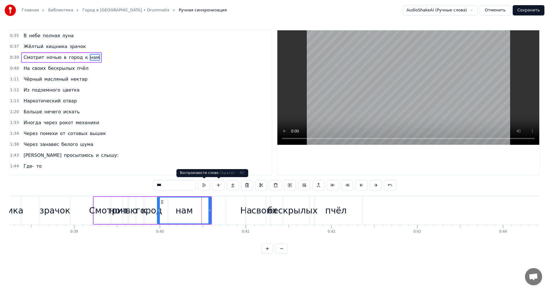
click at [205, 185] on button at bounding box center [204, 185] width 12 height 10
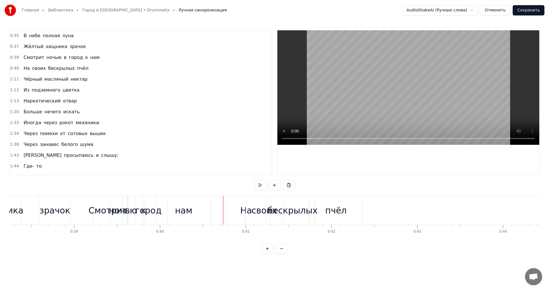
click at [254, 186] on div "0:35 В небе полная луна 0:37 Жёлтый хищника зрачок 0:39 Смотрит ночью в город к…" at bounding box center [274, 142] width 531 height 224
click at [257, 186] on button at bounding box center [260, 185] width 12 height 10
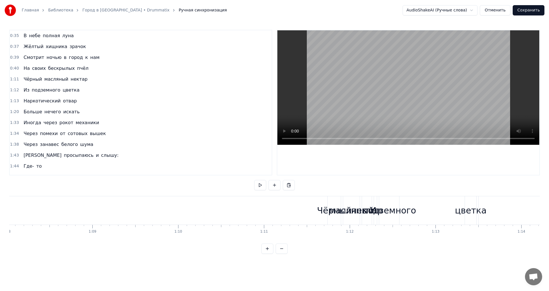
scroll to position [0, 5866]
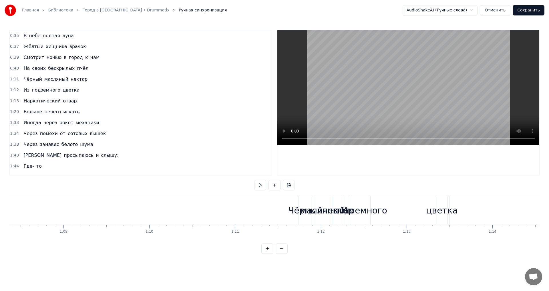
click at [300, 212] on div "Чёрный" at bounding box center [305, 210] width 35 height 13
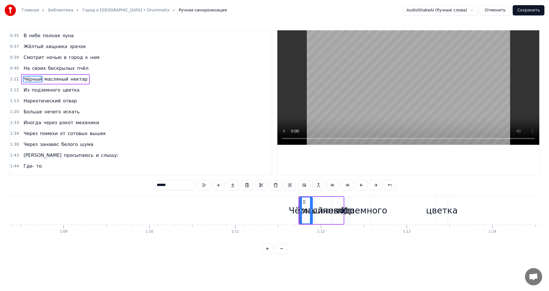
click at [293, 208] on div "Чёрный" at bounding box center [306, 210] width 35 height 13
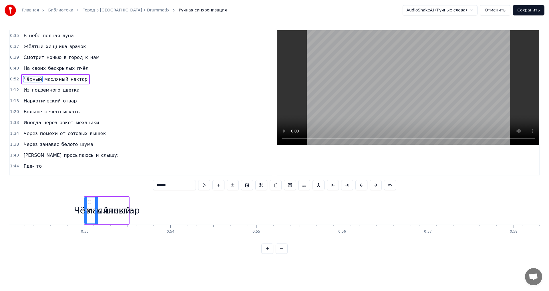
scroll to position [0, 4399]
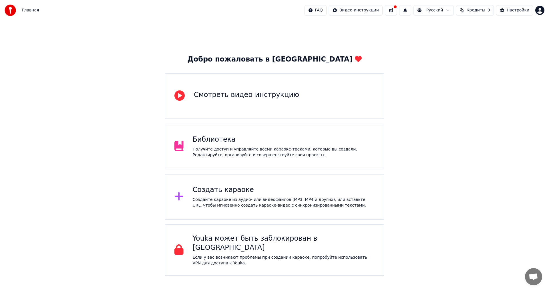
click at [470, 9] on button "Кредиты 9" at bounding box center [475, 10] width 38 height 10
click at [540, 9] on html "Главная FAQ Видео-инструкции Русский Кредиты 9 Настройки Добро пожаловать в You…" at bounding box center [274, 138] width 549 height 276
click at [388, 133] on html "Главная FAQ Видео-инструкции Русский Кредиты 9 Настройки Добро пожаловать в You…" at bounding box center [274, 138] width 549 height 276
click at [275, 200] on div "Создайте караоке из аудио- или видеофайлов (MP3, MP4 и других), или вставьте UR…" at bounding box center [284, 202] width 182 height 11
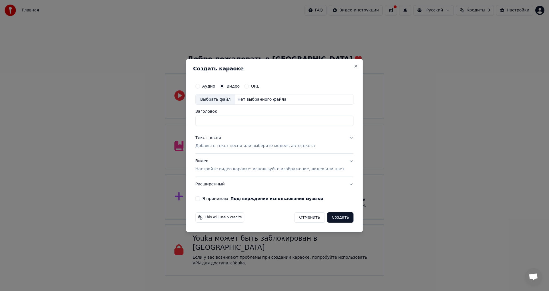
click at [307, 218] on button "Отменить" at bounding box center [309, 217] width 31 height 10
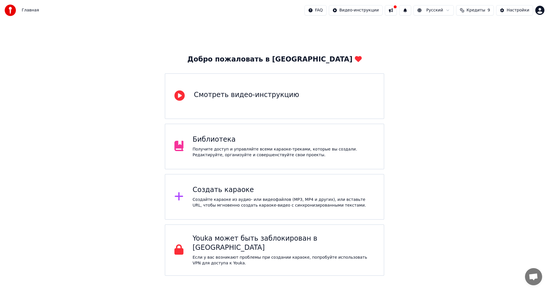
click at [297, 202] on div "Создайте караоке из аудио- или видеофайлов (MP3, MP4 и других), или вставьте UR…" at bounding box center [284, 202] width 182 height 11
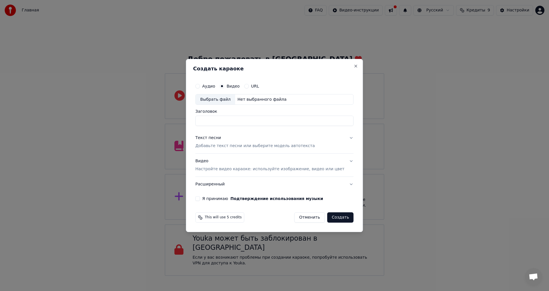
click at [262, 82] on div "Аудио Видео URL" at bounding box center [274, 85] width 158 height 11
click at [259, 85] on label "URL" at bounding box center [255, 86] width 8 height 4
click at [249, 85] on button "URL" at bounding box center [246, 86] width 5 height 5
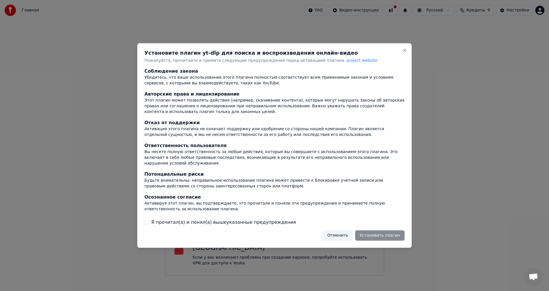
click at [241, 219] on label "Я прочитал(а) и понял(а) вышеуказанные предупреждения" at bounding box center [223, 222] width 145 height 7
click at [149, 220] on button "Я прочитал(а) и понял(а) вышеуказанные предупреждения" at bounding box center [146, 222] width 5 height 5
click at [335, 230] on button "Отменить" at bounding box center [338, 235] width 30 height 10
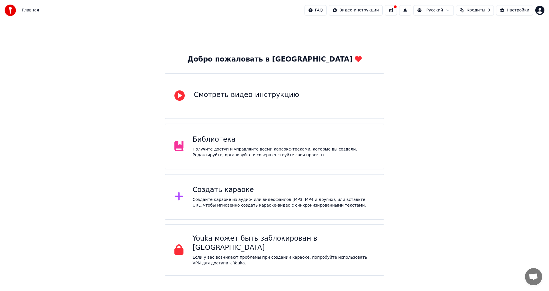
click at [254, 111] on div "Смотреть видео-инструкцию" at bounding box center [275, 96] width 220 height 46
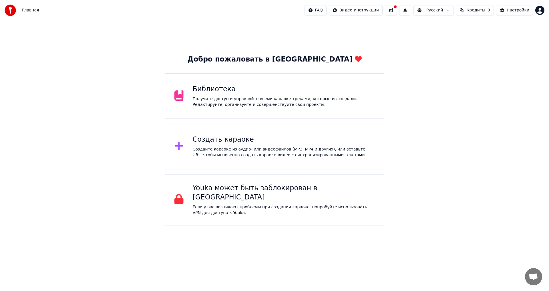
click at [259, 143] on div "Создать караоке" at bounding box center [284, 139] width 182 height 9
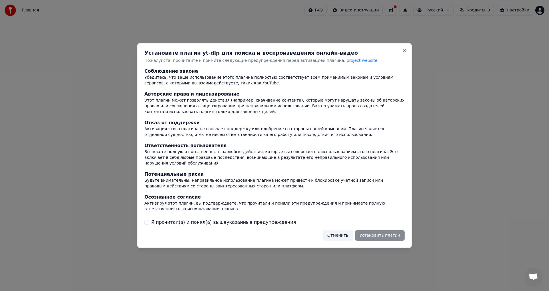
click at [221, 221] on label "Я прочитал(а) и понял(а) вышеуказанные предупреждения" at bounding box center [223, 222] width 145 height 7
click at [149, 221] on button "Я прочитал(а) и понял(а) вышеуказанные предупреждения" at bounding box center [146, 222] width 5 height 5
click at [375, 230] on button "Установить плагин" at bounding box center [379, 235] width 49 height 10
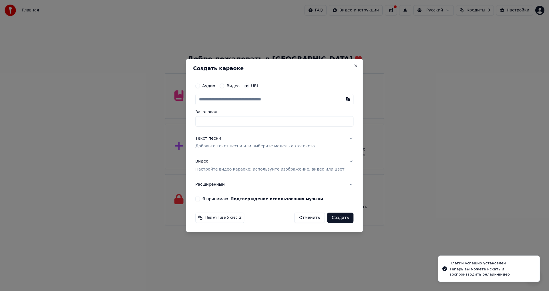
click at [240, 84] on label "Видео" at bounding box center [233, 86] width 13 height 4
click at [224, 84] on button "Видео" at bounding box center [222, 86] width 5 height 5
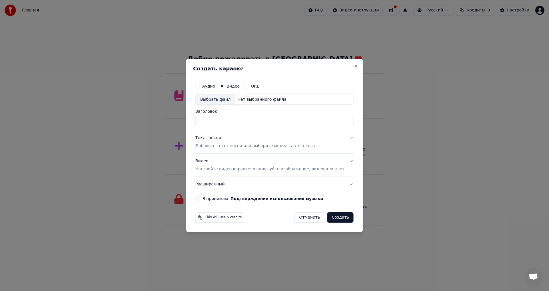
click at [218, 100] on div "Выбрать файл" at bounding box center [215, 99] width 39 height 10
type input "**********"
click at [239, 148] on p "Добавьте текст песни или выберите модель автотекста" at bounding box center [255, 146] width 120 height 6
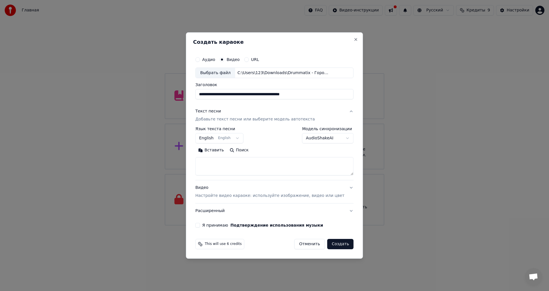
click at [244, 150] on button "Поиск" at bounding box center [239, 150] width 25 height 9
click at [225, 136] on button "English English" at bounding box center [219, 138] width 48 height 10
select select "**"
click at [220, 165] on textarea at bounding box center [274, 166] width 158 height 18
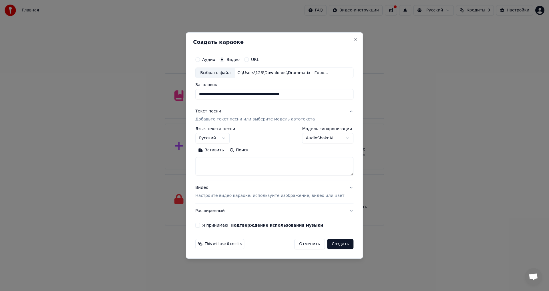
paste textarea "**********"
type textarea "**********"
paste textarea "**********"
click at [255, 161] on textarea "**********" at bounding box center [265, 166] width 141 height 18
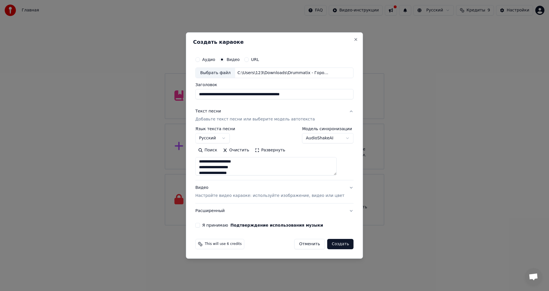
scroll to position [55, 0]
click at [267, 171] on textarea "**********" at bounding box center [265, 166] width 141 height 18
paste textarea "**********"
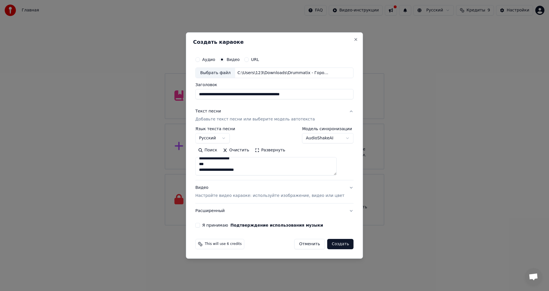
paste textarea "**********"
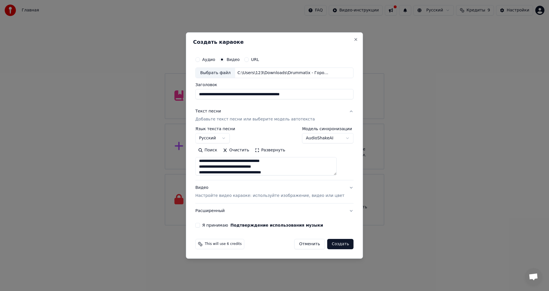
scroll to position [265, 0]
paste textarea "**********"
type textarea "**********"
click at [200, 225] on button "Я принимаю Подтверждение использования музыки" at bounding box center [197, 225] width 5 height 5
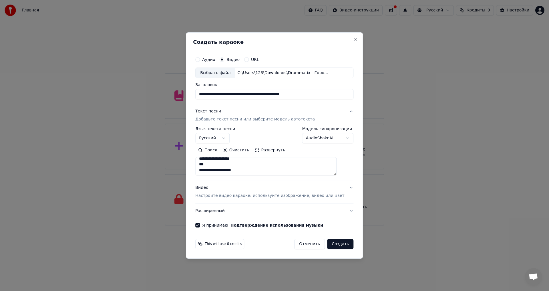
click at [341, 209] on button "Расширенный" at bounding box center [274, 210] width 158 height 15
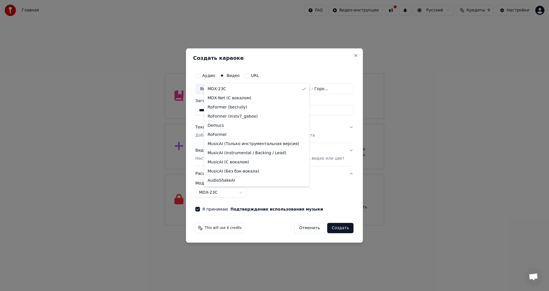
click at [250, 194] on body "Главная FAQ Видео-инструкции Русский Кредиты 9 Настройки Добро пожаловать в You…" at bounding box center [274, 112] width 549 height 225
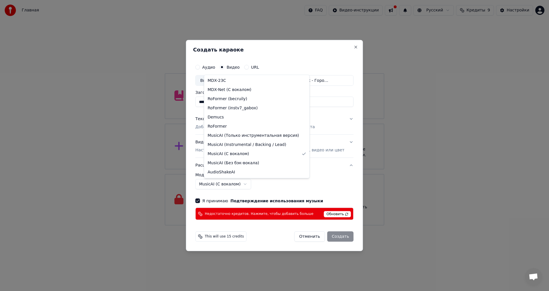
click at [250, 184] on body "Главная FAQ Видео-инструкции Русский Кредиты 9 Настройки Добро пожаловать в You…" at bounding box center [274, 112] width 549 height 225
select select "******"
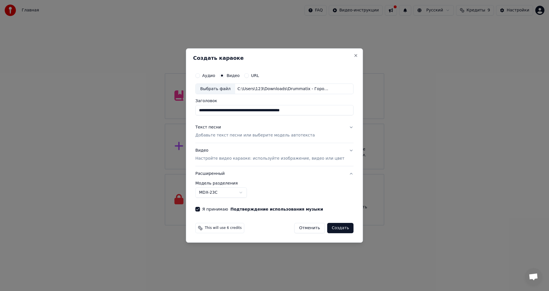
click at [334, 229] on button "Создать" at bounding box center [340, 228] width 26 height 10
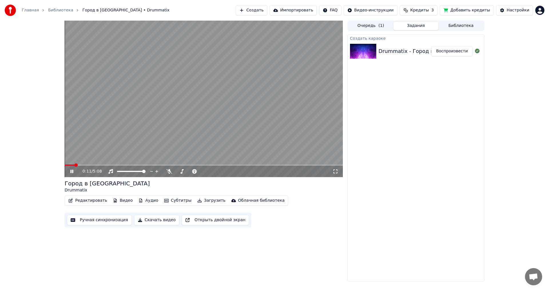
click at [75, 165] on span at bounding box center [204, 164] width 278 height 1
click at [85, 166] on div "0:12 / 5:08" at bounding box center [204, 171] width 278 height 11
click at [85, 165] on span at bounding box center [204, 164] width 278 height 1
click at [91, 165] on span at bounding box center [204, 164] width 278 height 1
click at [102, 165] on span at bounding box center [204, 164] width 278 height 1
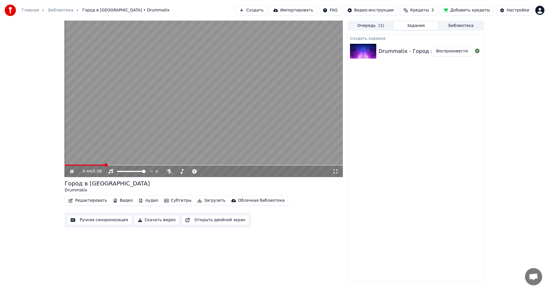
click at [101, 166] on div "0:44 / 5:08" at bounding box center [204, 171] width 278 height 11
click at [98, 164] on video at bounding box center [204, 99] width 278 height 156
click at [100, 165] on span at bounding box center [82, 164] width 35 height 1
click at [96, 165] on span at bounding box center [82, 164] width 35 height 1
click at [74, 171] on icon at bounding box center [75, 171] width 13 height 5
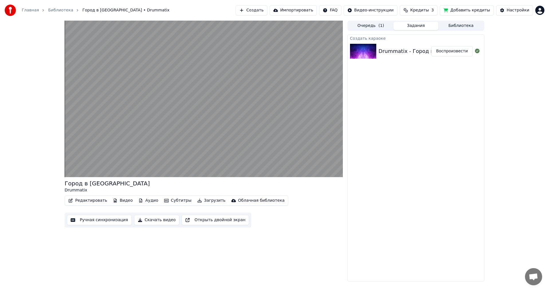
click at [83, 199] on button "Редактировать" at bounding box center [87, 200] width 43 height 8
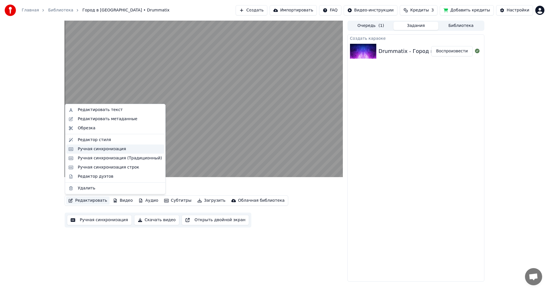
click at [95, 152] on div "Ручная синхронизация" at bounding box center [102, 149] width 48 height 6
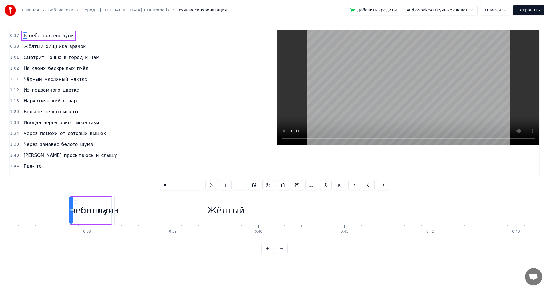
scroll to position [0, 3215]
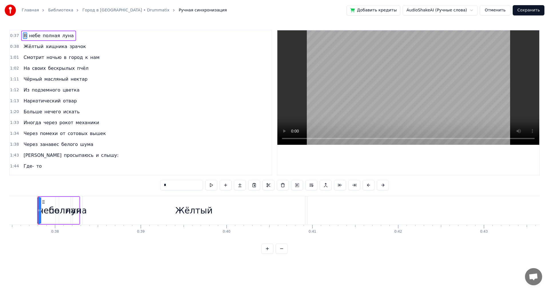
click at [281, 254] on button at bounding box center [282, 248] width 12 height 10
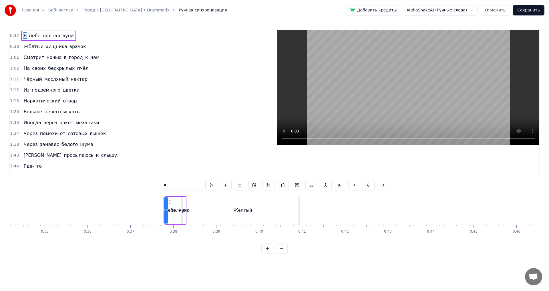
scroll to position [0, 1459]
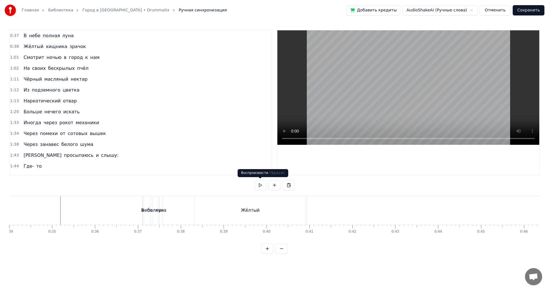
click at [261, 184] on button at bounding box center [260, 185] width 12 height 10
click at [149, 208] on div "полная" at bounding box center [155, 210] width 16 height 7
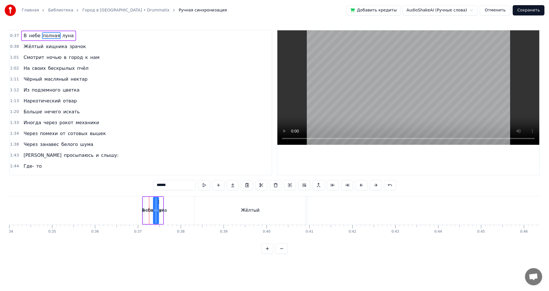
click at [146, 202] on div "небе" at bounding box center [148, 210] width 6 height 27
type input "****"
click at [144, 198] on div "небе" at bounding box center [147, 210] width 7 height 27
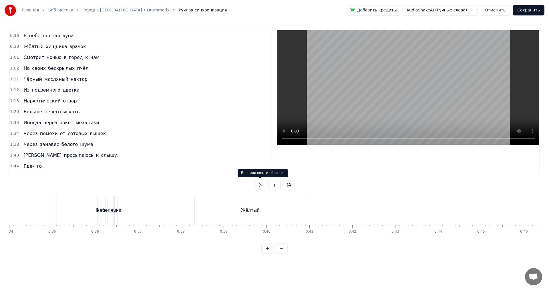
click at [261, 185] on button at bounding box center [260, 185] width 12 height 10
click at [100, 206] on div "небе" at bounding box center [102, 210] width 6 height 28
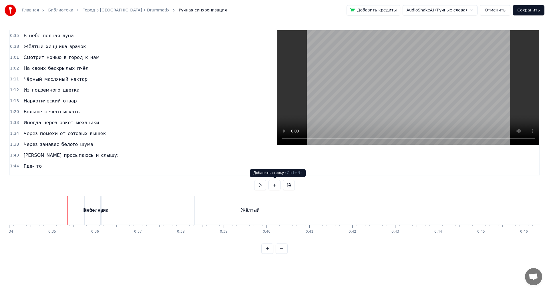
click at [260, 182] on button at bounding box center [260, 185] width 12 height 10
click at [85, 210] on div "небе" at bounding box center [89, 210] width 11 height 7
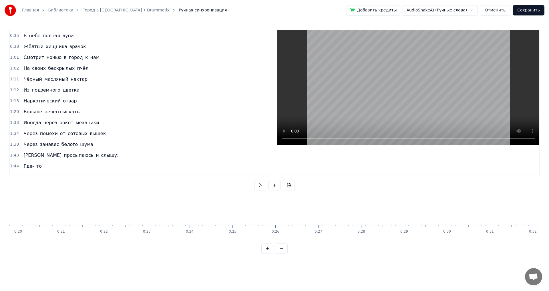
scroll to position [0, 602]
click at [257, 188] on button at bounding box center [260, 185] width 12 height 10
click at [164, 212] on div "Жёлтый" at bounding box center [145, 210] width 111 height 28
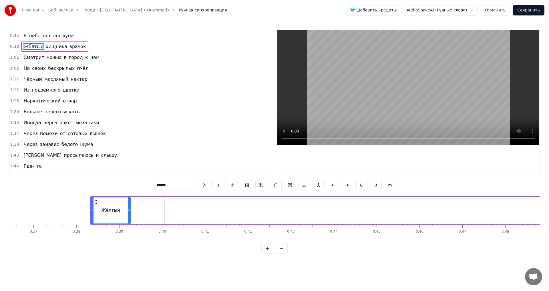
drag, startPoint x: 200, startPoint y: 207, endPoint x: 128, endPoint y: 208, distance: 72.4
click at [128, 208] on div at bounding box center [129, 210] width 2 height 26
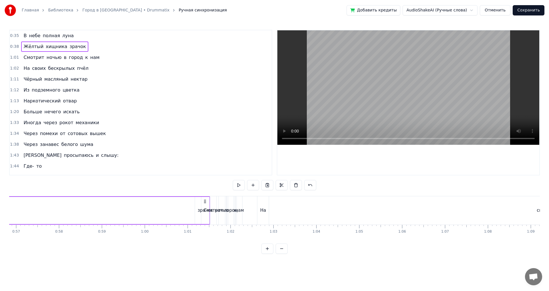
scroll to position [0, 2547]
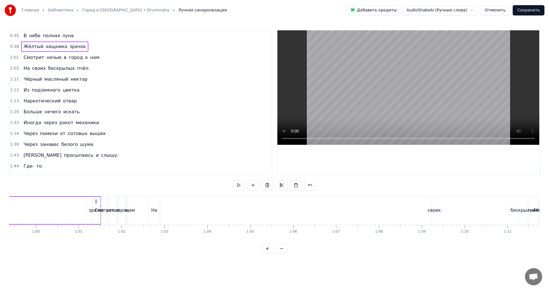
click at [95, 203] on icon at bounding box center [96, 201] width 5 height 5
click at [97, 207] on div "Смотрит" at bounding box center [104, 210] width 19 height 7
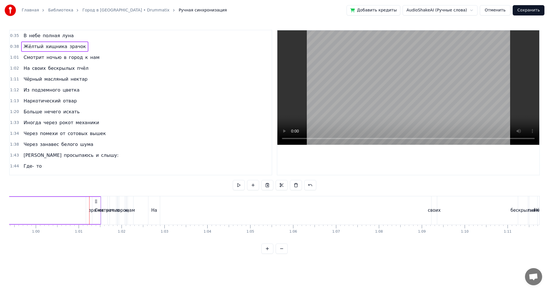
drag, startPoint x: 85, startPoint y: 202, endPoint x: 8, endPoint y: 204, distance: 77.2
click at [8, 204] on div "Главная Библиотека Город в Море Трав • Drummatix Ручная синхронизация Добавить …" at bounding box center [274, 127] width 549 height 254
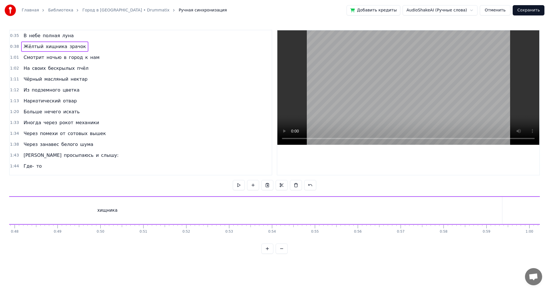
scroll to position [0, 2032]
click at [150, 214] on div "хищника" at bounding box center [129, 210] width 790 height 27
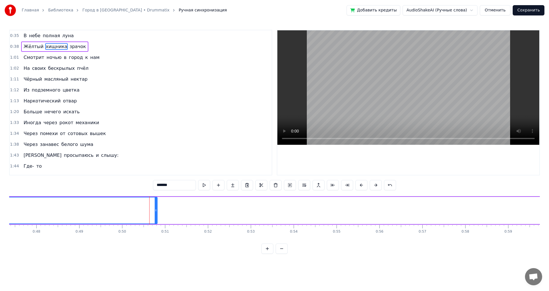
drag, startPoint x: 523, startPoint y: 204, endPoint x: 156, endPoint y: 214, distance: 366.8
click at [156, 214] on div at bounding box center [156, 210] width 2 height 26
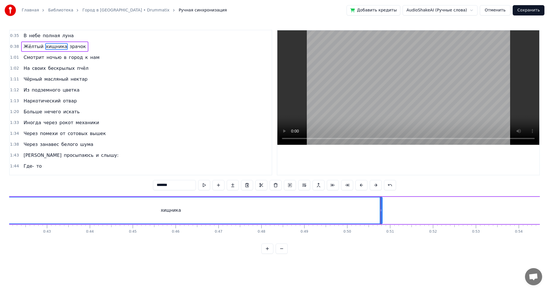
scroll to position [0, 1923]
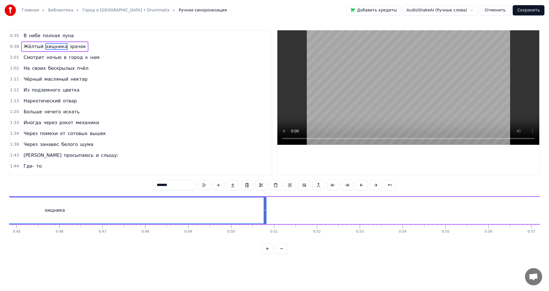
click at [265, 209] on div at bounding box center [265, 210] width 0 height 28
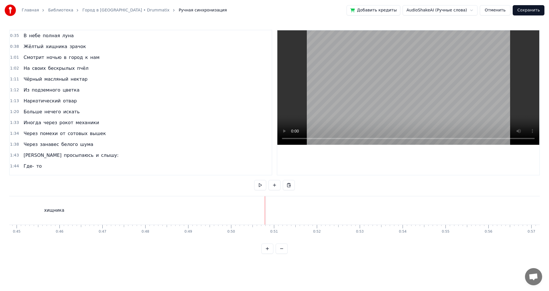
click at [243, 212] on div "хищника" at bounding box center [54, 210] width 423 height 28
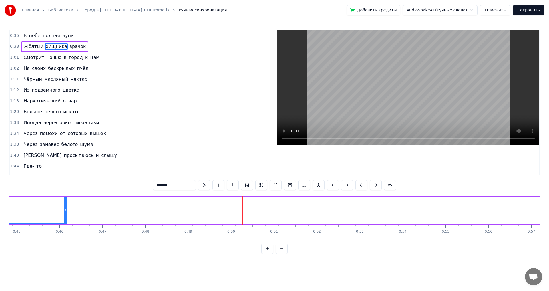
drag, startPoint x: 265, startPoint y: 206, endPoint x: 96, endPoint y: 236, distance: 171.1
click at [65, 218] on div at bounding box center [65, 210] width 2 height 26
click at [193, 207] on div "Жёлтый хищника зрачок" at bounding box center [228, 210] width 996 height 28
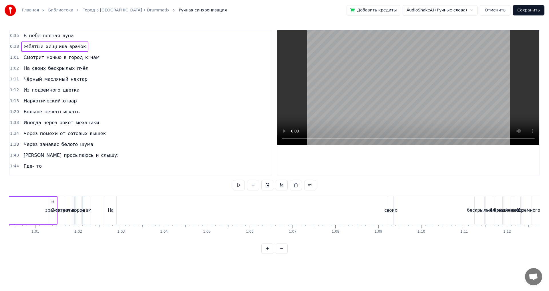
scroll to position [0, 2555]
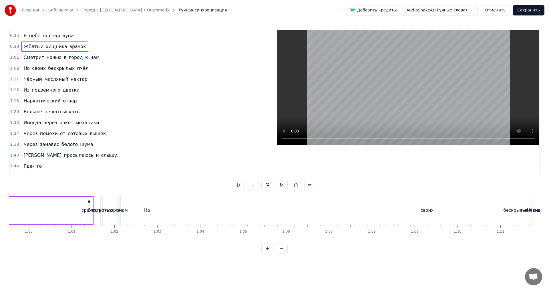
click at [89, 200] on icon at bounding box center [89, 201] width 5 height 5
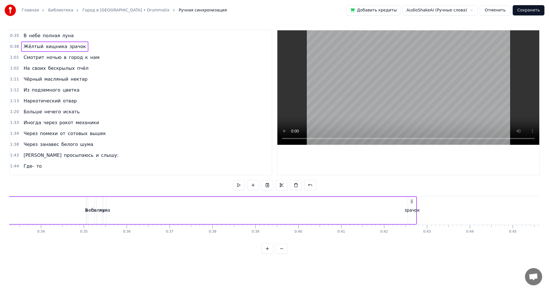
drag, startPoint x: 89, startPoint y: 200, endPoint x: 412, endPoint y: 235, distance: 324.8
click at [412, 235] on div "В небе полная луна Жёлтый хищника зрачок Смотрит ночью в город к нам На своих б…" at bounding box center [274, 217] width 531 height 43
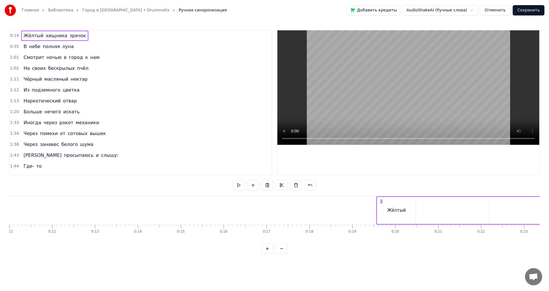
scroll to position [0, 486]
click at [363, 210] on div "Жёлтый" at bounding box center [382, 210] width 39 height 27
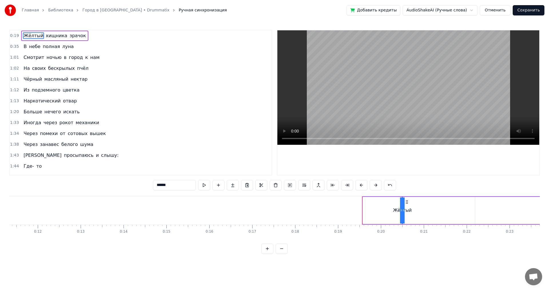
drag, startPoint x: 364, startPoint y: 210, endPoint x: 428, endPoint y: 209, distance: 64.7
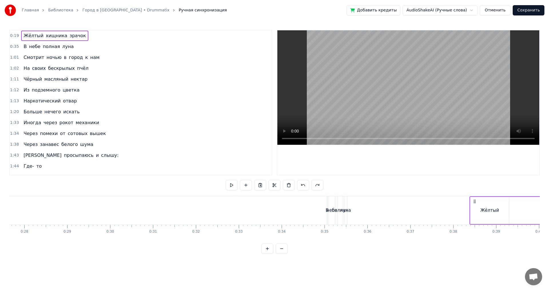
scroll to position [0, 1196]
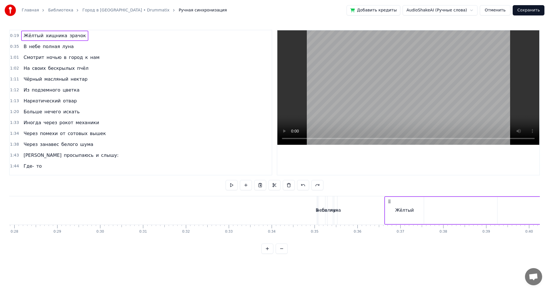
drag, startPoint x: 368, startPoint y: 201, endPoint x: 390, endPoint y: 219, distance: 28.3
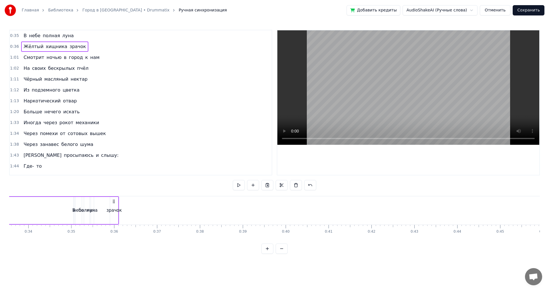
scroll to position [0, 1437]
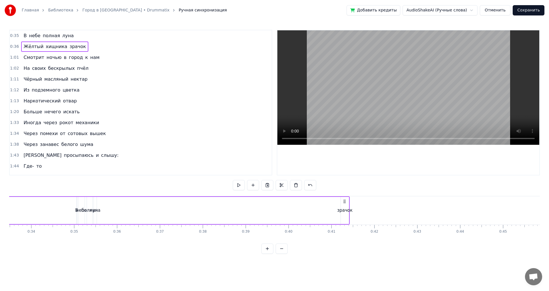
drag, startPoint x: 364, startPoint y: 201, endPoint x: 345, endPoint y: 225, distance: 30.6
click at [345, 225] on div "В небе полная луна Жёлтый хищника зрачок Смотрит ночью в город к нам На своих б…" at bounding box center [274, 217] width 531 height 43
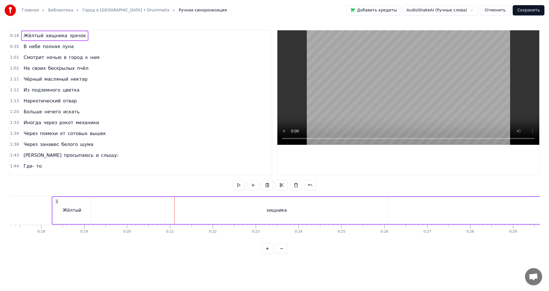
scroll to position [0, 726]
click at [106, 205] on div "Жёлтый" at bounding box center [86, 210] width 39 height 27
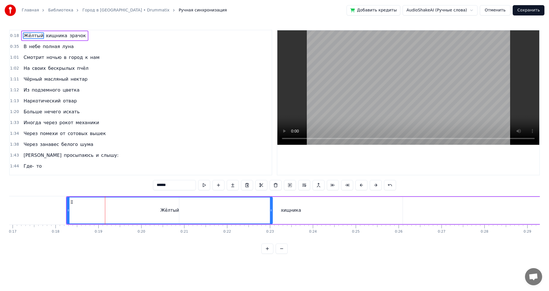
drag, startPoint x: 105, startPoint y: 205, endPoint x: 272, endPoint y: 209, distance: 167.1
click at [272, 209] on div at bounding box center [271, 210] width 2 height 26
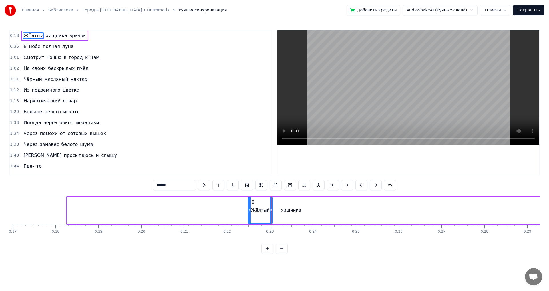
drag, startPoint x: 68, startPoint y: 211, endPoint x: 249, endPoint y: 218, distance: 181.5
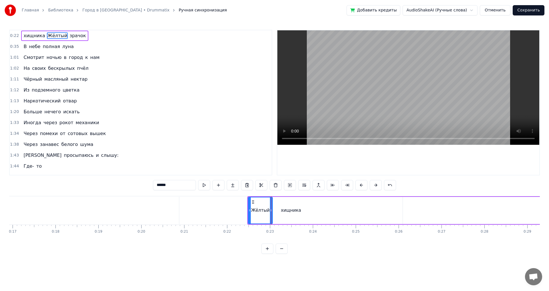
click at [380, 213] on div "хищника" at bounding box center [290, 210] width 223 height 27
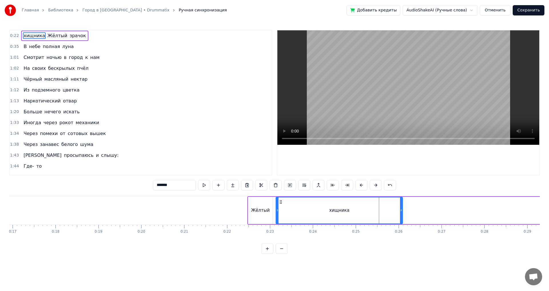
drag, startPoint x: 182, startPoint y: 211, endPoint x: 278, endPoint y: 219, distance: 97.0
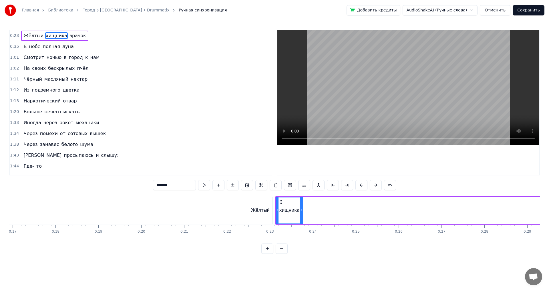
drag, startPoint x: 400, startPoint y: 209, endPoint x: 301, endPoint y: 212, distance: 99.9
click at [301, 212] on div at bounding box center [301, 210] width 2 height 26
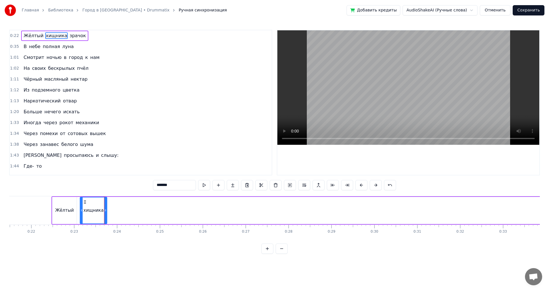
scroll to position [0, 914]
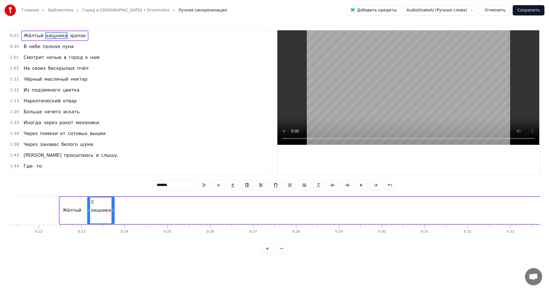
click at [61, 207] on div "Жёлтый" at bounding box center [72, 210] width 24 height 27
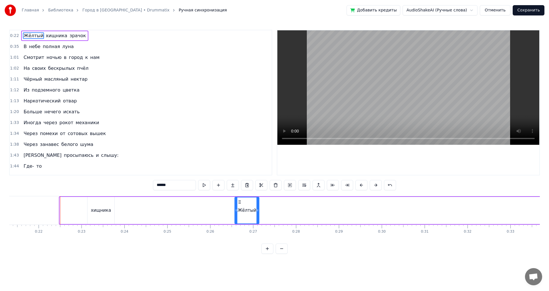
drag, startPoint x: 65, startPoint y: 202, endPoint x: 239, endPoint y: 214, distance: 174.6
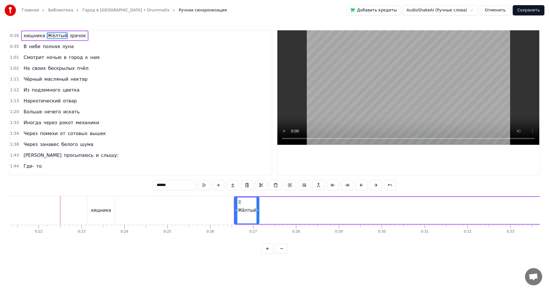
click at [102, 211] on div "хищника" at bounding box center [101, 210] width 20 height 7
type input "*******"
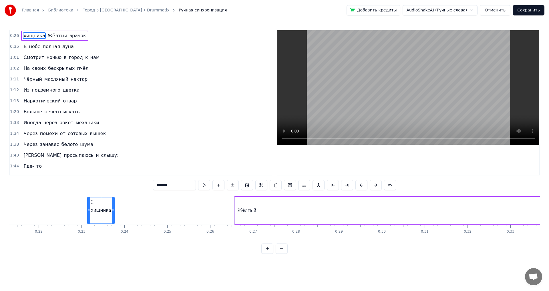
drag, startPoint x: 92, startPoint y: 199, endPoint x: 231, endPoint y: 209, distance: 139.9
click at [236, 210] on div "хищника Жёлтый зрачок" at bounding box center [553, 210] width 639 height 28
click at [90, 202] on div "хищника" at bounding box center [101, 210] width 27 height 27
drag, startPoint x: 93, startPoint y: 201, endPoint x: 265, endPoint y: 214, distance: 173.0
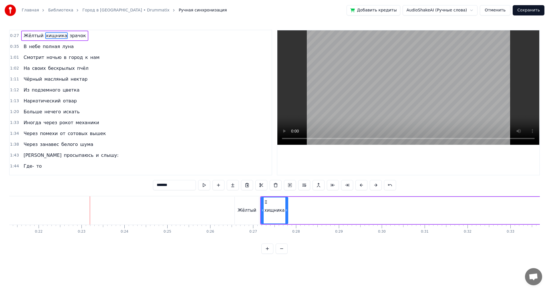
click at [244, 202] on div "Жёлтый" at bounding box center [247, 210] width 24 height 27
type input "******"
drag, startPoint x: 237, startPoint y: 202, endPoint x: 327, endPoint y: 204, distance: 89.5
click at [261, 207] on div "хищника" at bounding box center [274, 210] width 27 height 27
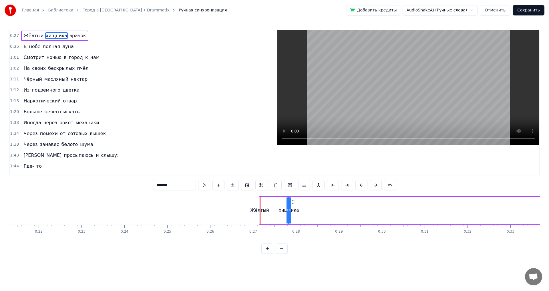
drag, startPoint x: 263, startPoint y: 206, endPoint x: 339, endPoint y: 208, distance: 76.7
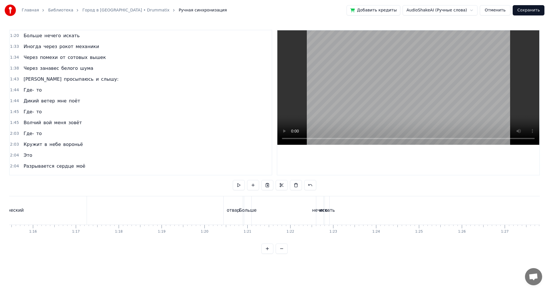
scroll to position [86, 0]
